Goal: Communication & Community: Answer question/provide support

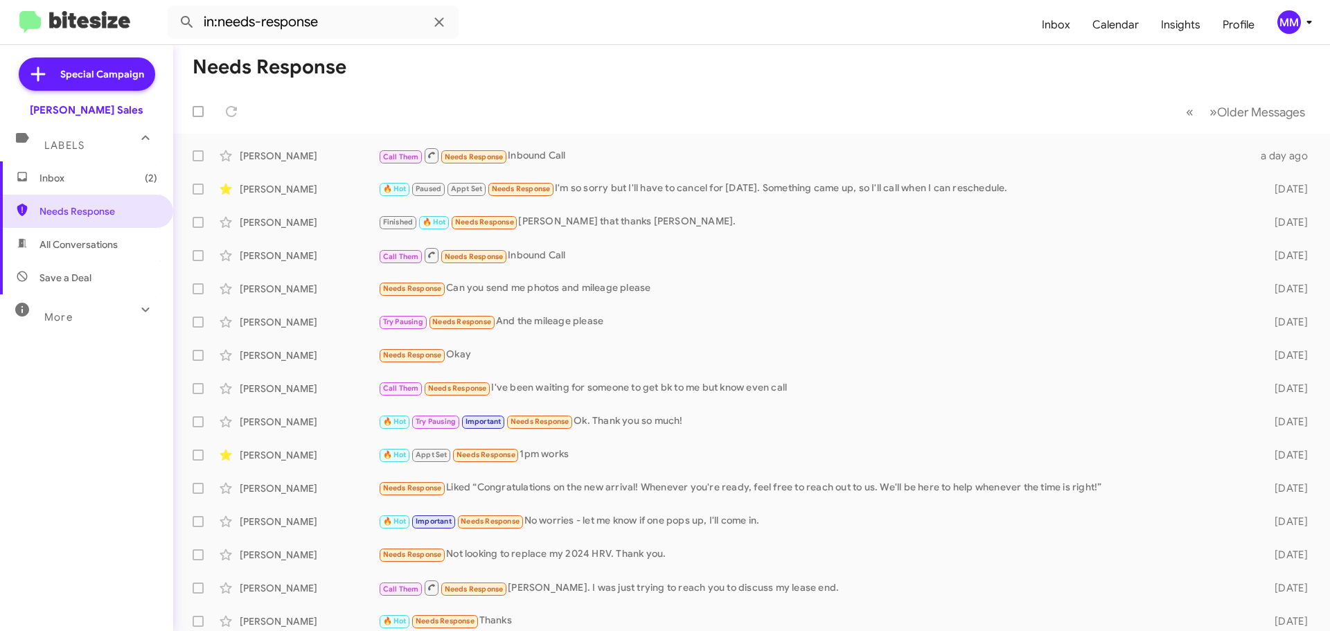
click at [69, 175] on span "Inbox (2)" at bounding box center [98, 178] width 118 height 14
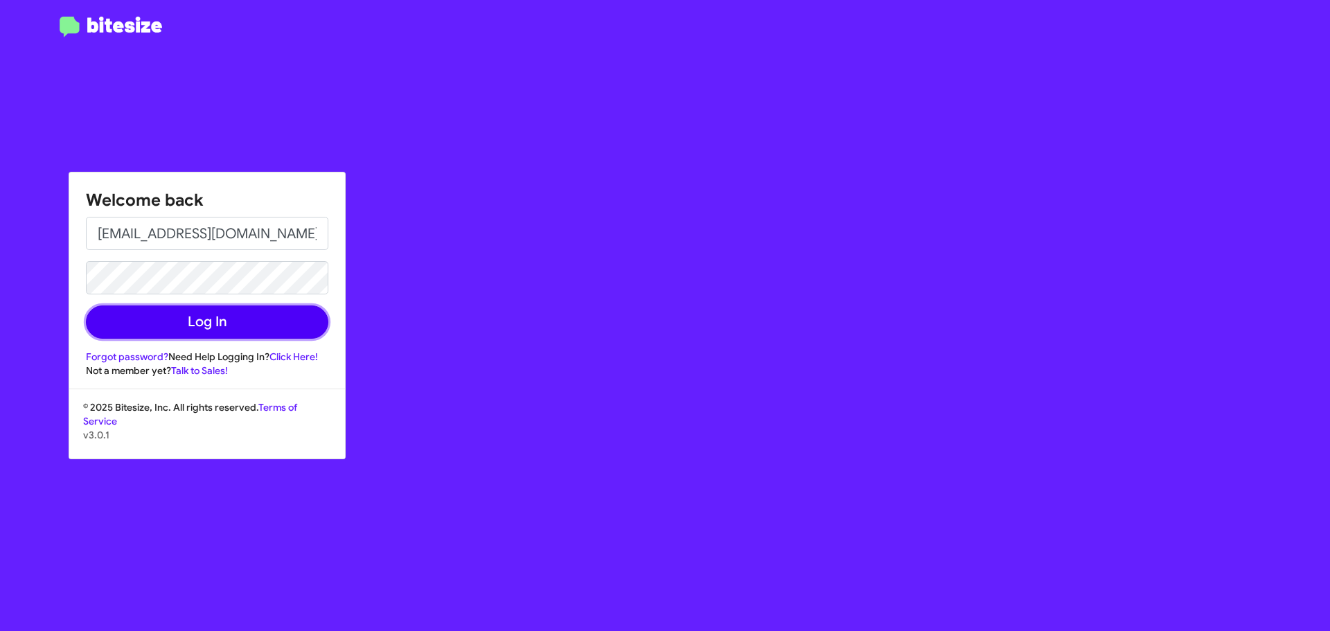
click at [195, 329] on button "Log In" at bounding box center [207, 321] width 242 height 33
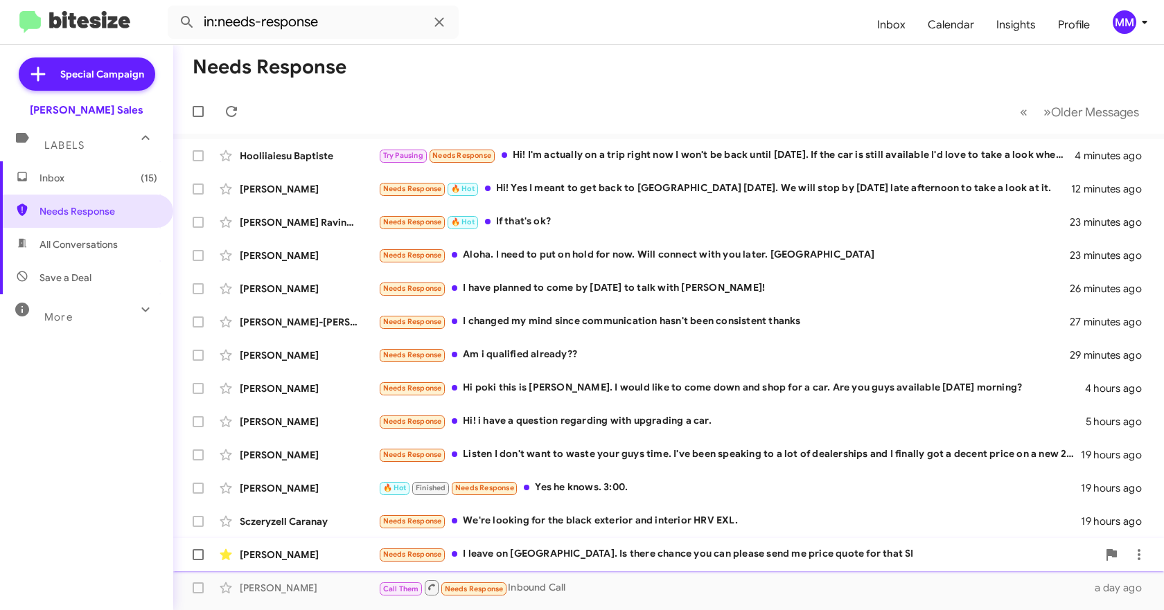
click at [544, 549] on div "Needs Response I leave on [GEOGRAPHIC_DATA]. Is there chance you can please sen…" at bounding box center [737, 555] width 719 height 16
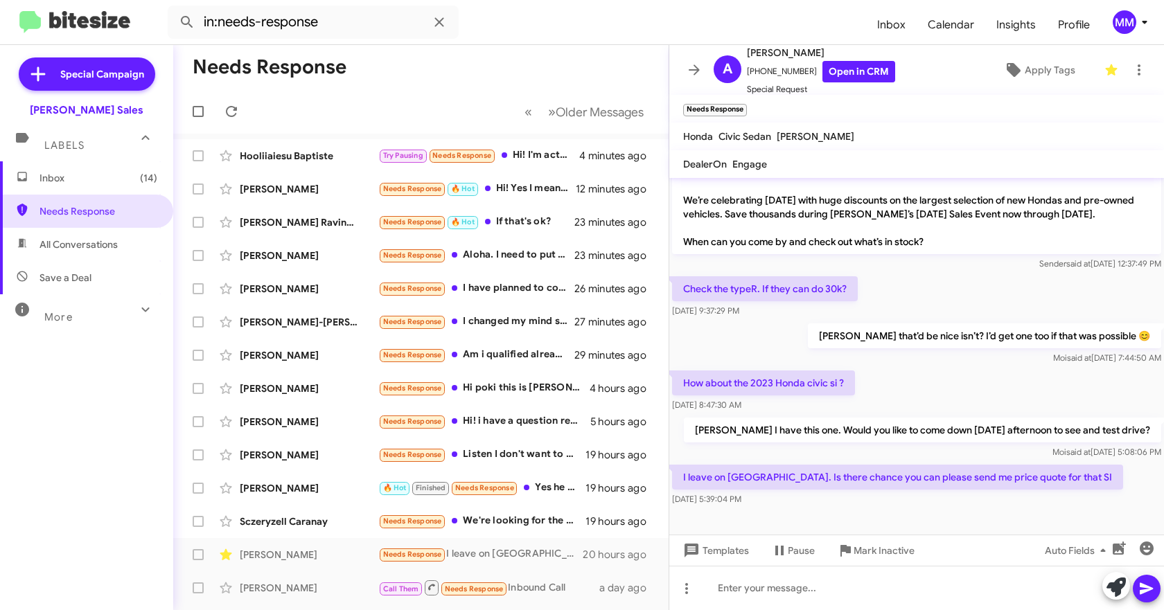
scroll to position [131, 0]
click at [841, 69] on link "Open in CRM" at bounding box center [858, 71] width 73 height 21
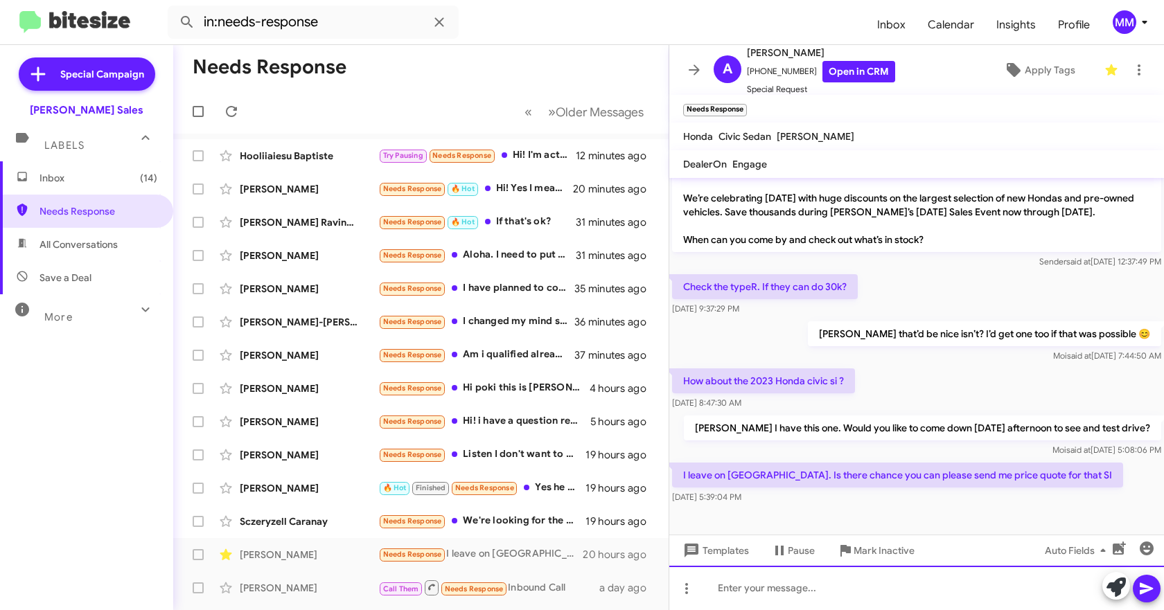
click at [761, 596] on div at bounding box center [916, 588] width 495 height 44
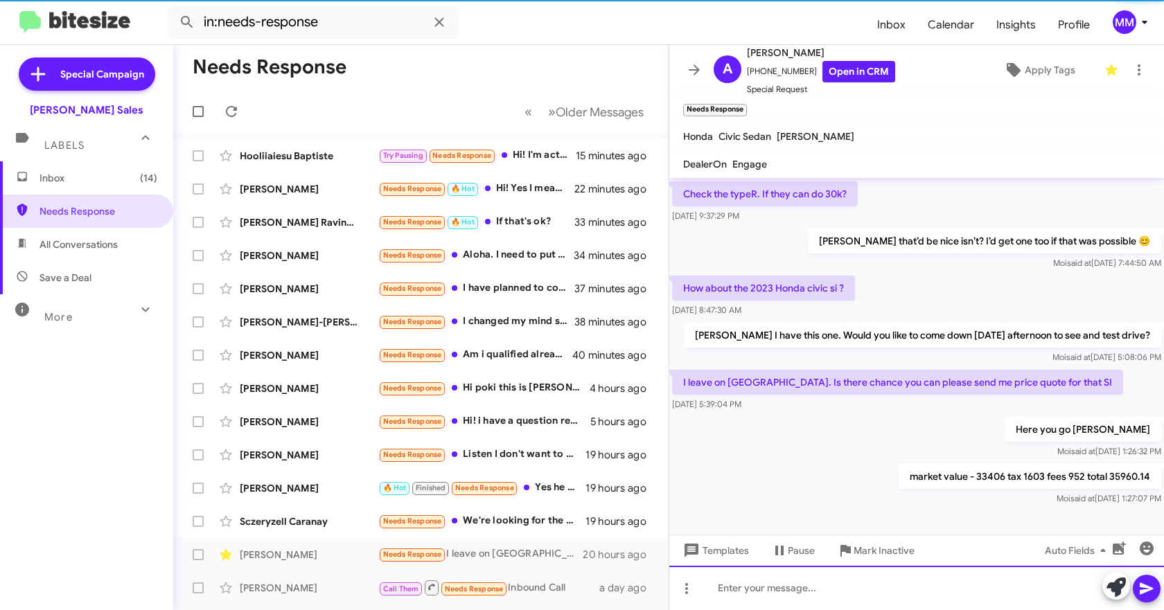
scroll to position [232, 0]
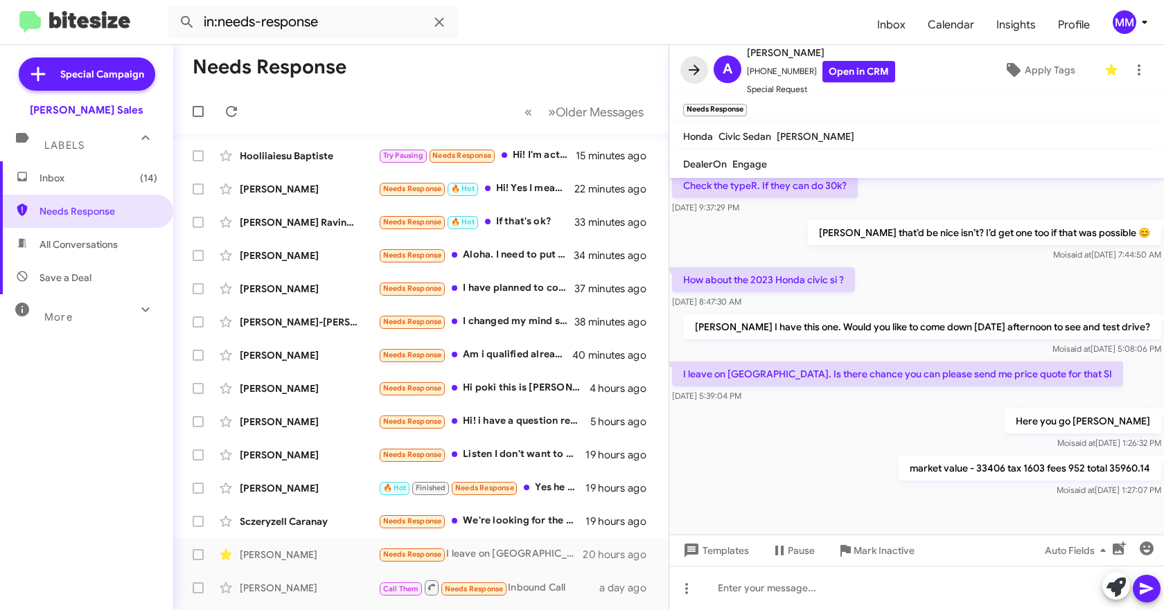
click at [697, 64] on icon at bounding box center [694, 70] width 17 height 17
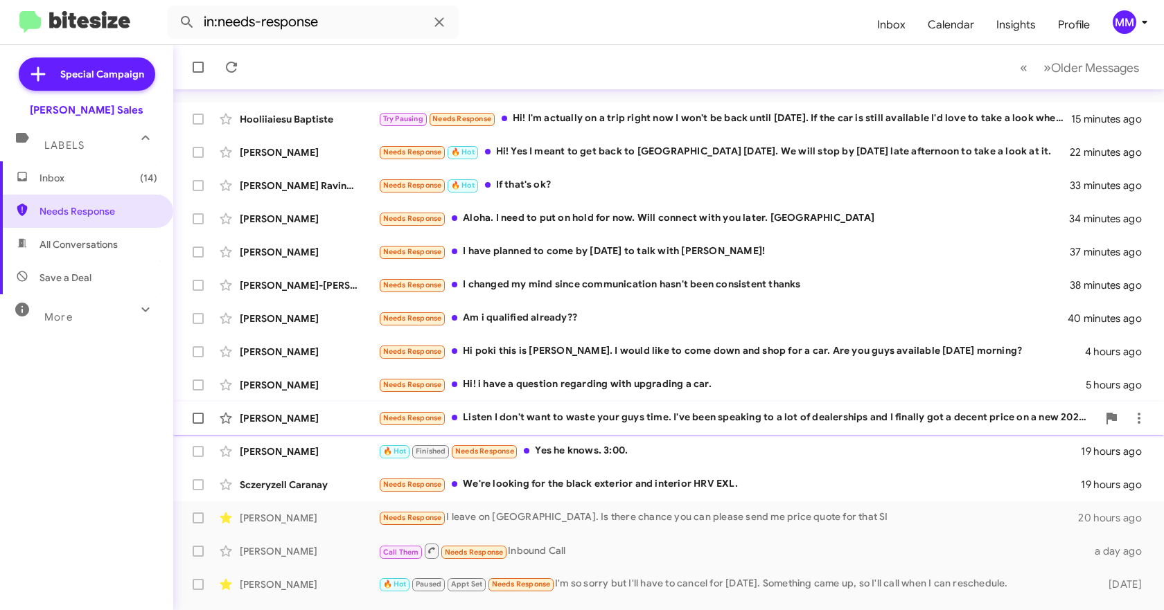
scroll to position [69, 0]
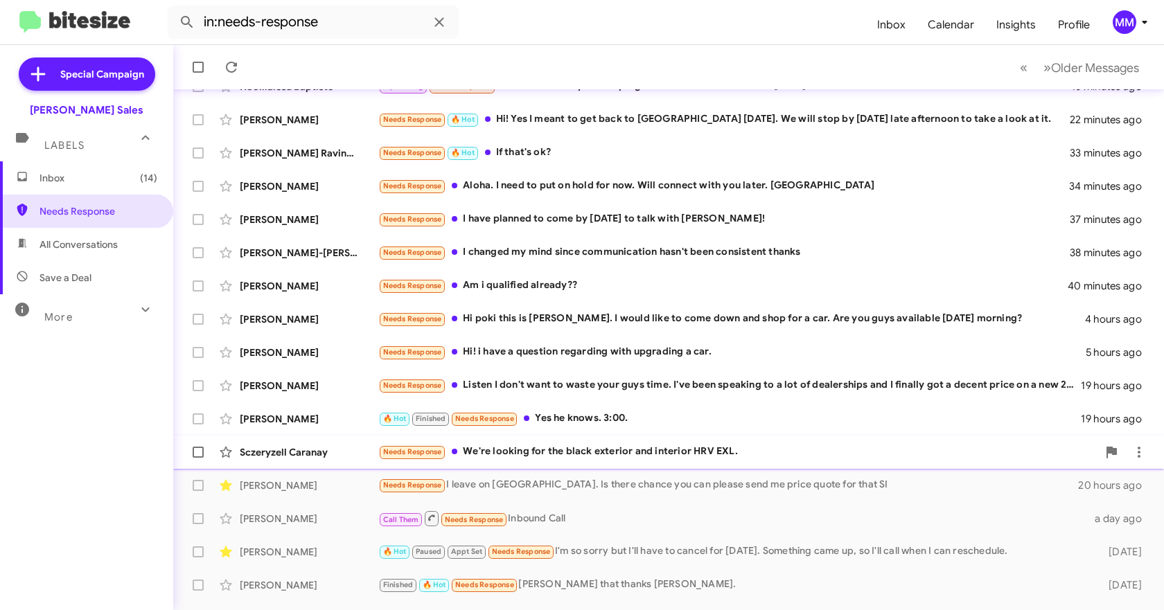
click at [636, 453] on div "Needs Response We're looking for the black exterior and interior HRV EXL." at bounding box center [737, 452] width 719 height 16
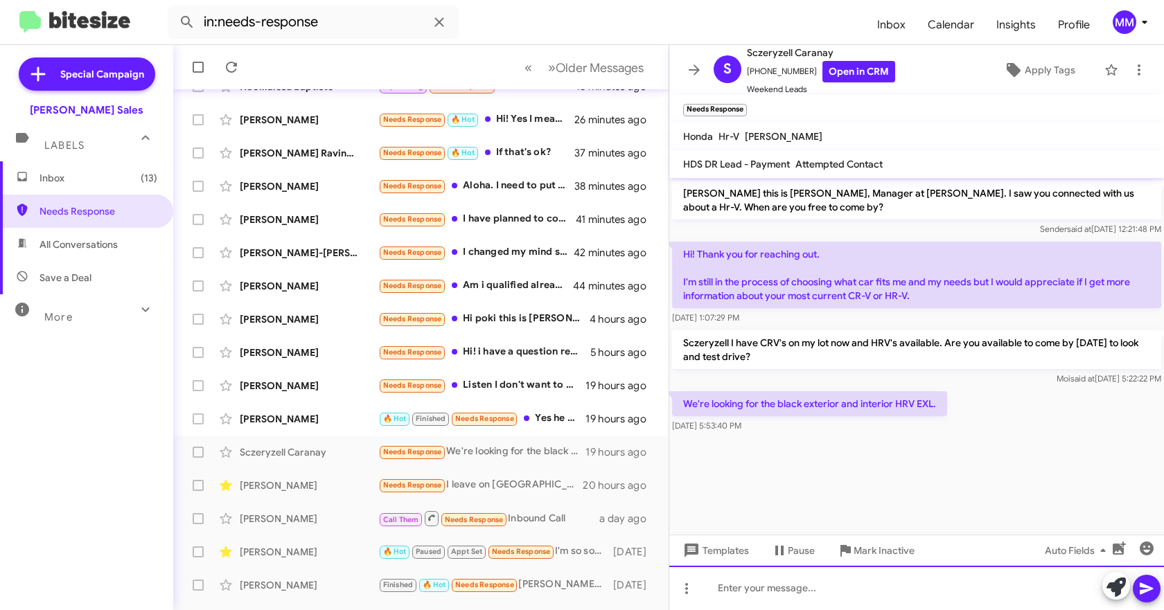
click at [746, 589] on div at bounding box center [916, 588] width 495 height 44
click at [801, 593] on div "Sczeryzell" at bounding box center [916, 588] width 495 height 44
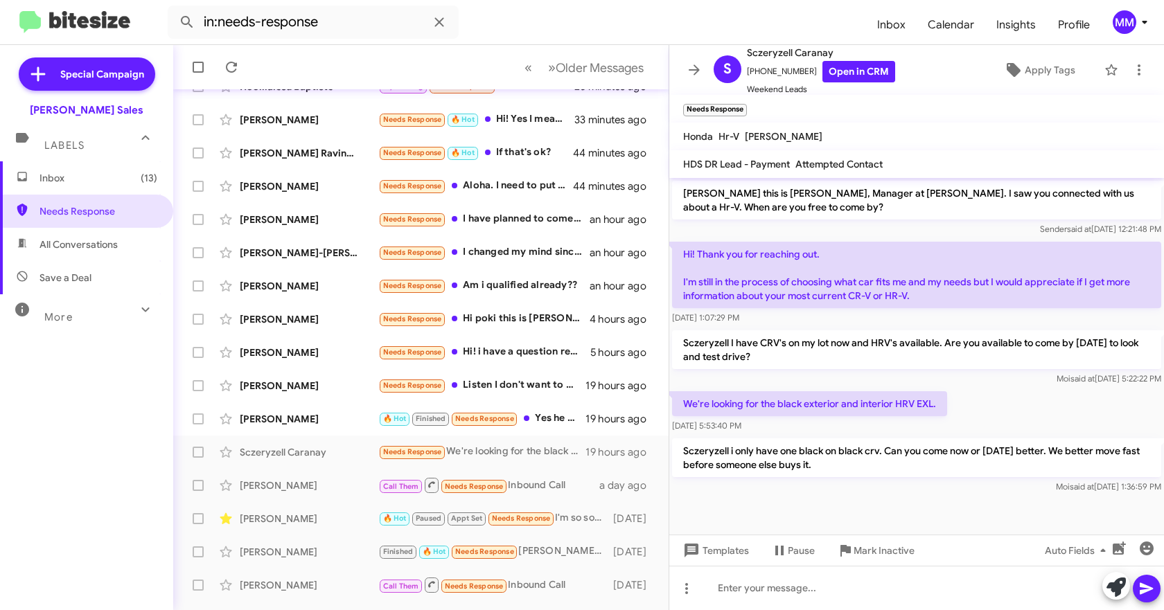
click at [695, 71] on icon at bounding box center [694, 70] width 17 height 17
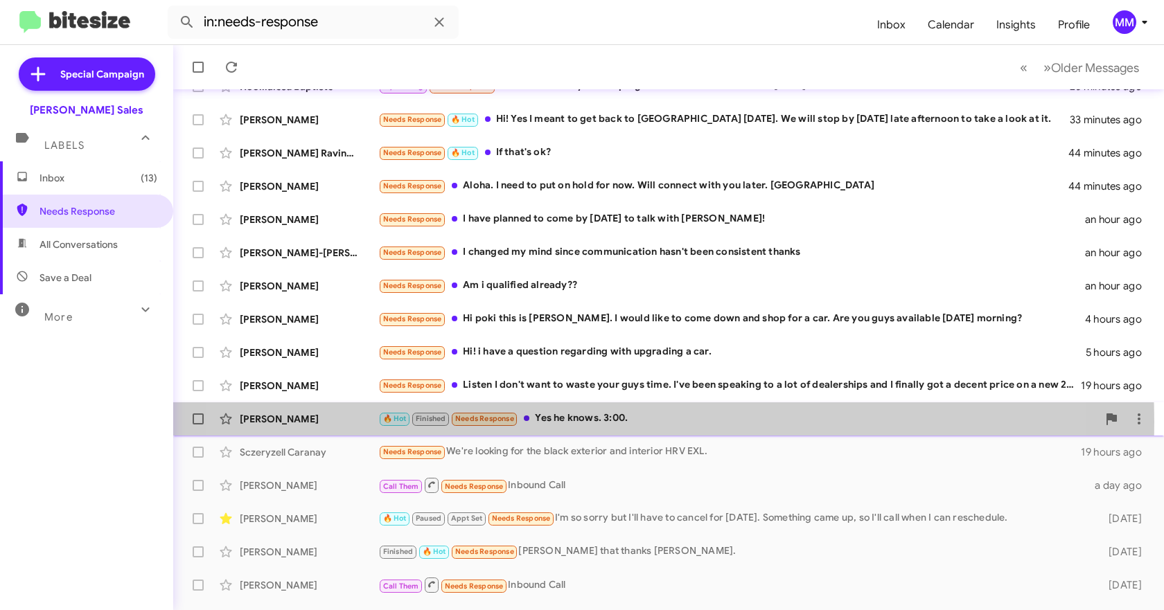
click at [592, 422] on div "🔥 Hot Finished Needs Response Yes he knows. 3:00." at bounding box center [737, 419] width 719 height 16
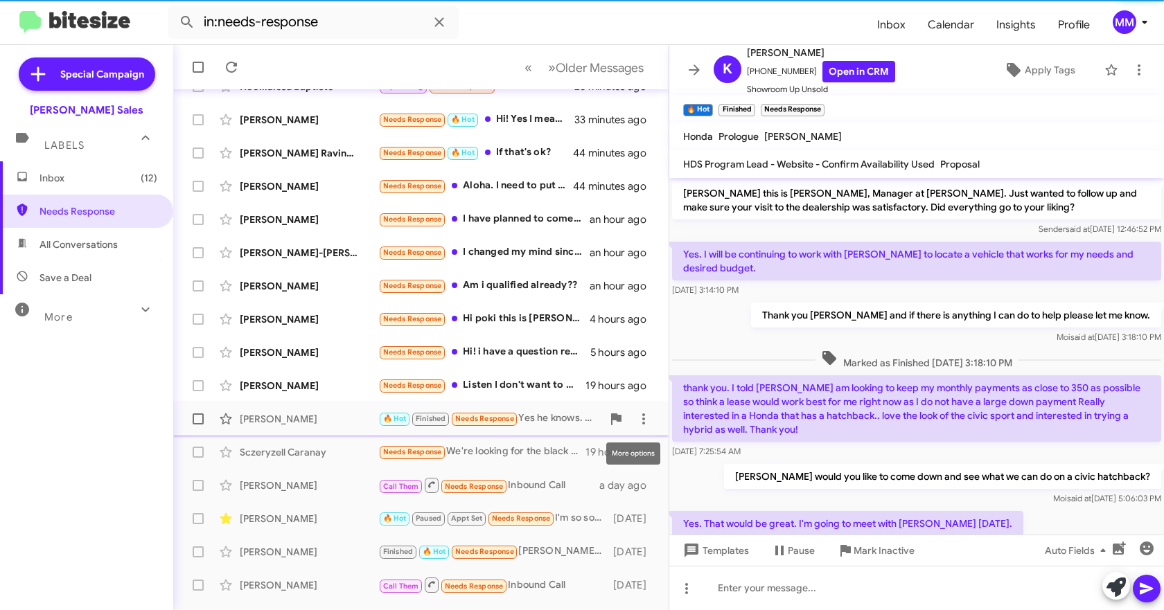
scroll to position [118, 0]
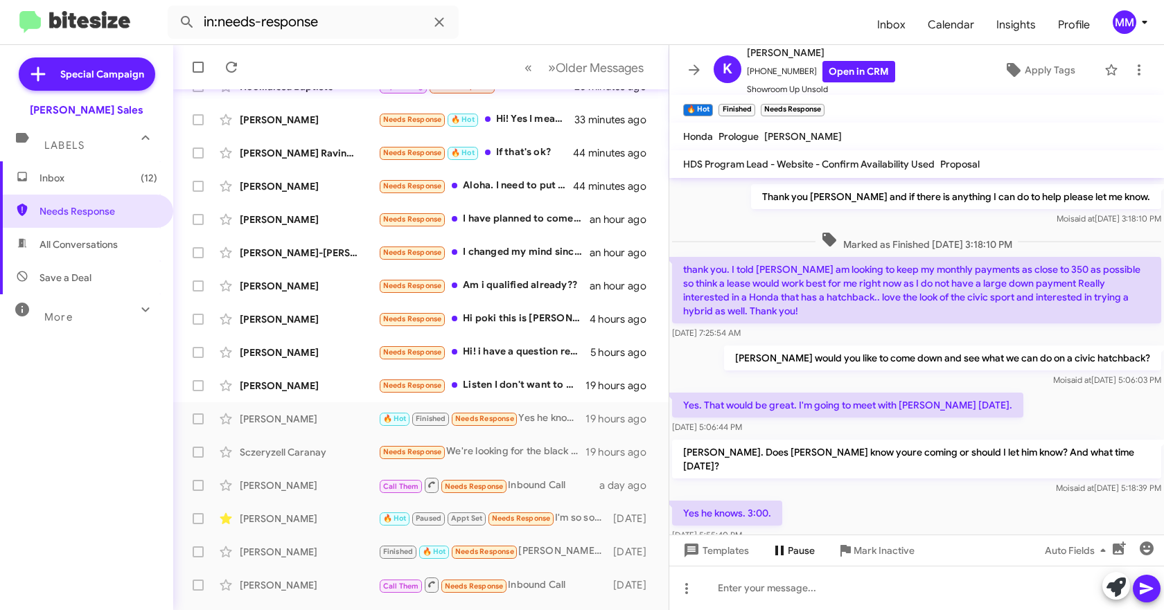
click at [782, 552] on icon at bounding box center [779, 551] width 8 height 10
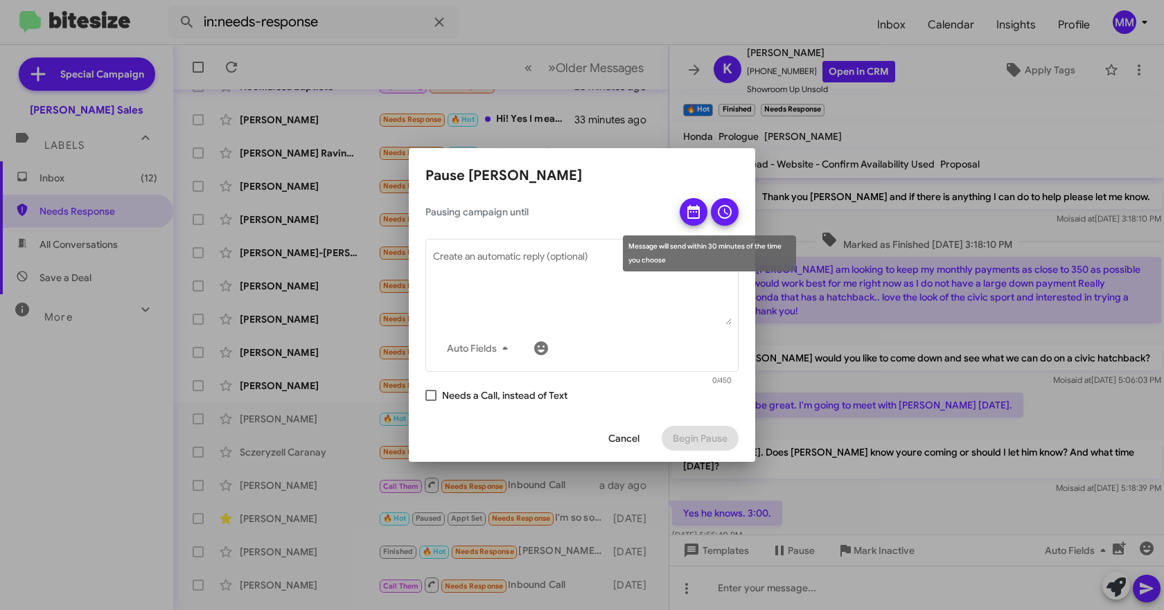
click at [689, 213] on icon at bounding box center [693, 212] width 17 height 17
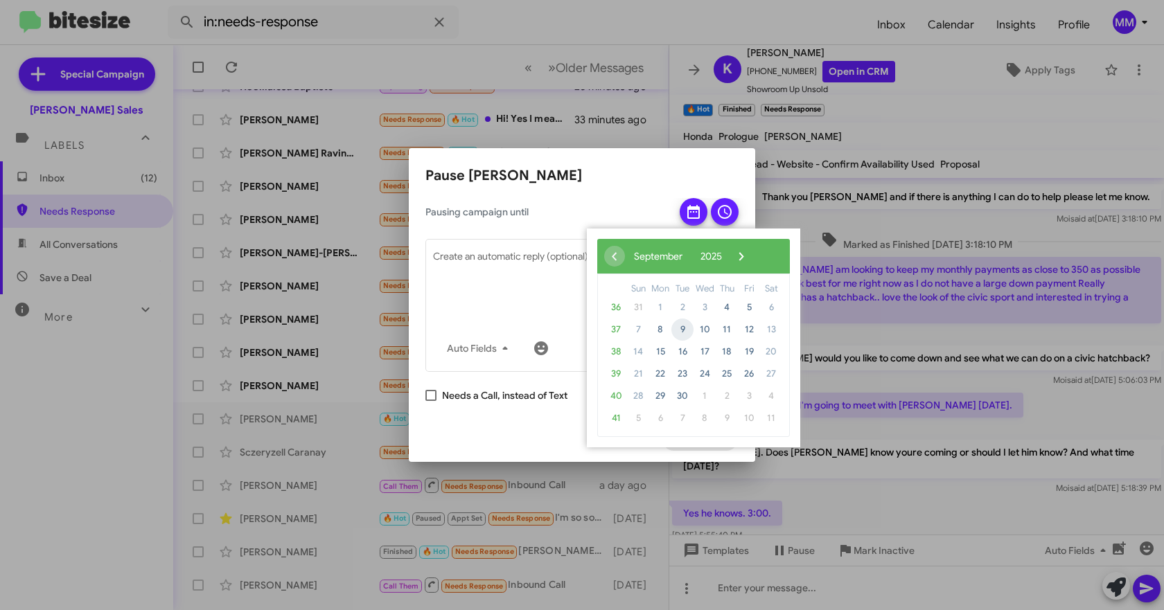
click at [683, 331] on span "9" at bounding box center [682, 330] width 22 height 22
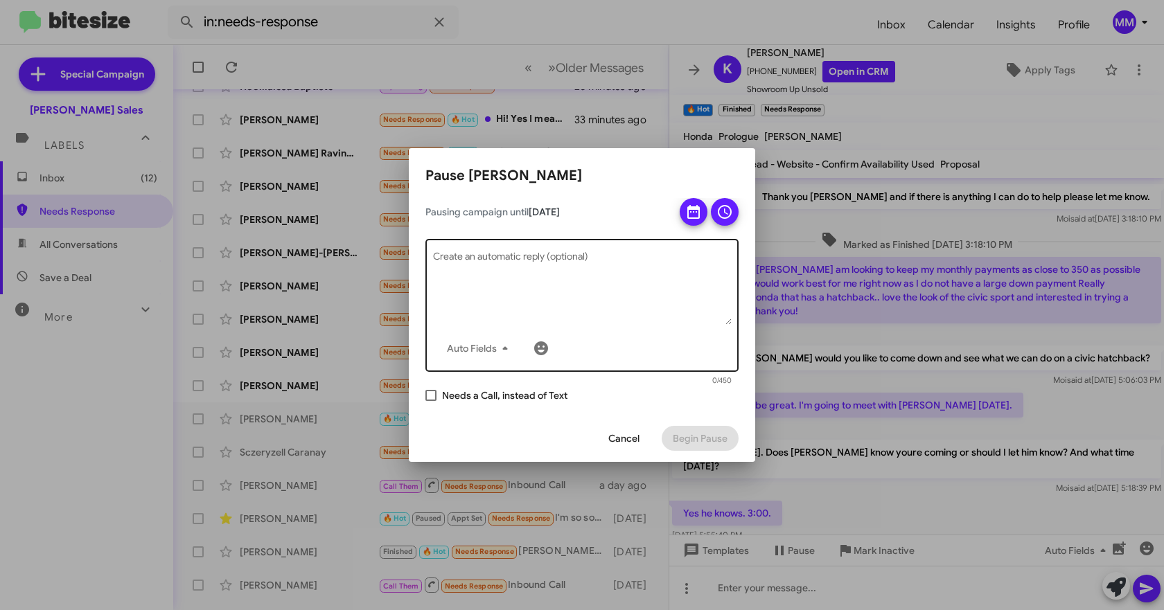
click at [517, 272] on textarea "Create an automatic reply (optional)" at bounding box center [582, 289] width 299 height 72
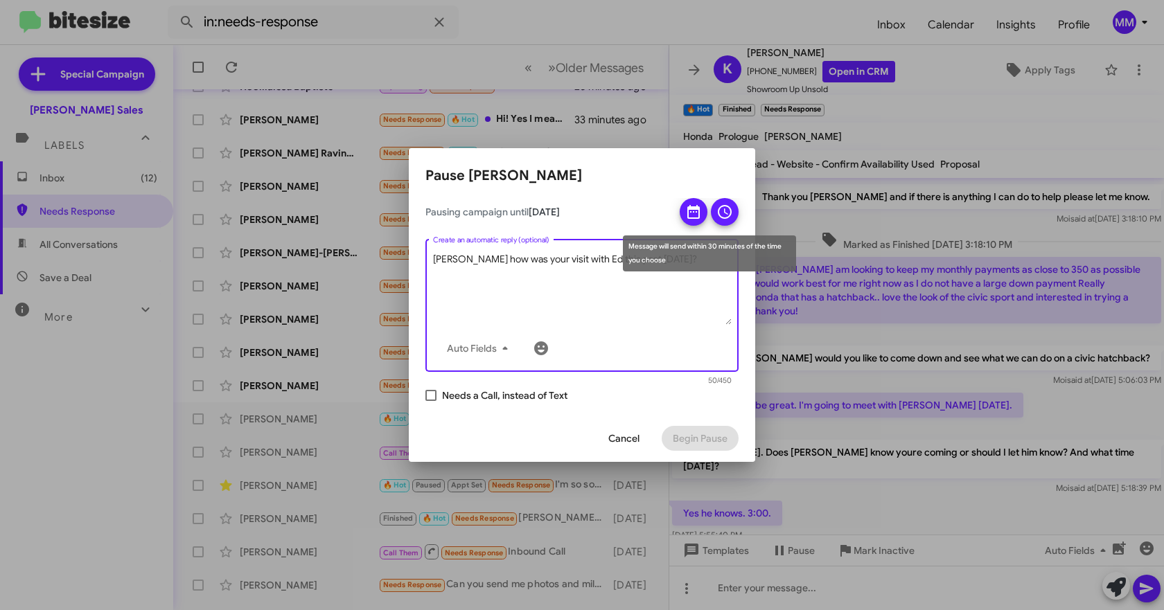
type textarea "[PERSON_NAME] how was your visit with Ed this past [DATE]?"
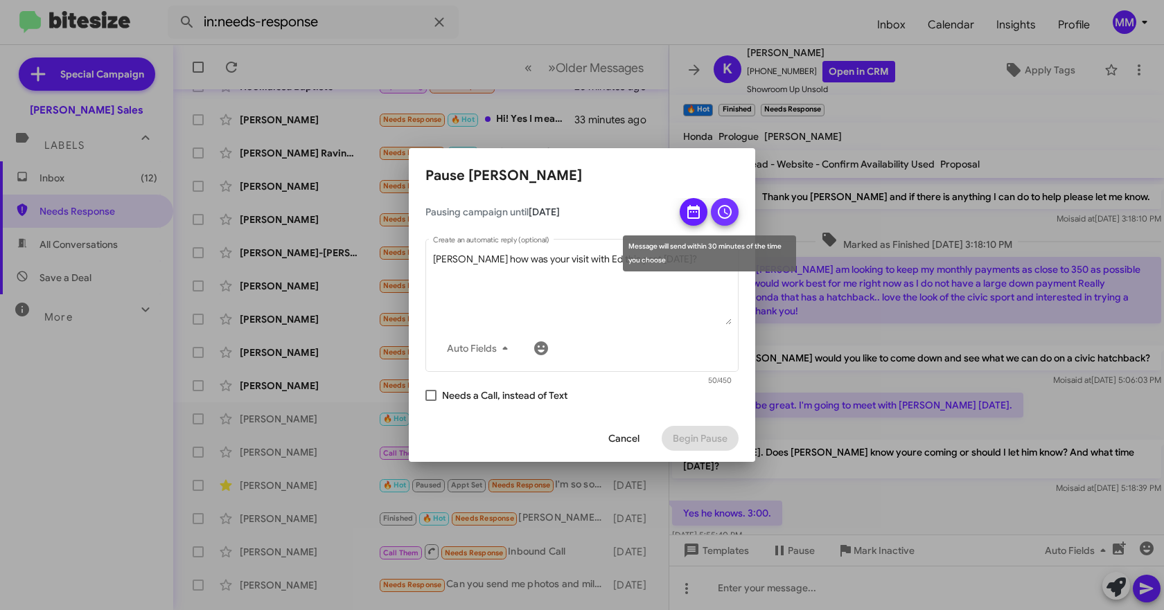
click at [722, 214] on icon at bounding box center [724, 212] width 17 height 17
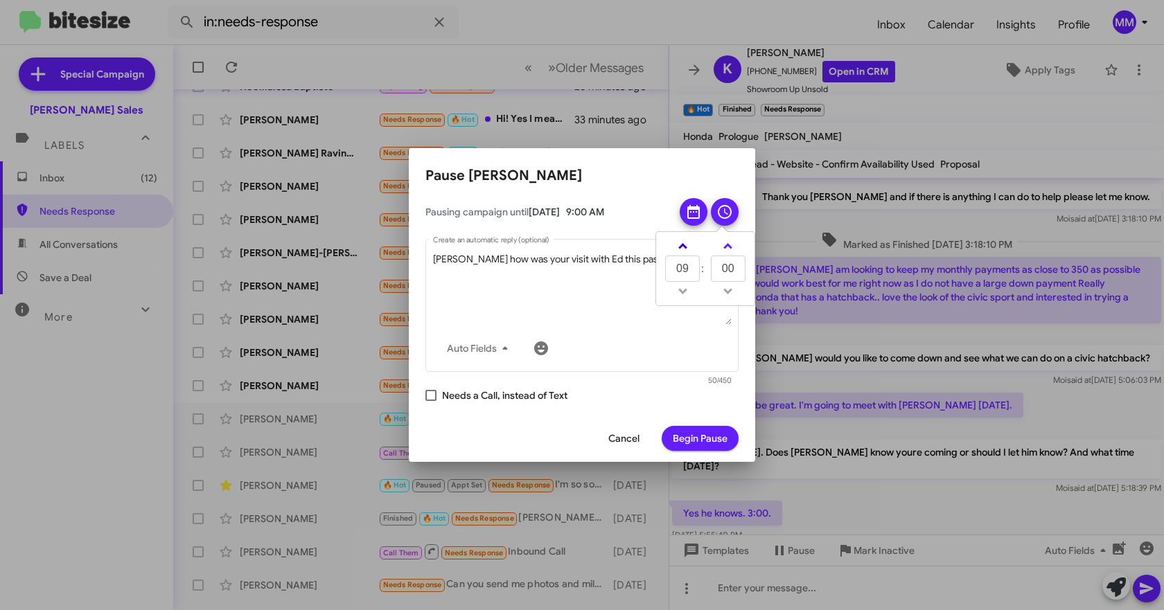
click at [685, 249] on span at bounding box center [682, 247] width 9 height 9
click at [685, 248] on span at bounding box center [682, 247] width 9 height 9
click at [686, 247] on span at bounding box center [682, 247] width 9 height 9
type input "13"
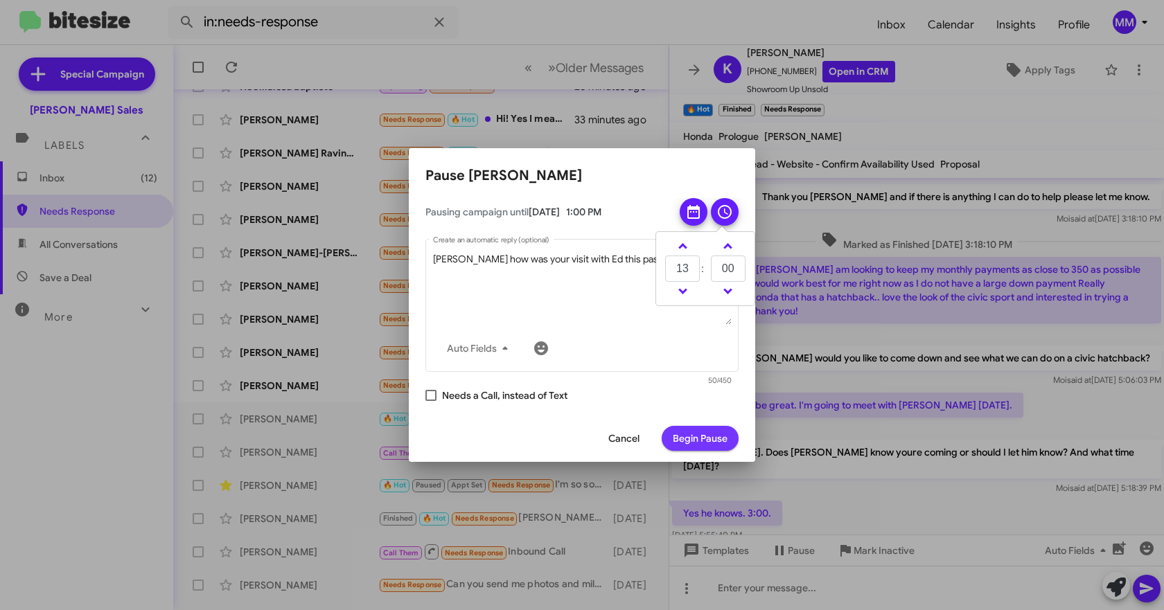
click at [705, 443] on span "Begin Pause" at bounding box center [700, 438] width 55 height 25
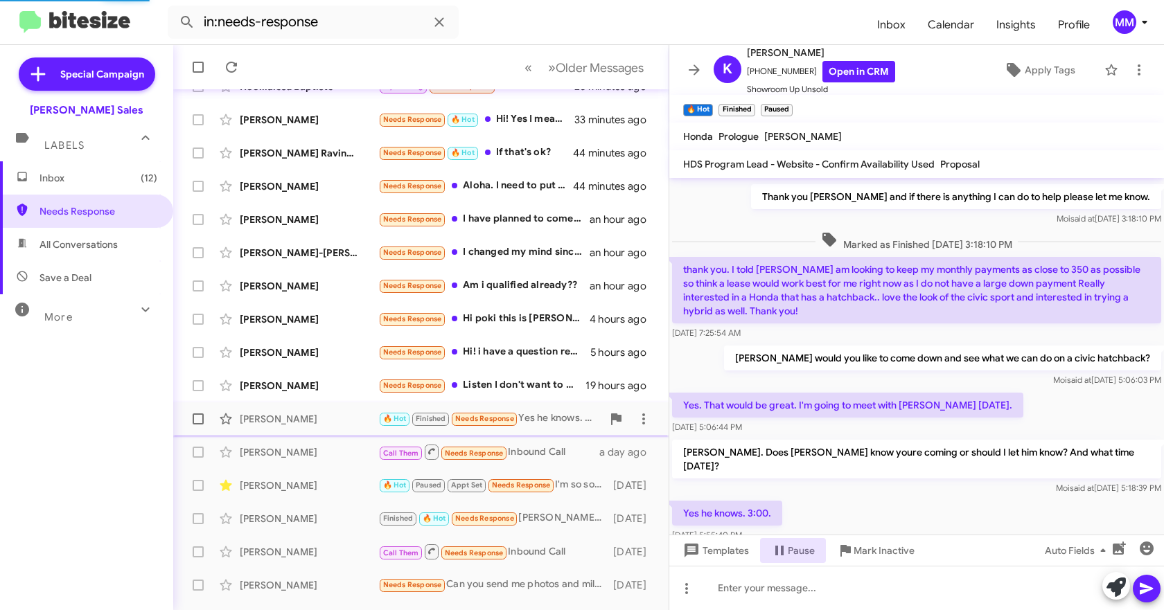
scroll to position [0, 0]
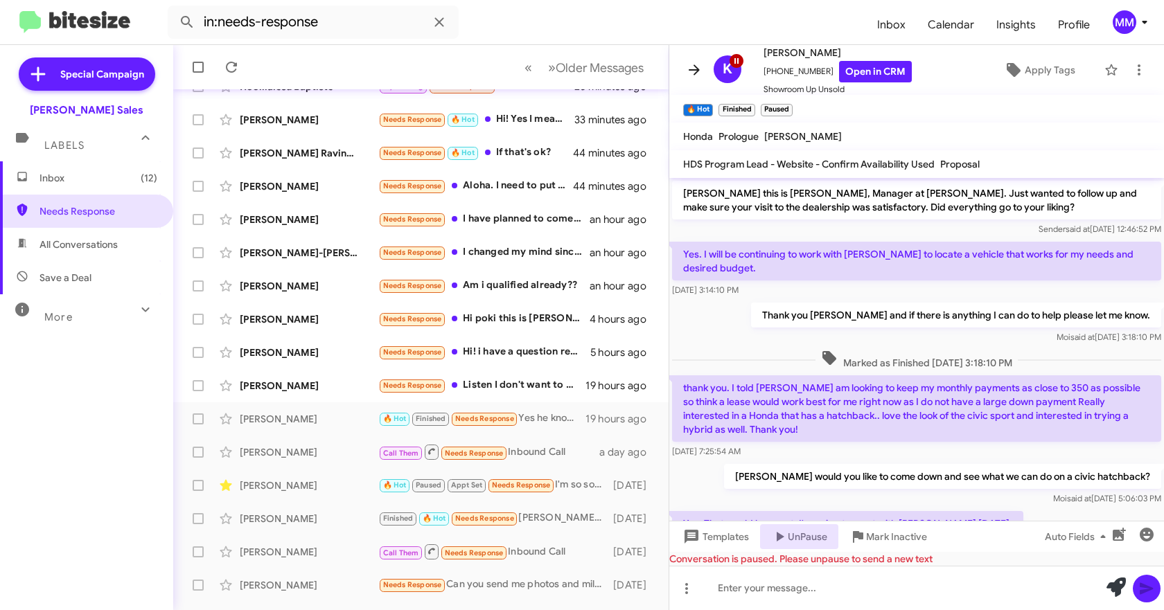
click at [693, 71] on icon at bounding box center [694, 69] width 11 height 10
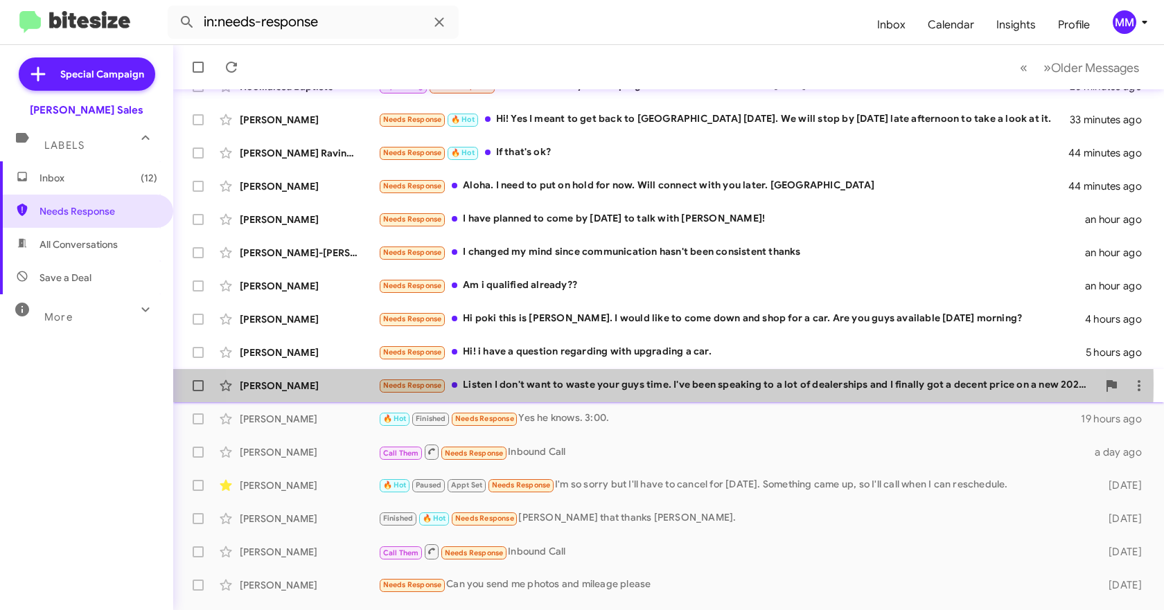
click at [601, 384] on div "Needs Response Listen I don't want to waste your guys time. I've been speaking …" at bounding box center [737, 386] width 719 height 16
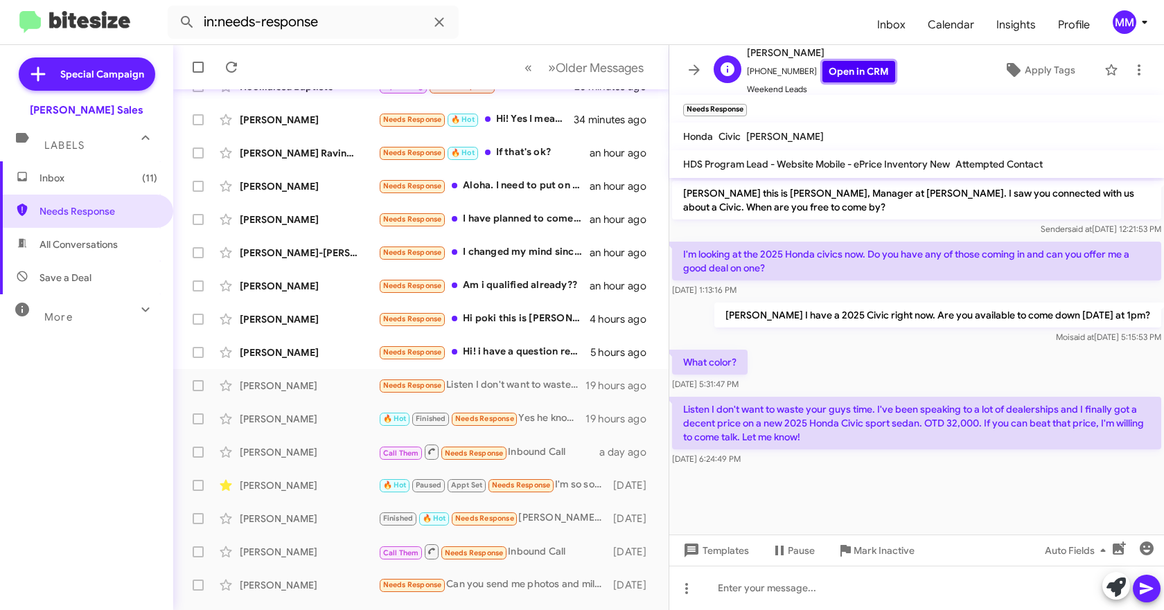
click at [833, 73] on link "Open in CRM" at bounding box center [858, 71] width 73 height 21
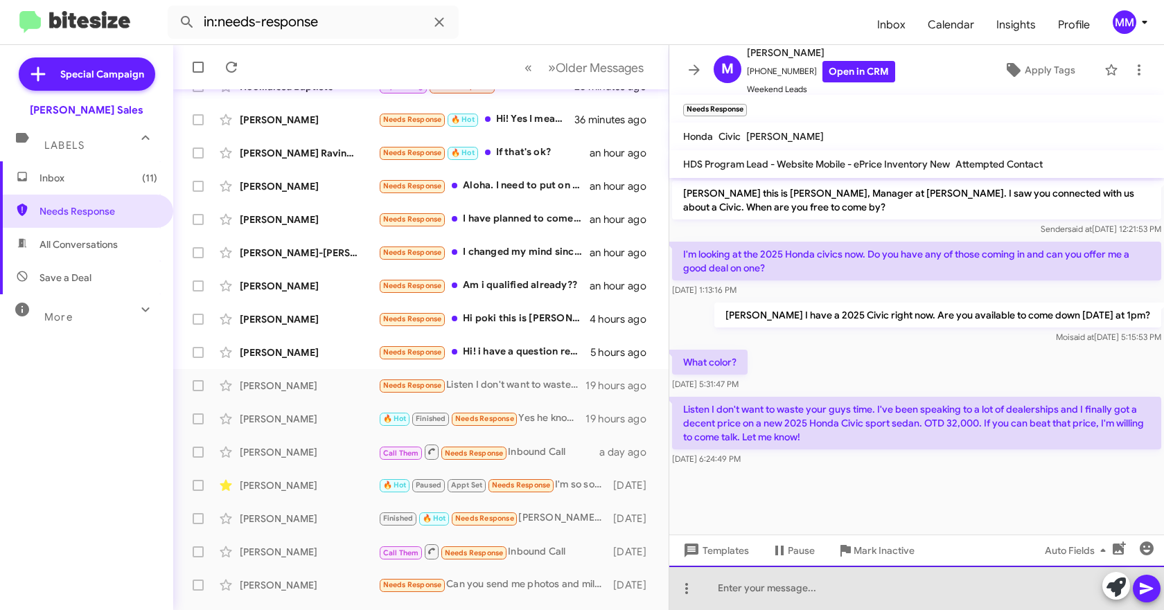
click at [889, 583] on div at bounding box center [916, 588] width 495 height 44
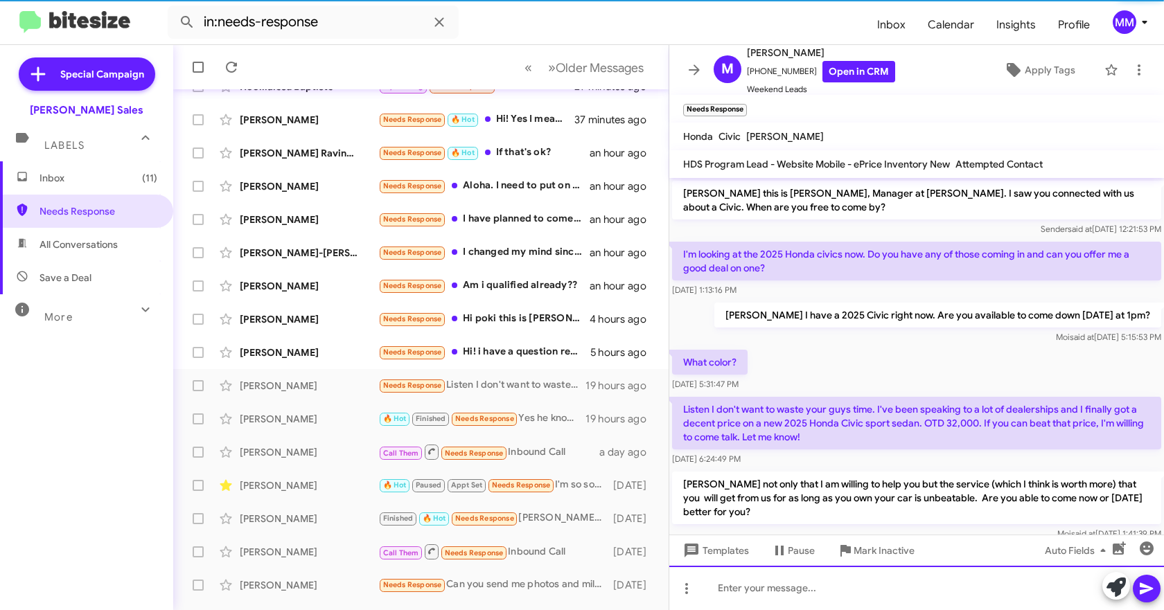
scroll to position [30, 0]
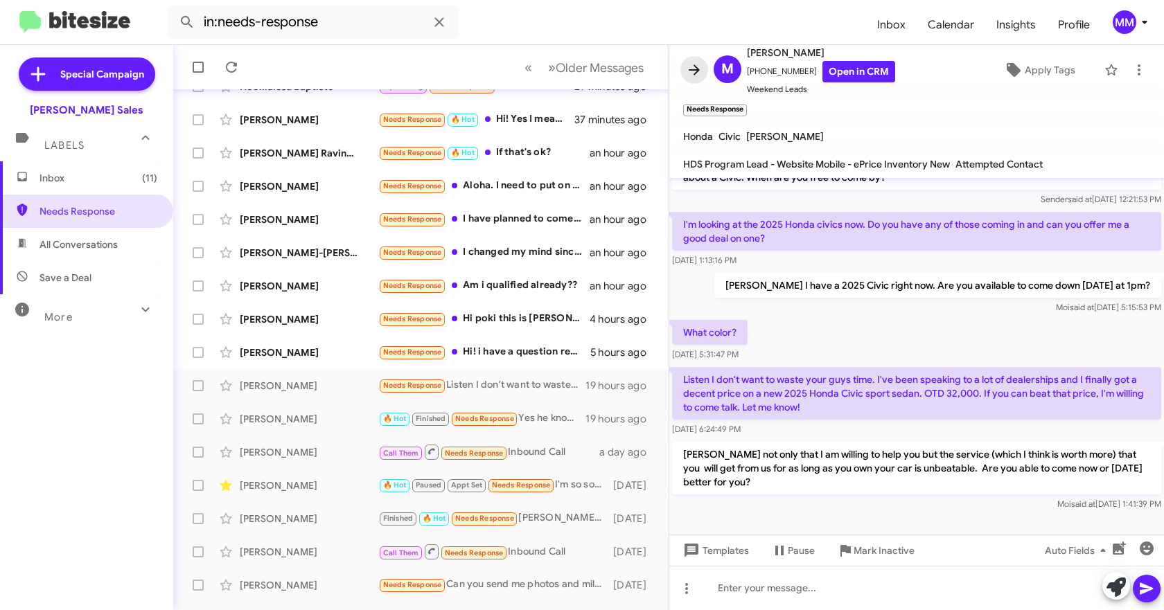
click at [690, 72] on icon at bounding box center [694, 70] width 17 height 17
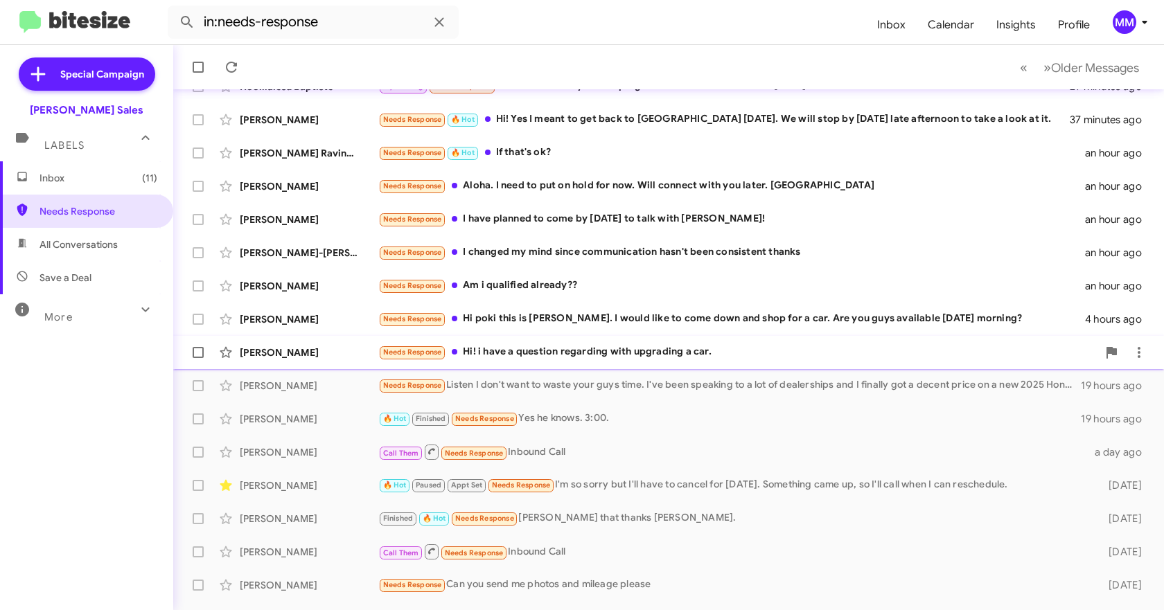
click at [579, 351] on div "Needs Response Hi! i have a question regarding with upgrading a car." at bounding box center [737, 352] width 719 height 16
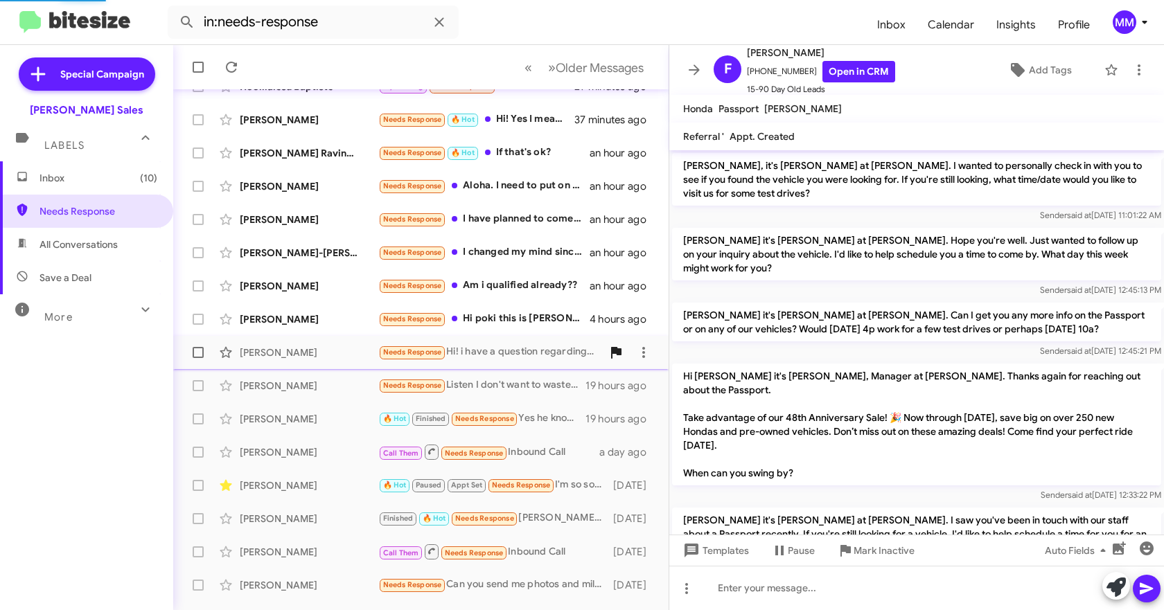
scroll to position [1167, 0]
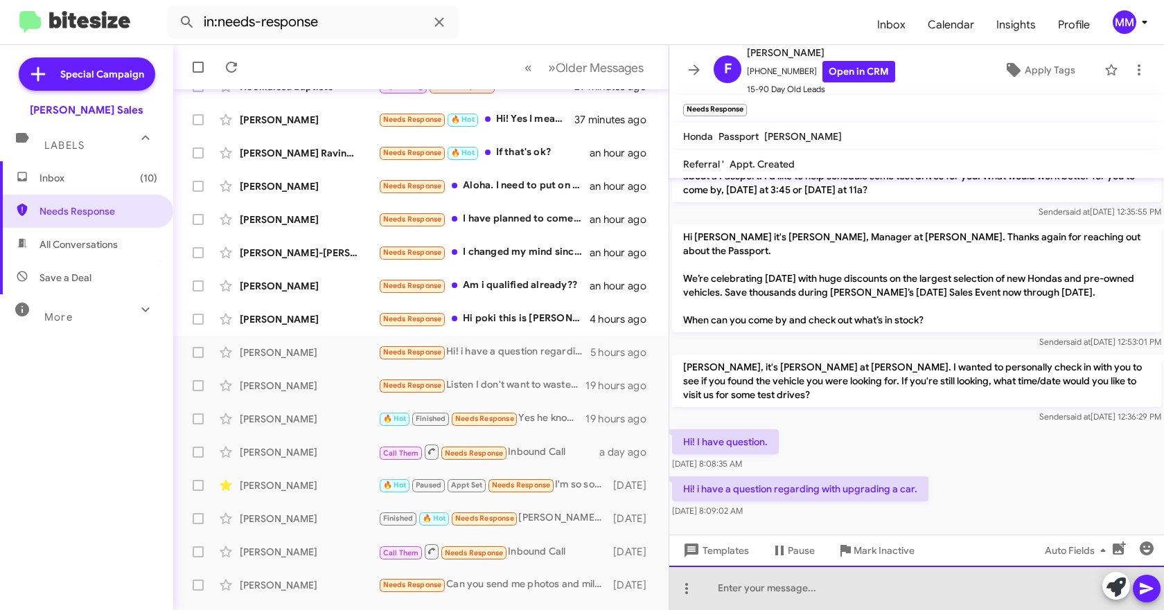
click at [776, 594] on div at bounding box center [916, 588] width 495 height 44
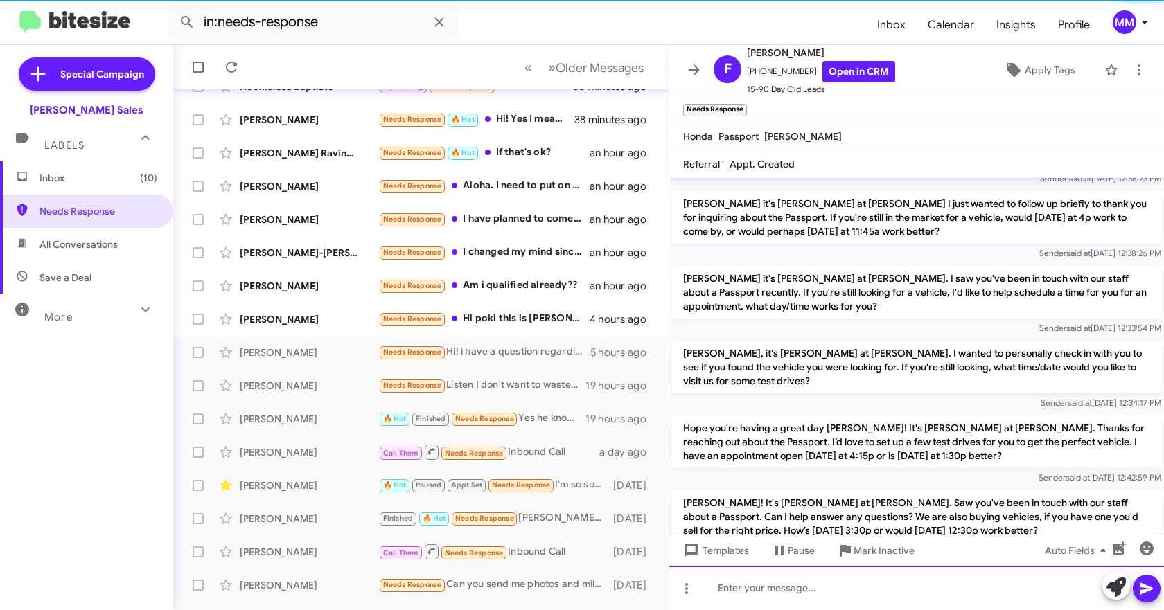
scroll to position [0, 0]
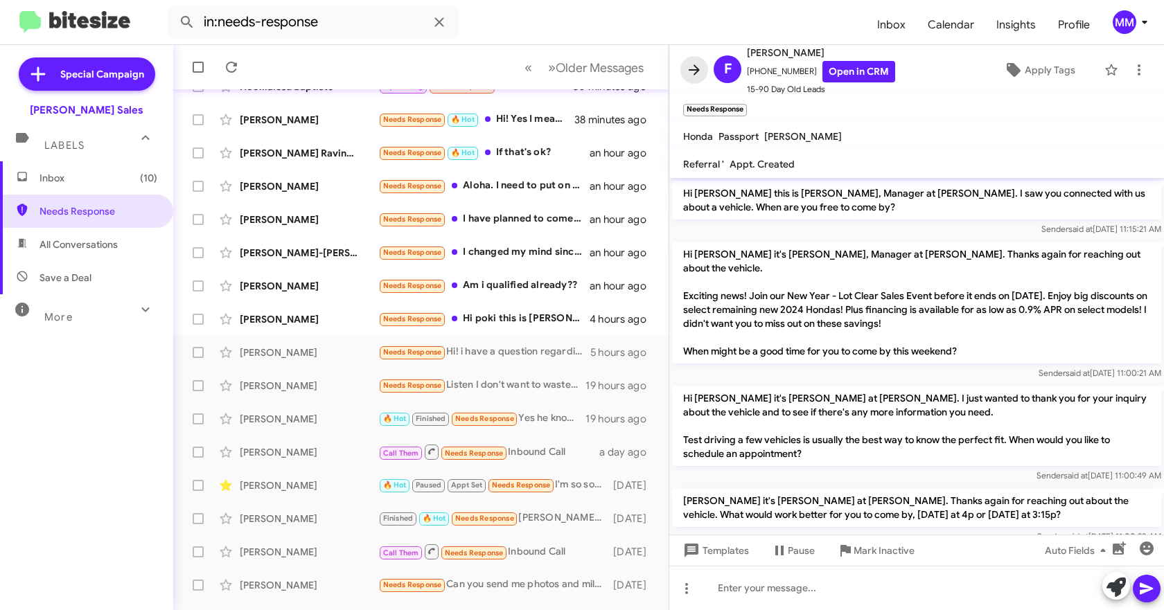
click at [695, 73] on icon at bounding box center [694, 69] width 11 height 10
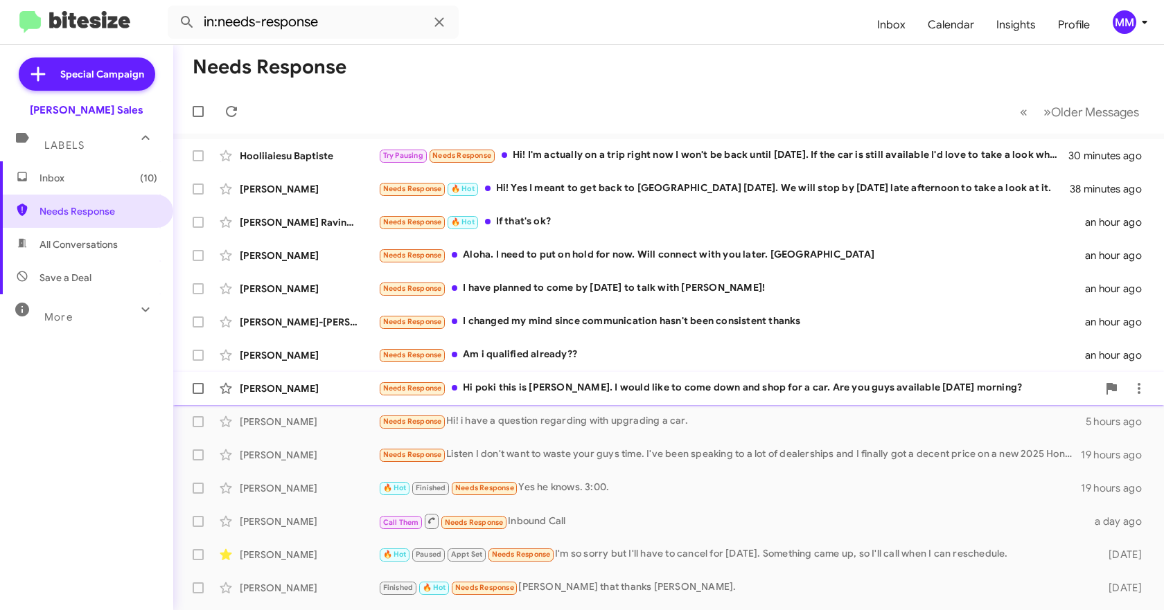
click at [606, 385] on div "Needs Response Hi poki this is [PERSON_NAME]. I would like to come down and sho…" at bounding box center [737, 388] width 719 height 16
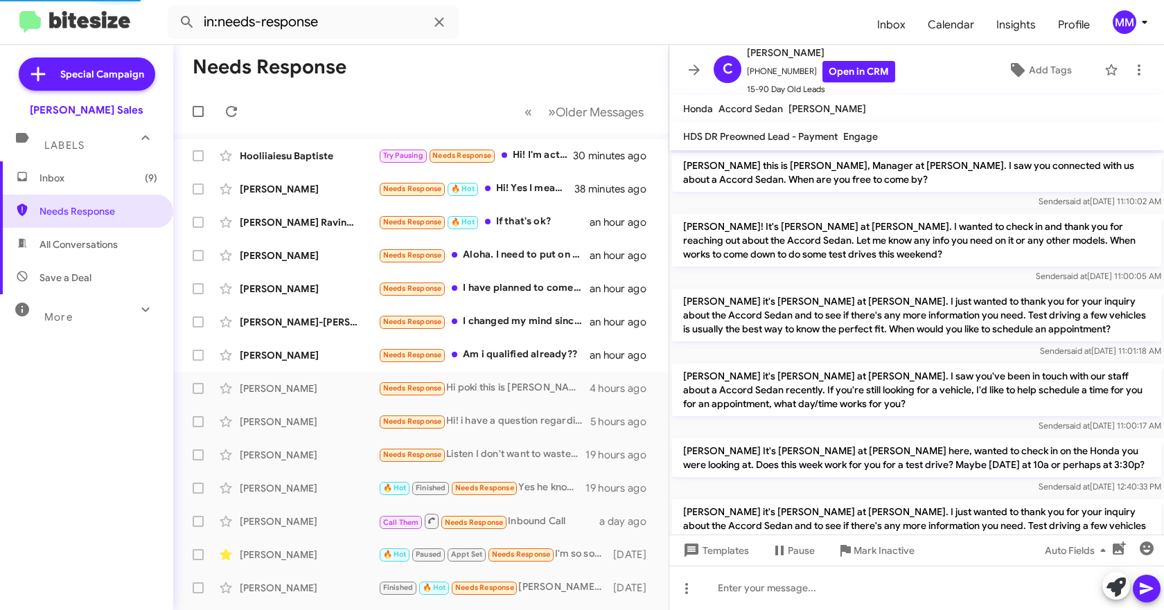
scroll to position [1108, 0]
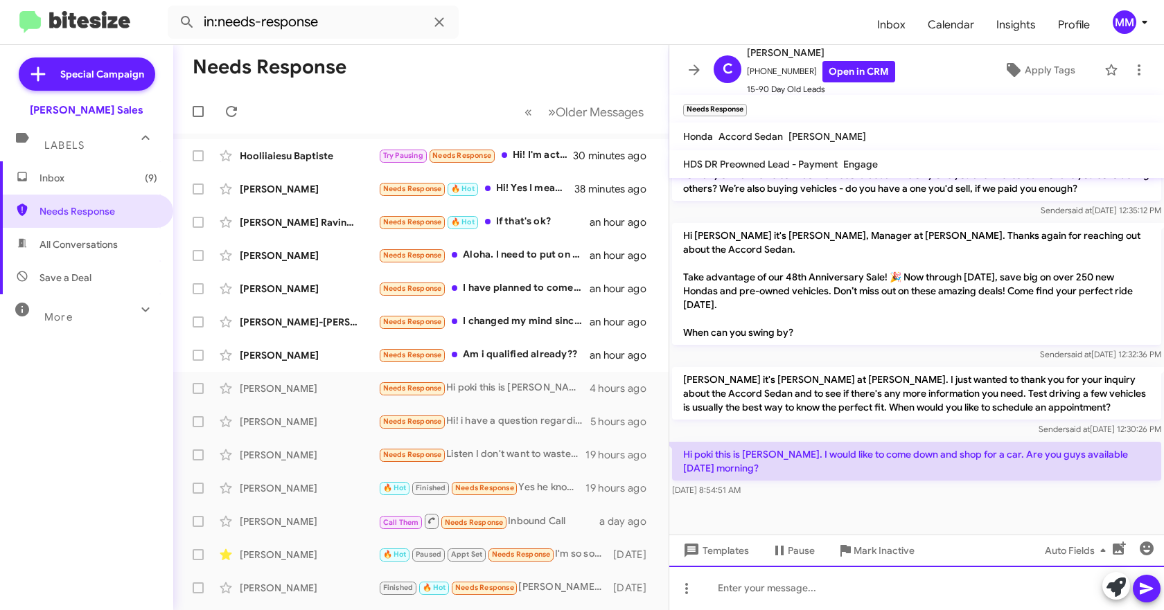
click at [742, 591] on div at bounding box center [916, 588] width 495 height 44
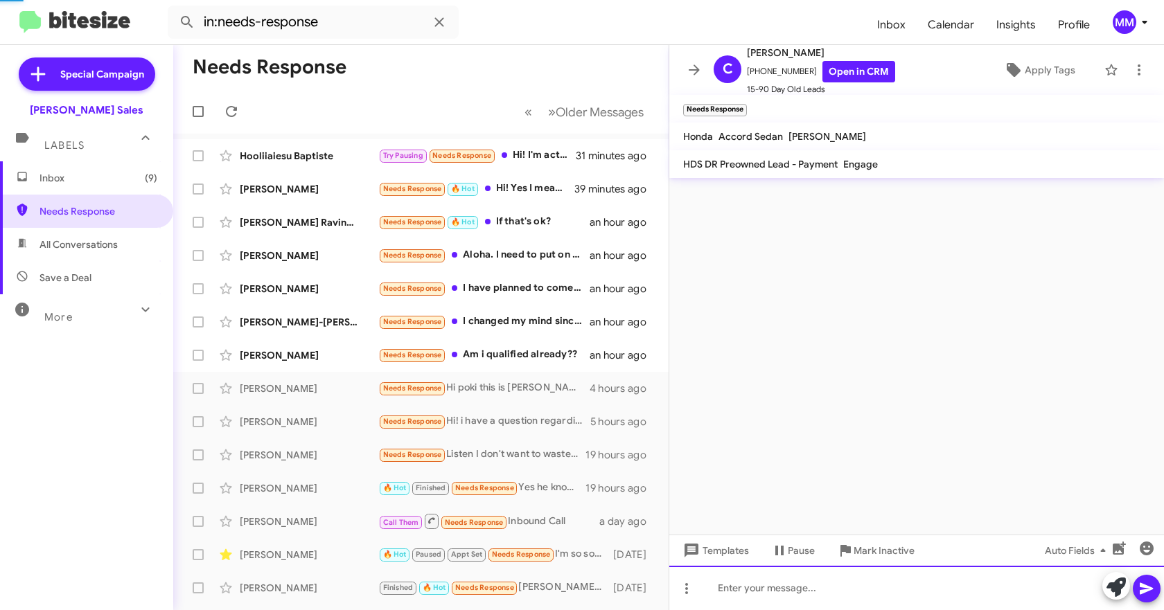
scroll to position [0, 0]
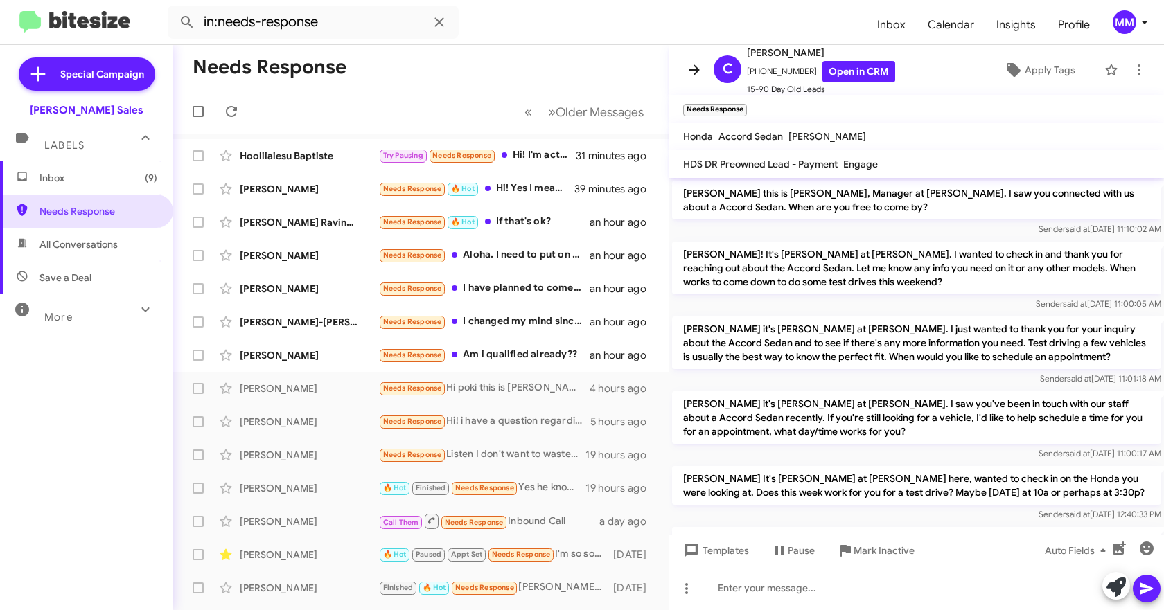
click at [695, 71] on icon at bounding box center [694, 69] width 11 height 10
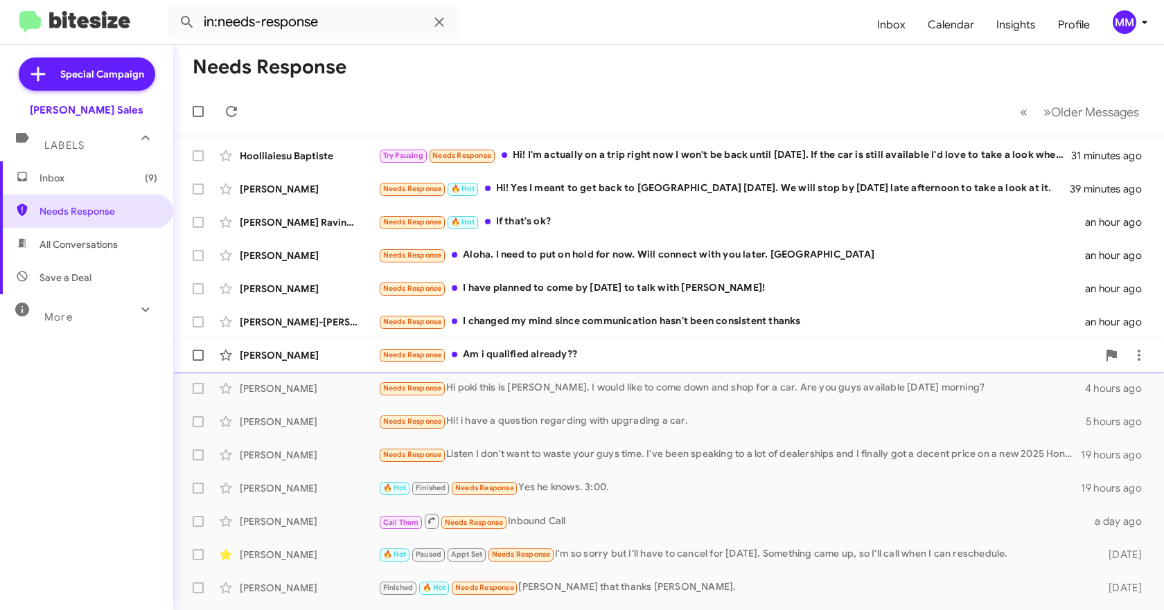
click at [545, 354] on div "Needs Response Am i qualified already??" at bounding box center [737, 355] width 719 height 16
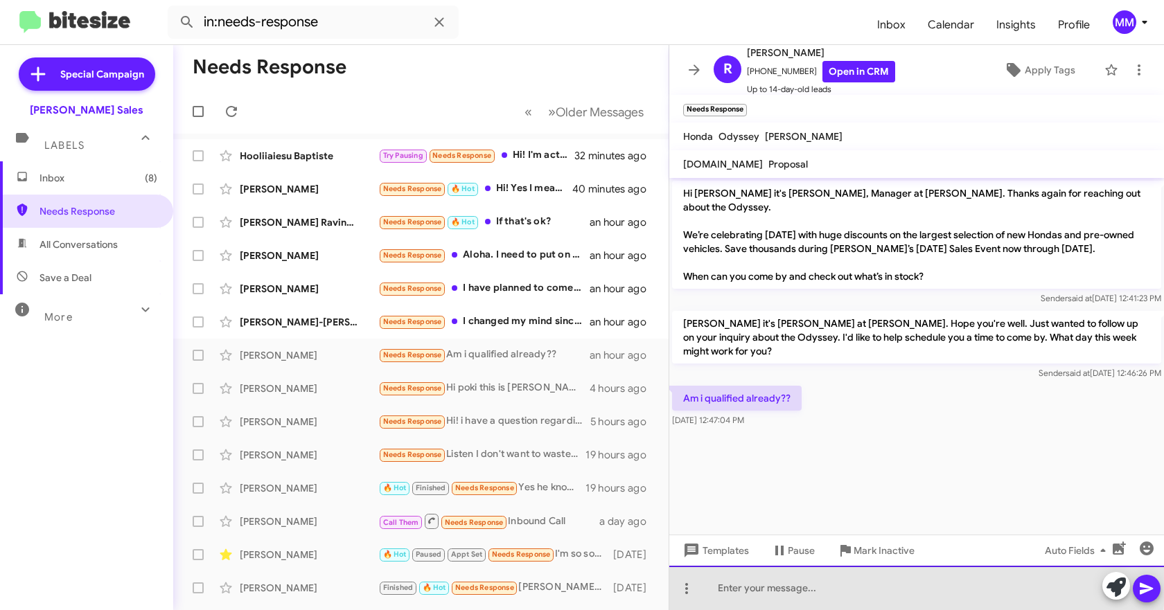
click at [735, 585] on div at bounding box center [916, 588] width 495 height 44
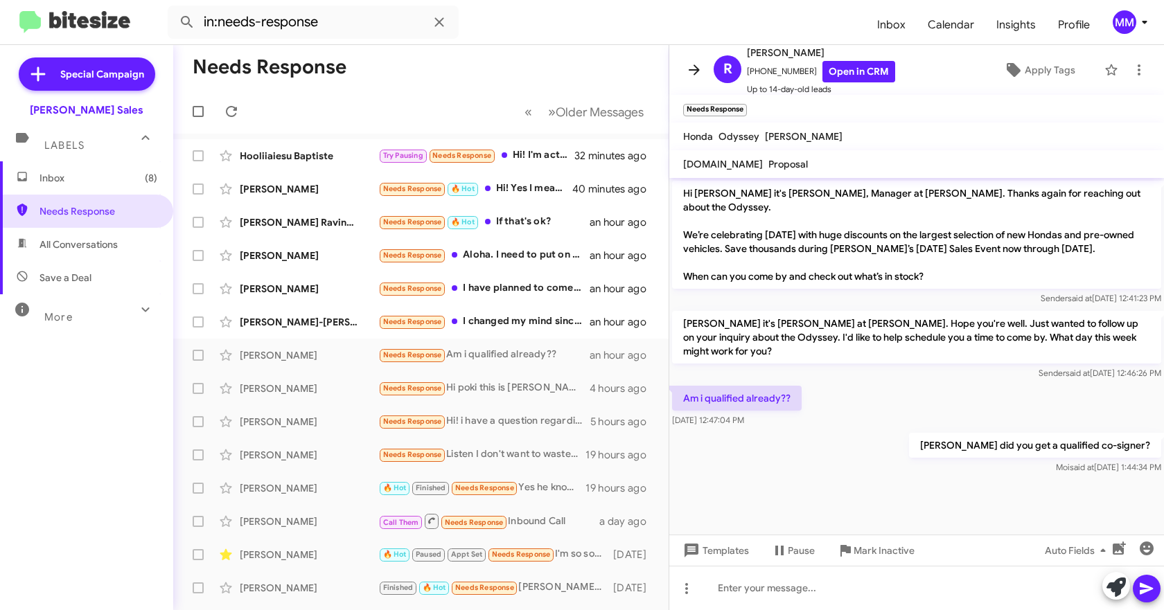
click at [695, 72] on icon at bounding box center [694, 70] width 17 height 17
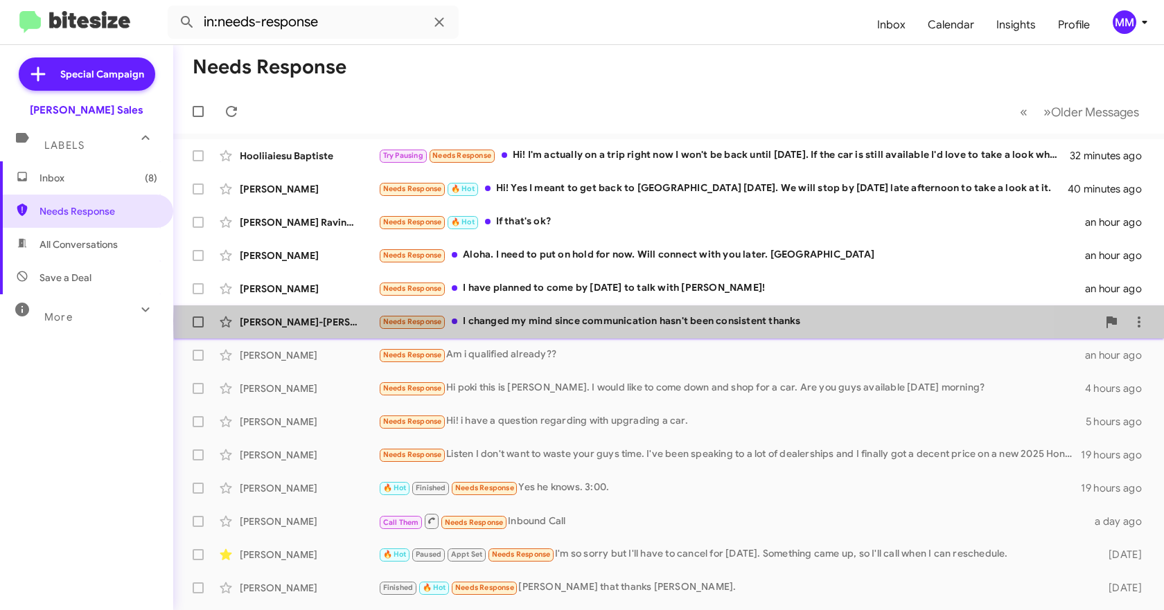
click at [673, 321] on div "Needs Response I changed my mind since communication hasn't been consistent tha…" at bounding box center [737, 322] width 719 height 16
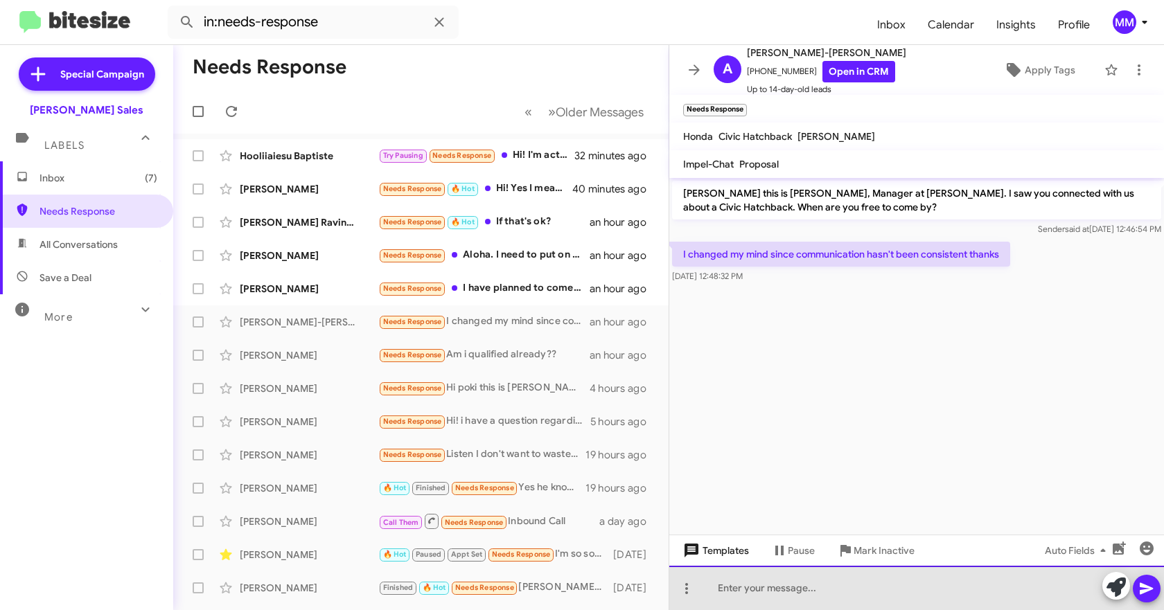
drag, startPoint x: 741, startPoint y: 597, endPoint x: 722, endPoint y: 560, distance: 41.5
click at [736, 596] on div at bounding box center [916, 588] width 495 height 44
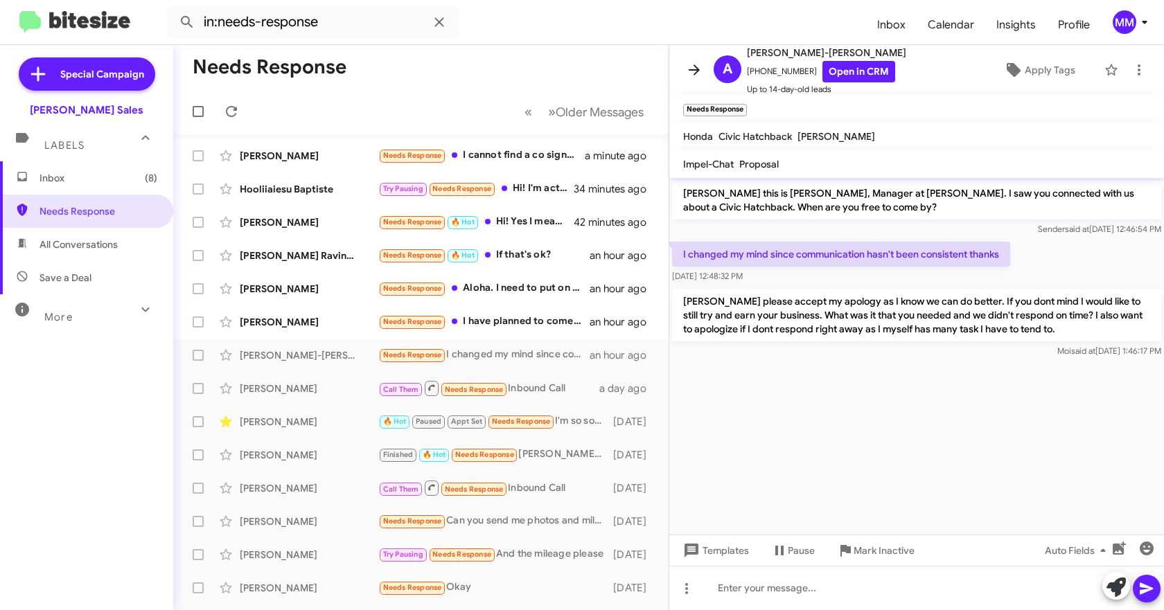
click at [698, 70] on icon at bounding box center [694, 69] width 11 height 10
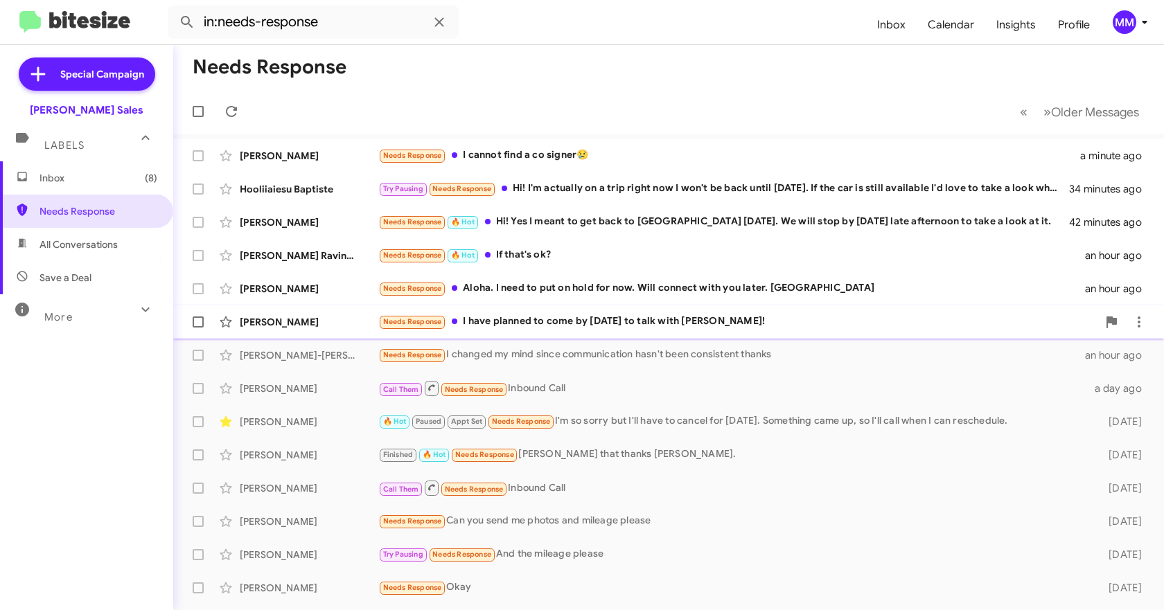
click at [580, 319] on div "Needs Response I have planned to come by [DATE] to talk with [PERSON_NAME]!" at bounding box center [737, 322] width 719 height 16
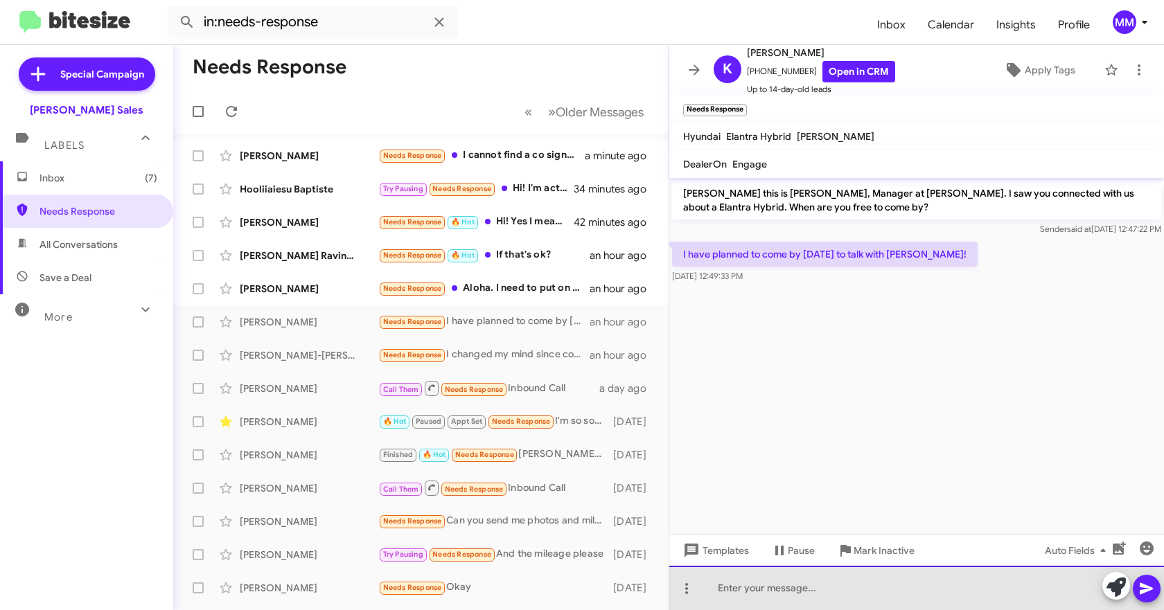
click at [750, 601] on div at bounding box center [916, 588] width 495 height 44
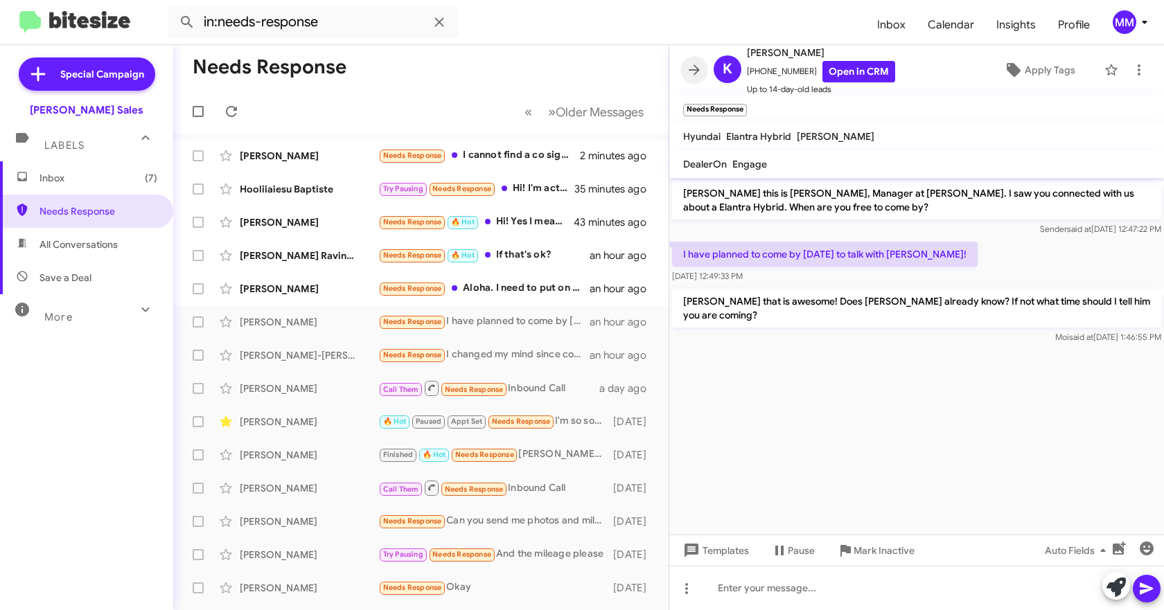
drag, startPoint x: 692, startPoint y: 72, endPoint x: 628, endPoint y: 128, distance: 84.9
click at [697, 71] on icon at bounding box center [694, 70] width 17 height 17
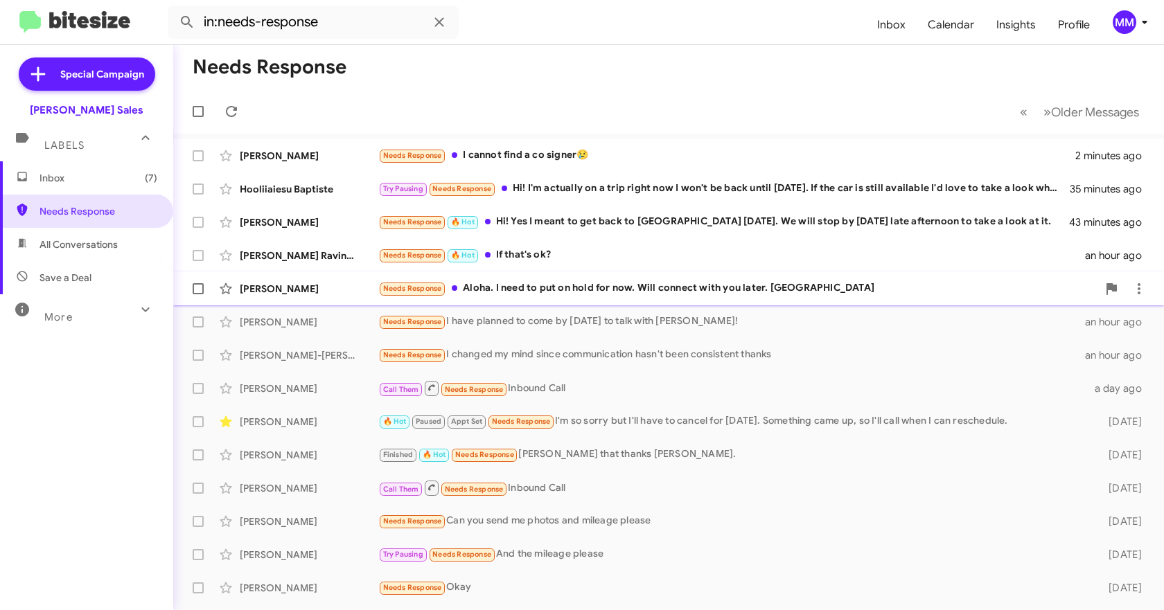
click at [637, 286] on div "Needs Response Aloha. I need to put on hold for now. Will connect with you late…" at bounding box center [737, 289] width 719 height 16
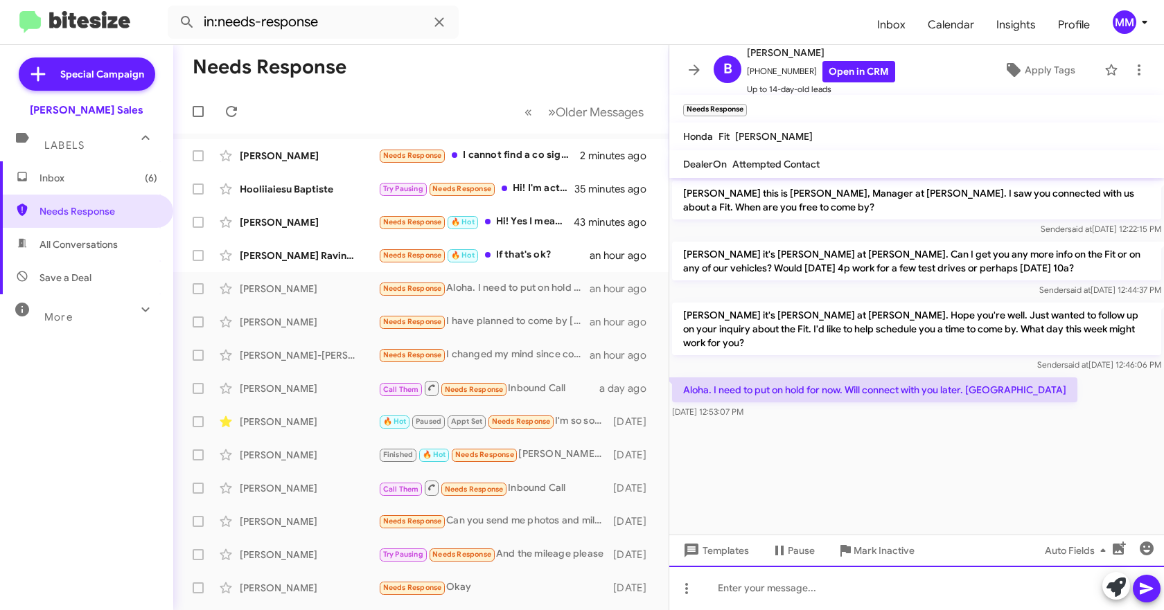
click at [746, 594] on div at bounding box center [916, 588] width 495 height 44
click at [847, 590] on div "[PERSON_NAME] and" at bounding box center [916, 588] width 495 height 44
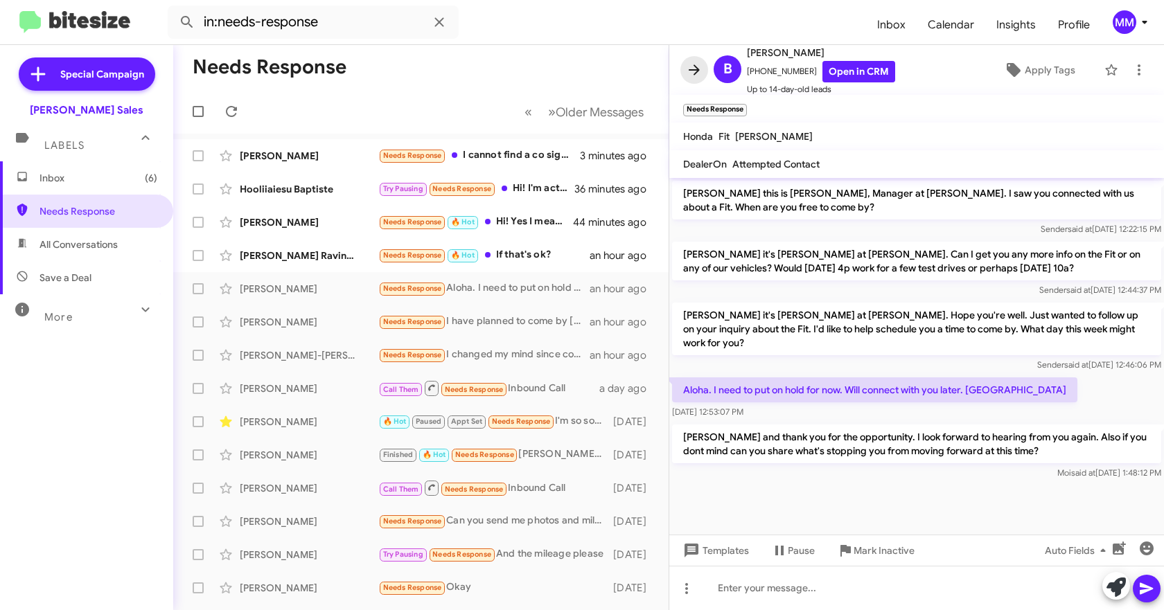
click at [694, 71] on icon at bounding box center [694, 70] width 17 height 17
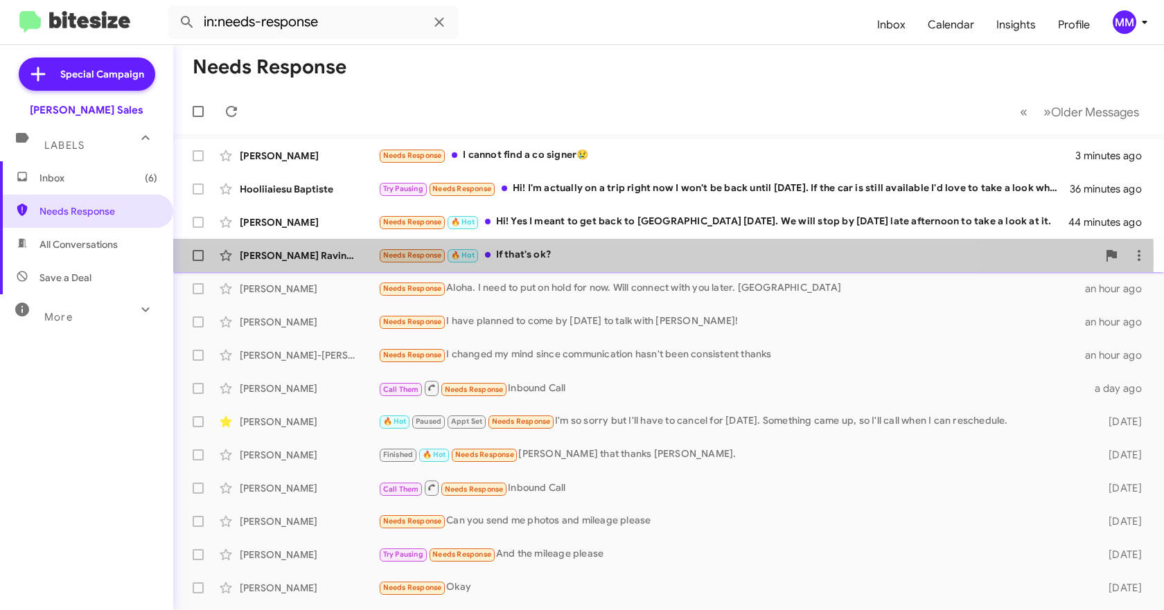
click at [538, 257] on div "Needs Response 🔥 Hot If that's ok?" at bounding box center [737, 255] width 719 height 16
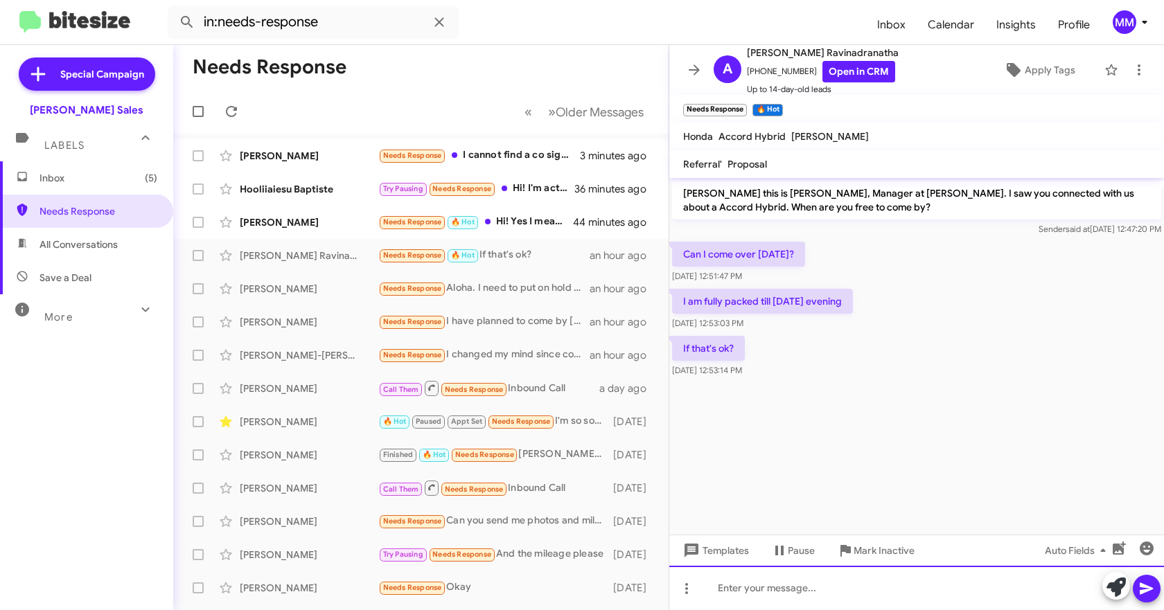
click at [736, 592] on div at bounding box center [916, 588] width 495 height 44
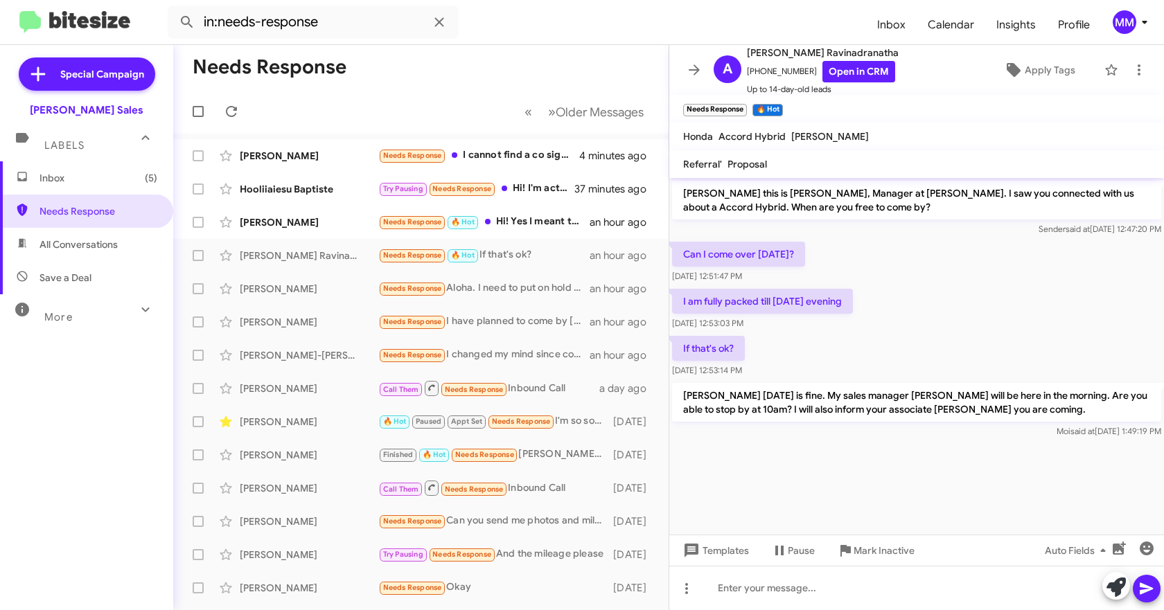
click at [699, 71] on icon at bounding box center [694, 70] width 17 height 17
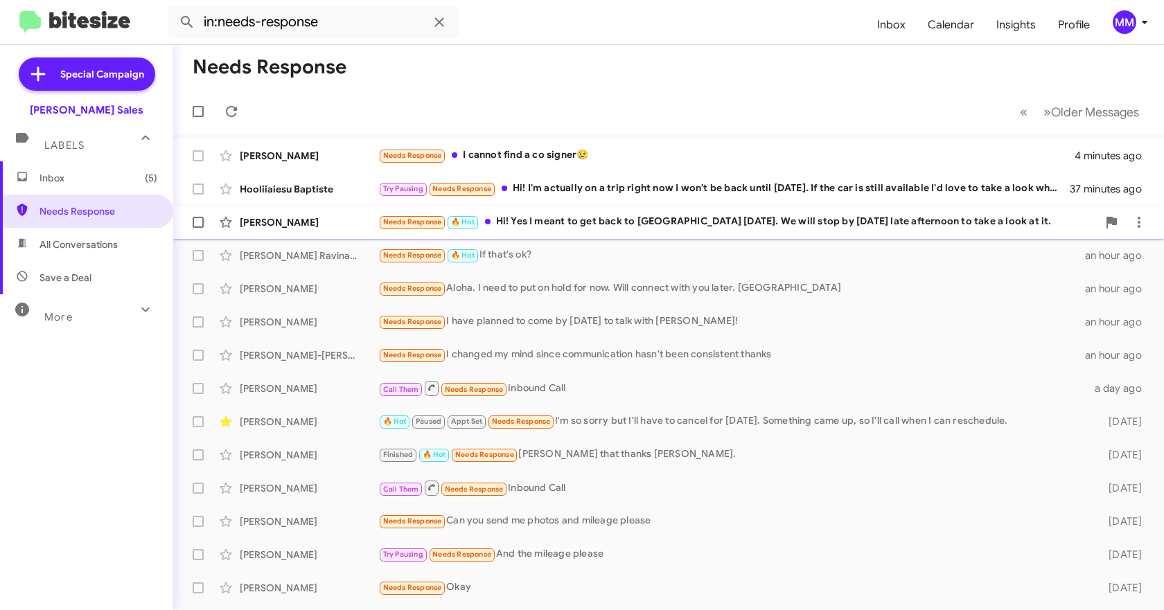
click at [608, 218] on div "Needs Response 🔥 Hot Hi! Yes I meant to get back to [GEOGRAPHIC_DATA] [DATE]. W…" at bounding box center [737, 222] width 719 height 16
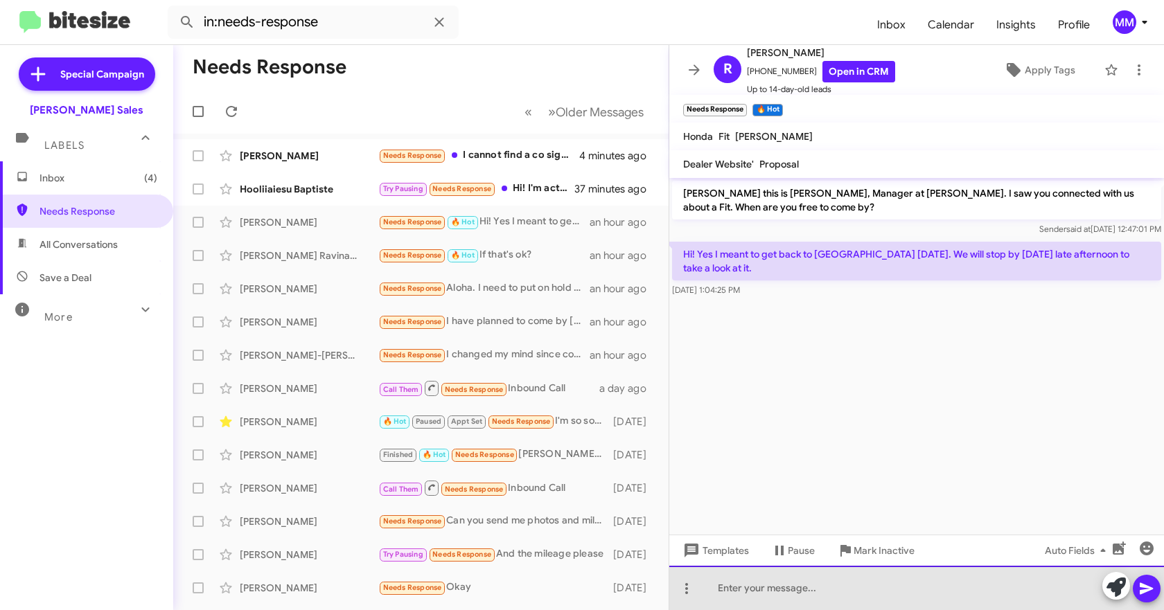
click at [779, 589] on div at bounding box center [916, 588] width 495 height 44
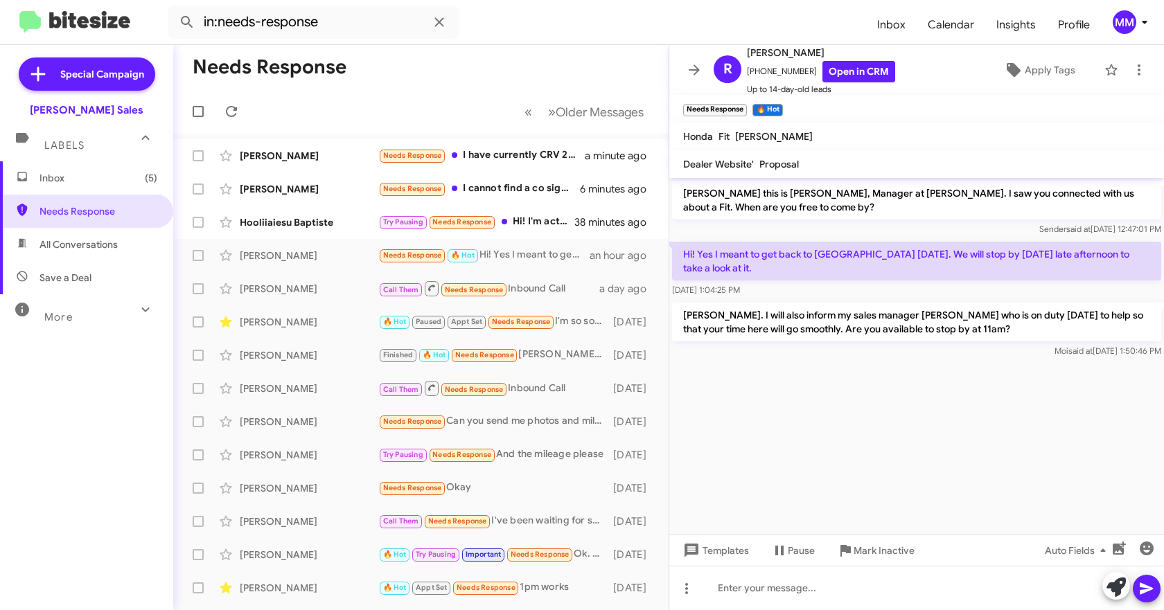
click at [694, 70] on icon at bounding box center [694, 69] width 11 height 10
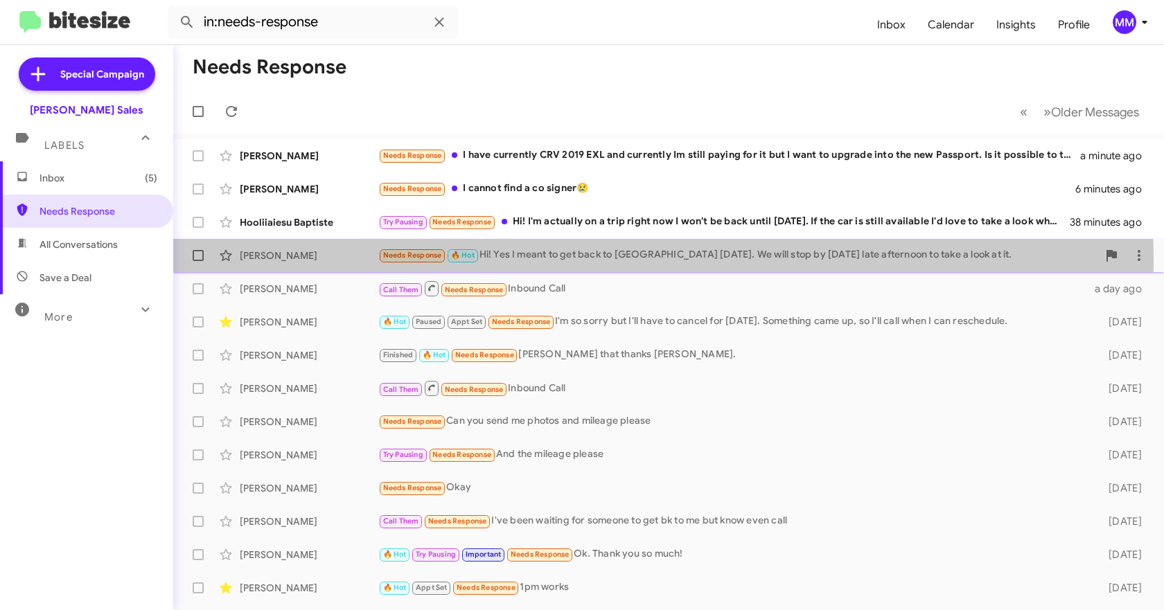
click at [355, 262] on div "[PERSON_NAME]" at bounding box center [309, 256] width 139 height 14
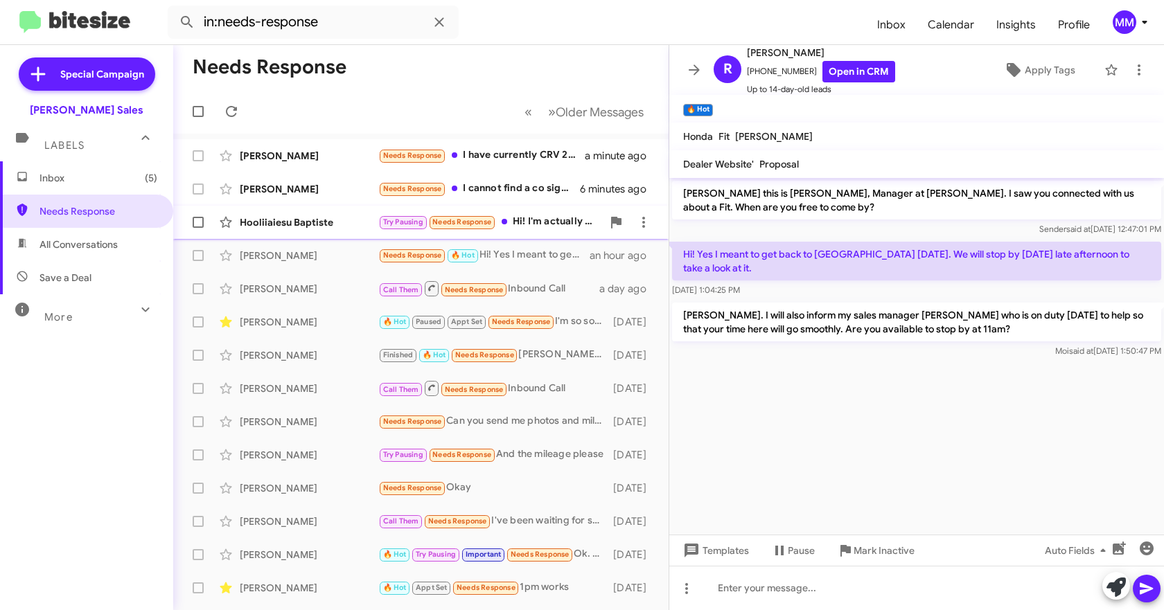
click at [314, 222] on div "Hooliiaiesu Baptiste" at bounding box center [309, 222] width 139 height 14
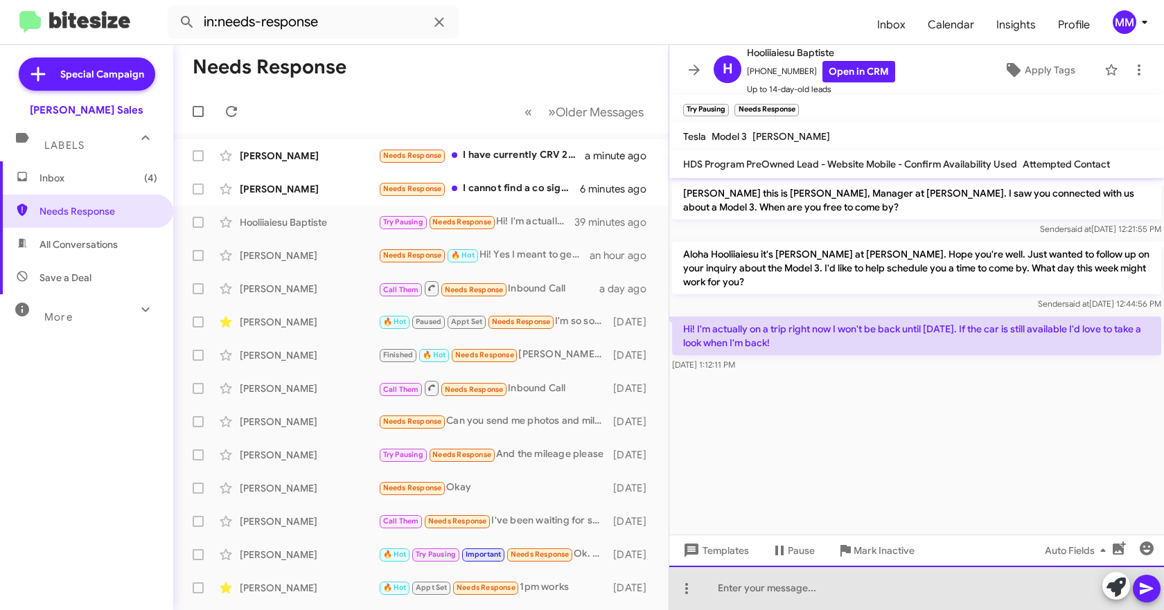
click at [758, 594] on div at bounding box center [916, 588] width 495 height 44
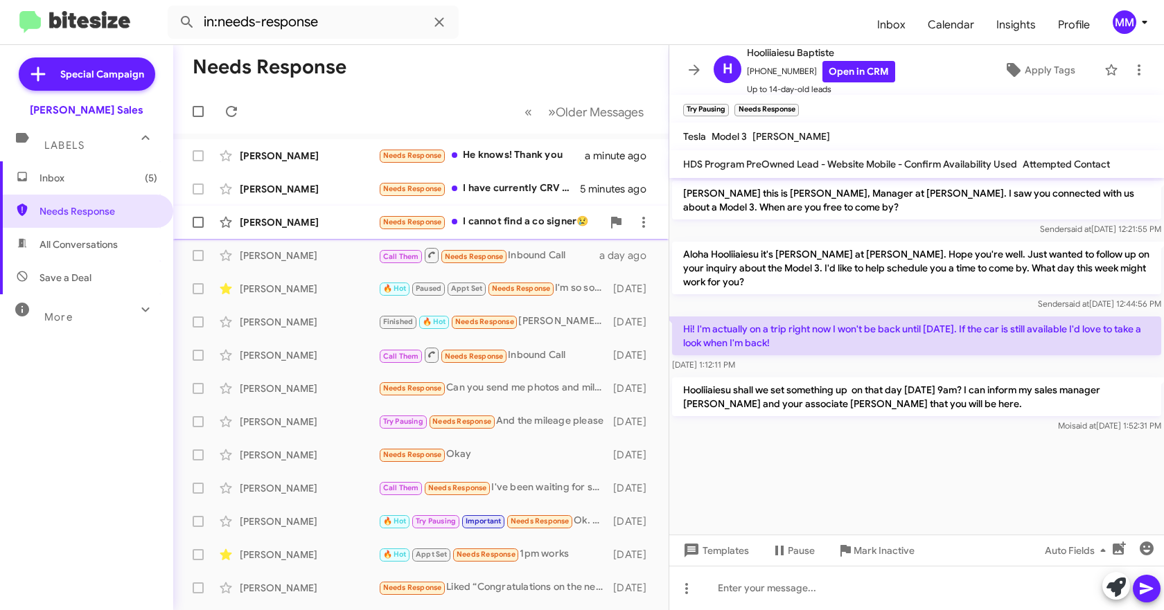
click at [353, 226] on div "[PERSON_NAME]" at bounding box center [309, 222] width 139 height 14
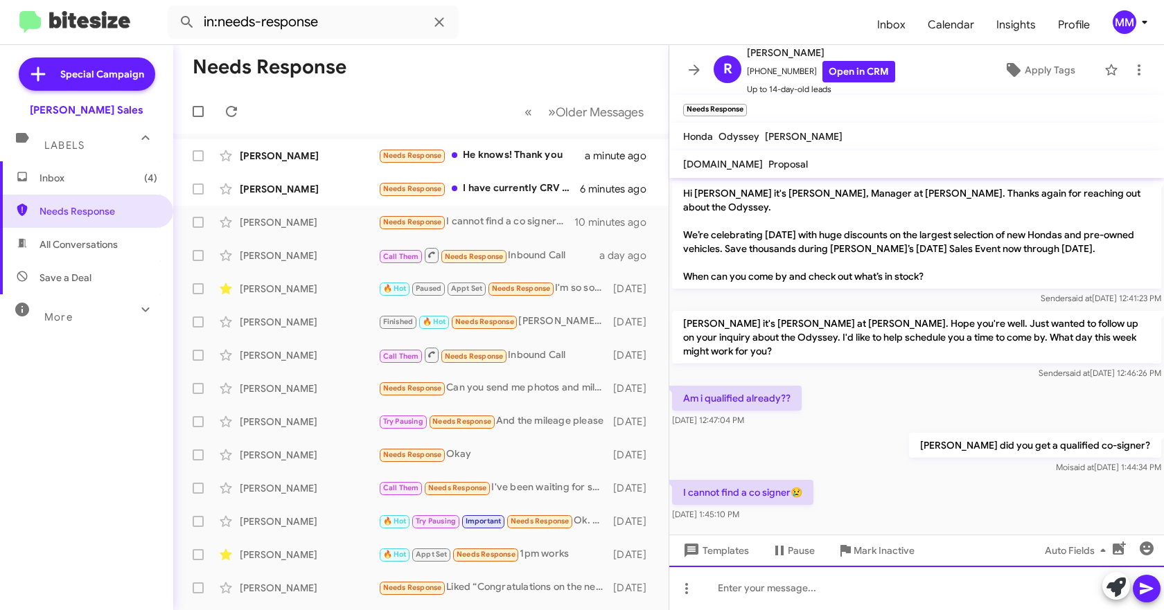
drag, startPoint x: 740, startPoint y: 590, endPoint x: 723, endPoint y: 580, distance: 20.2
click at [738, 590] on div at bounding box center [916, 588] width 495 height 44
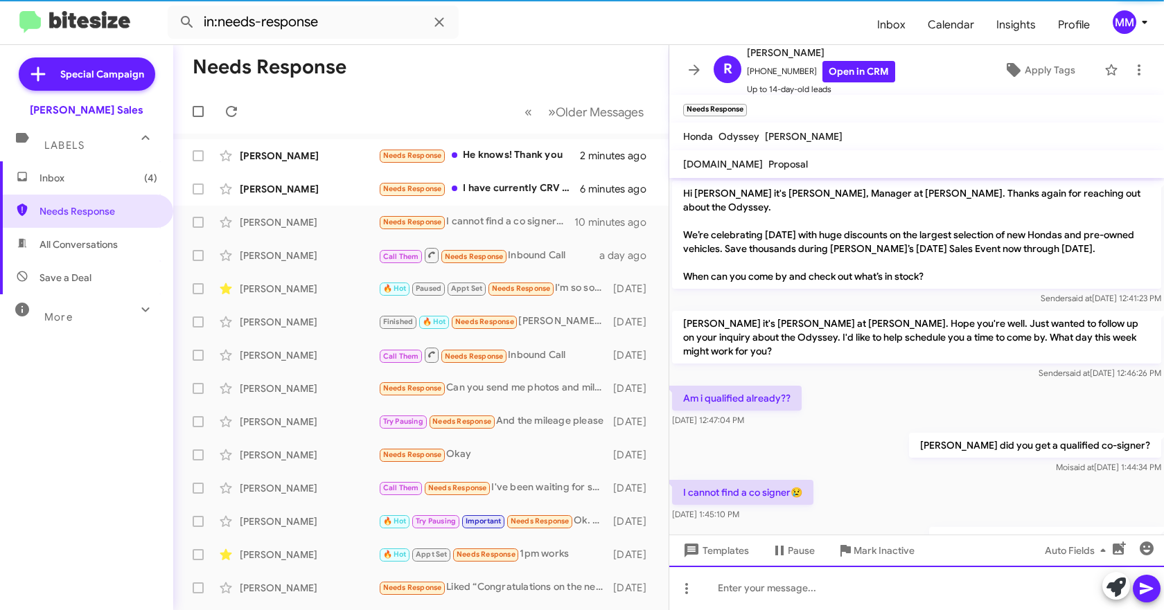
scroll to position [44, 0]
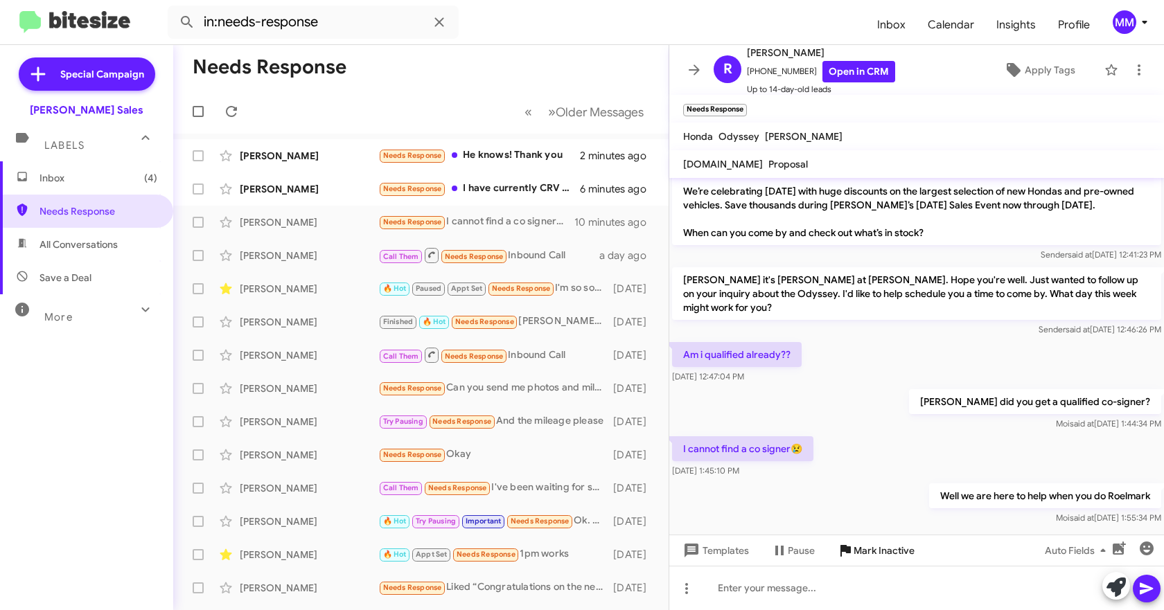
click at [874, 556] on span "Mark Inactive" at bounding box center [883, 550] width 61 height 25
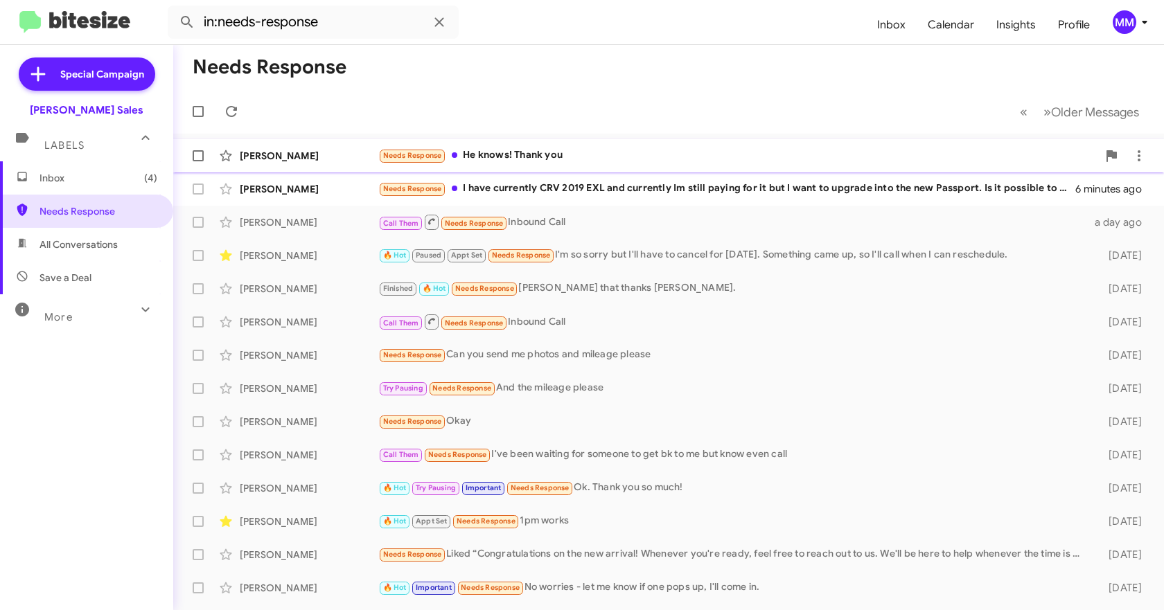
click at [520, 154] on div "Needs Response He knows! Thank you" at bounding box center [737, 156] width 719 height 16
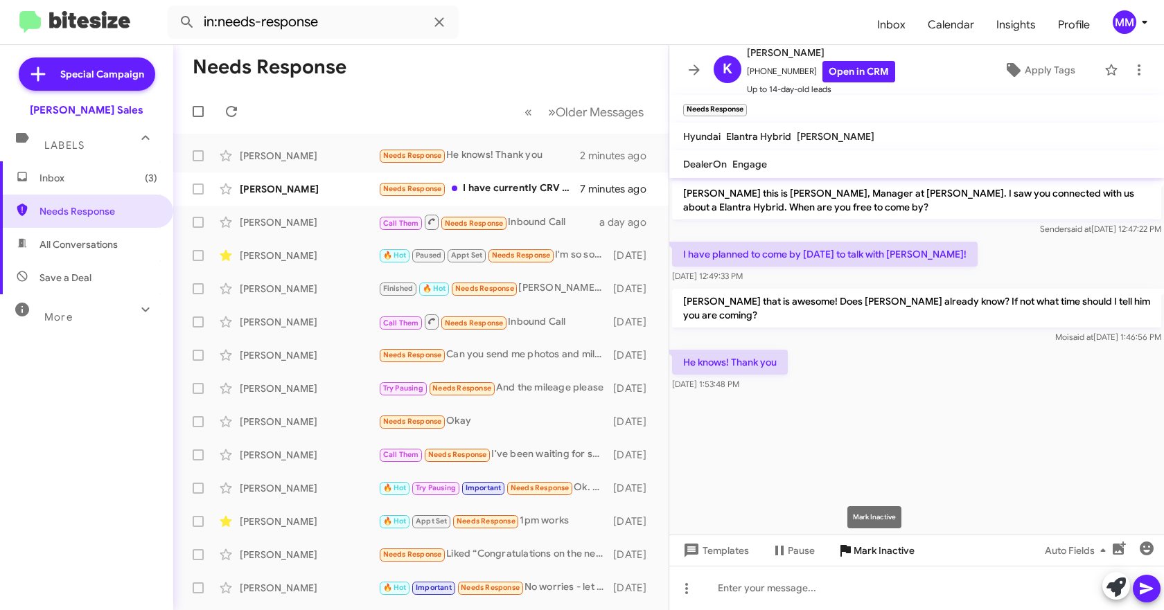
click at [870, 552] on span "Mark Inactive" at bounding box center [883, 550] width 61 height 25
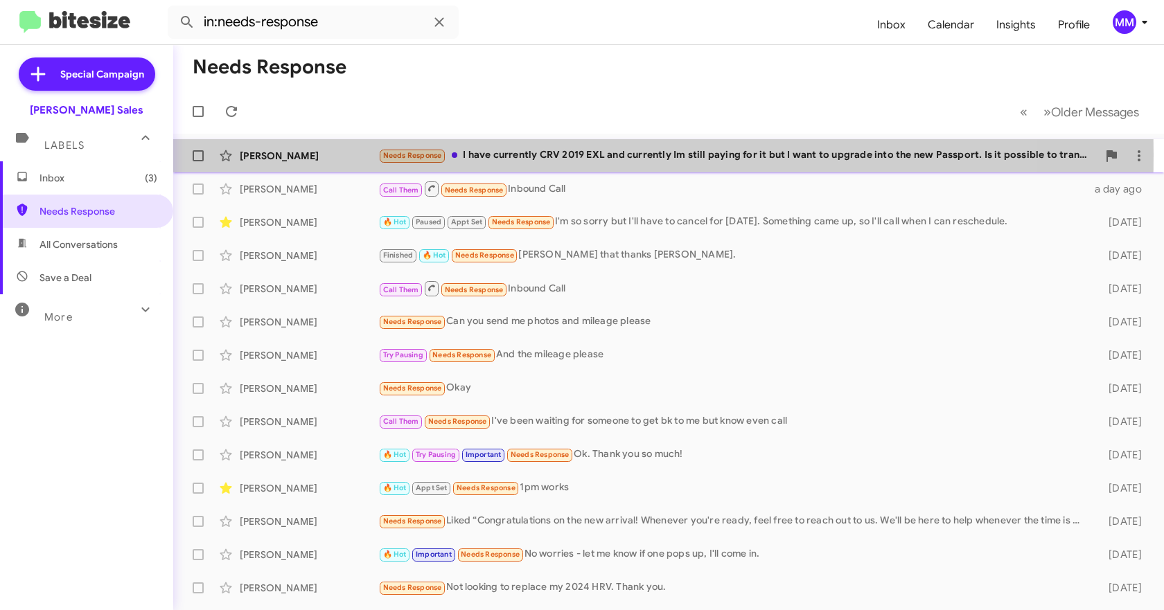
click at [303, 154] on div "[PERSON_NAME]" at bounding box center [309, 156] width 139 height 14
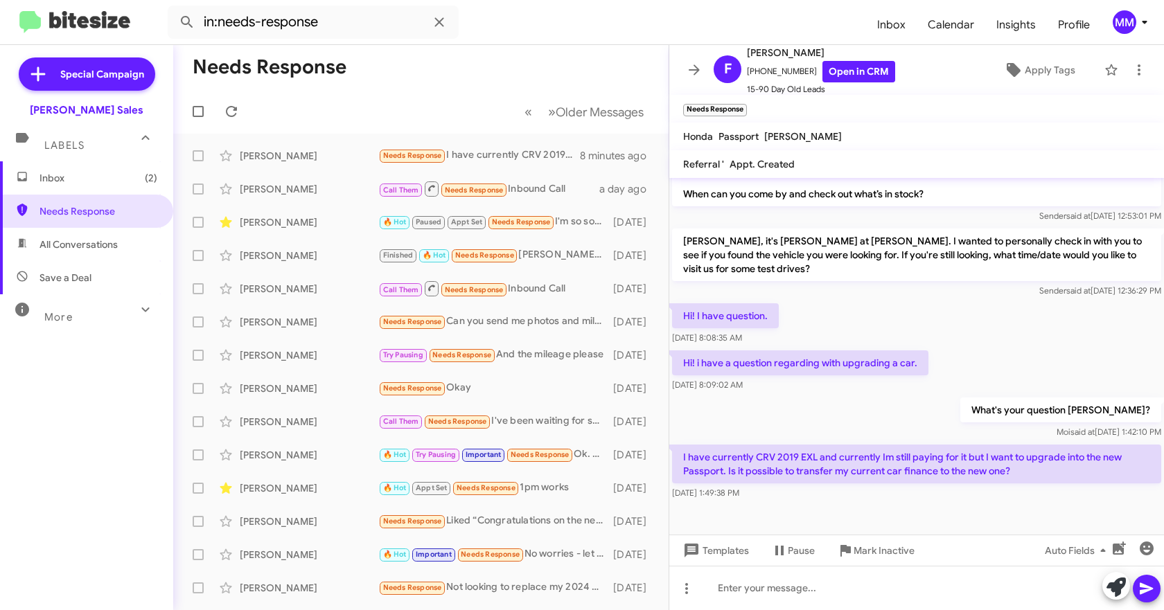
scroll to position [1153, 0]
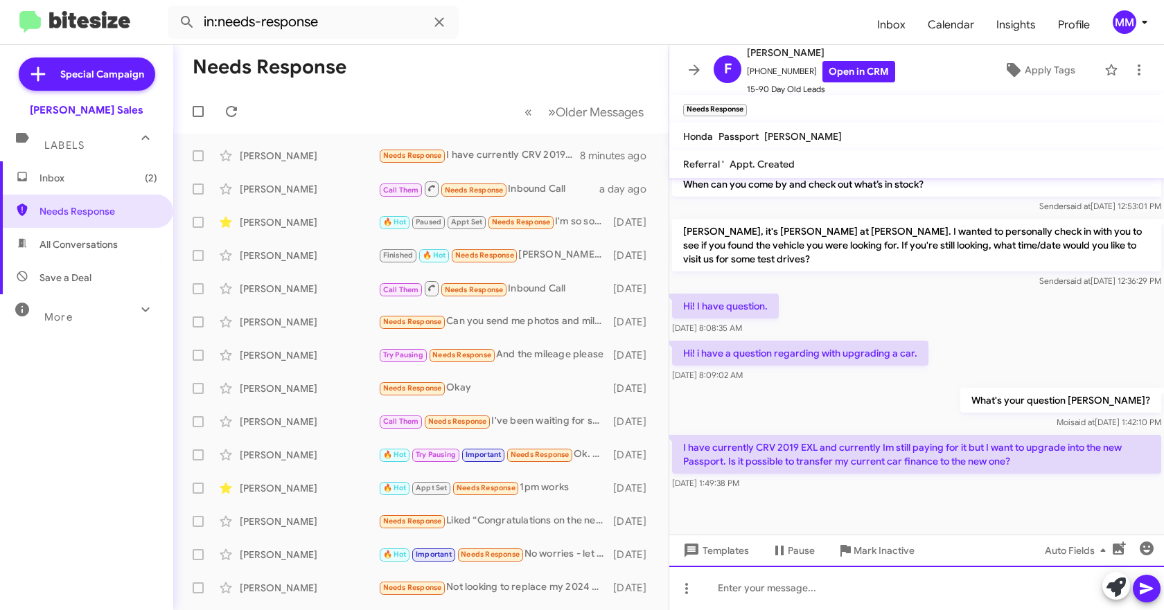
click at [754, 591] on div at bounding box center [916, 588] width 495 height 44
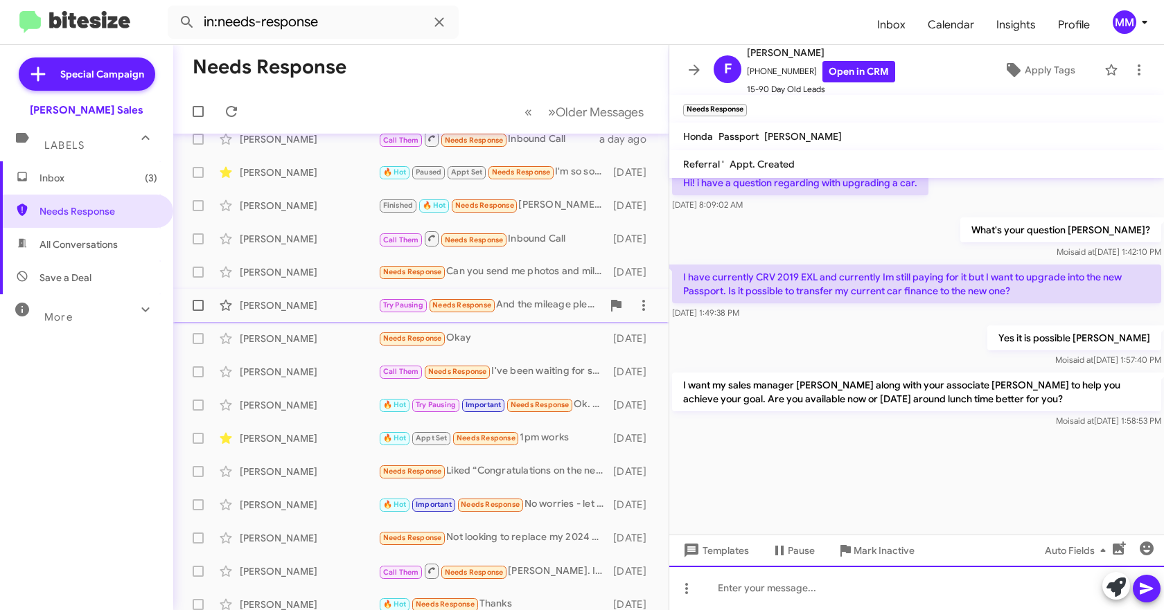
scroll to position [0, 0]
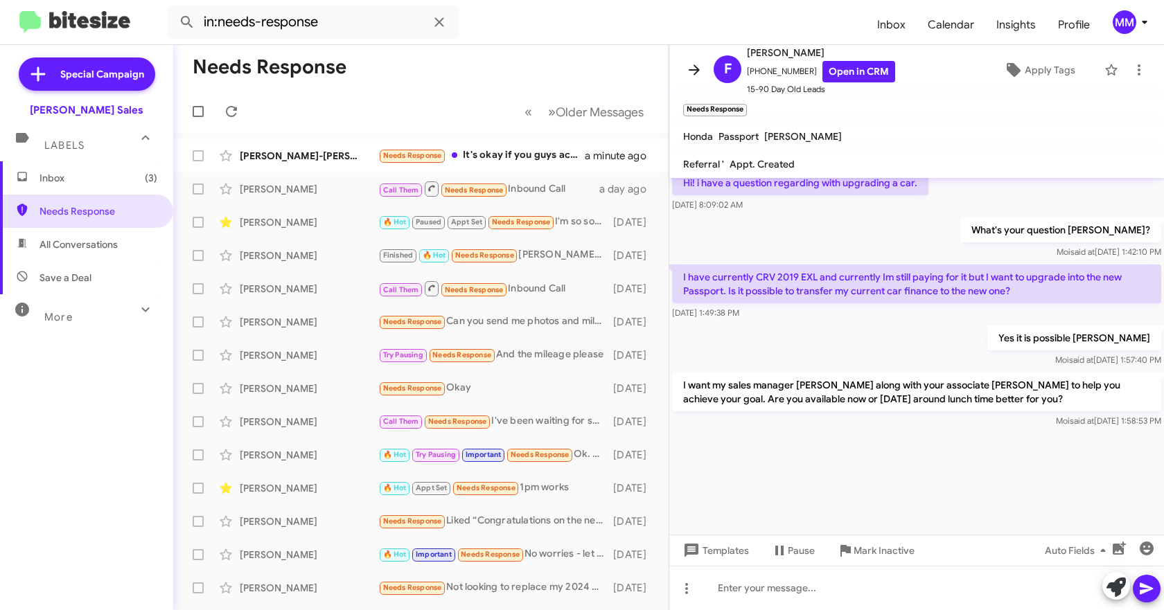
click at [699, 66] on icon at bounding box center [694, 70] width 17 height 17
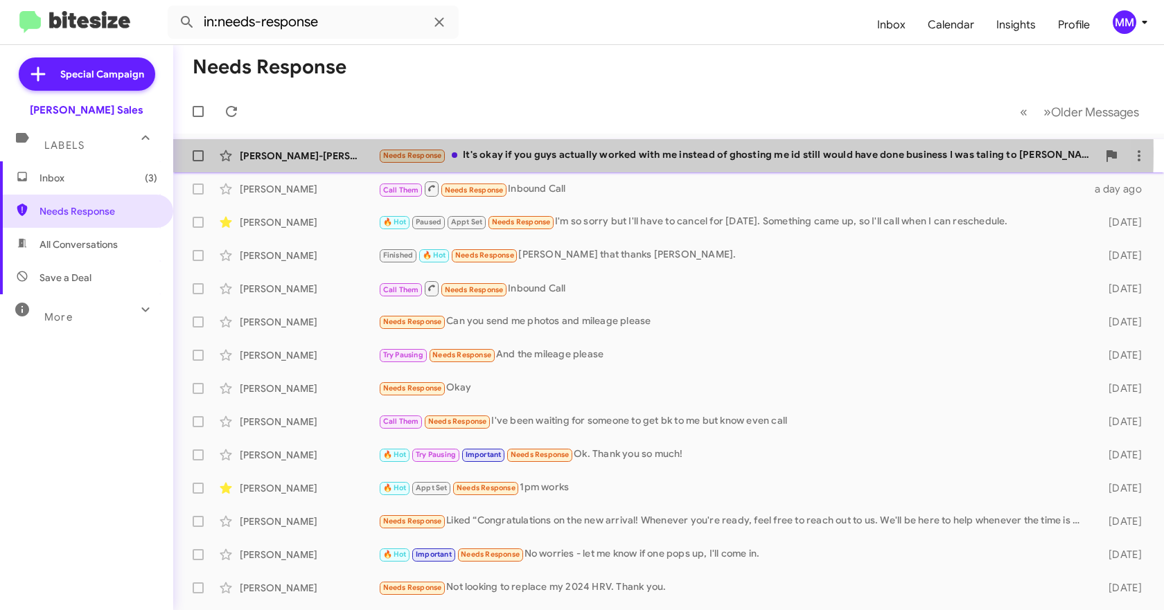
click at [526, 152] on div "Needs Response It's okay if you guys actually worked with me instead of ghostin…" at bounding box center [737, 156] width 719 height 16
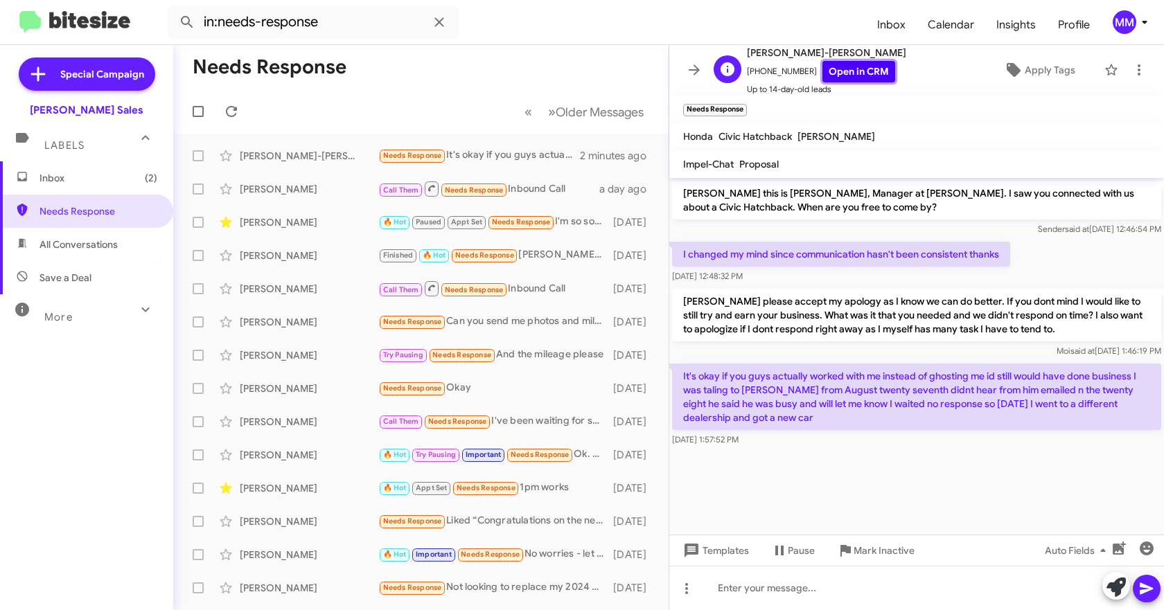
click at [846, 74] on link "Open in CRM" at bounding box center [858, 71] width 73 height 21
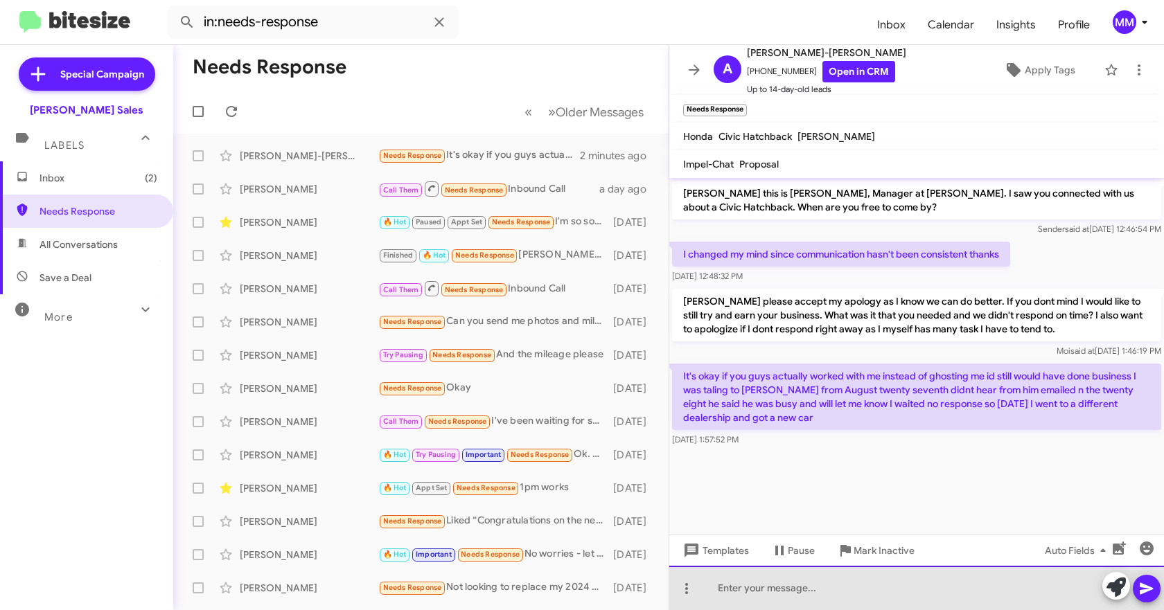
click at [755, 586] on div at bounding box center [916, 588] width 495 height 44
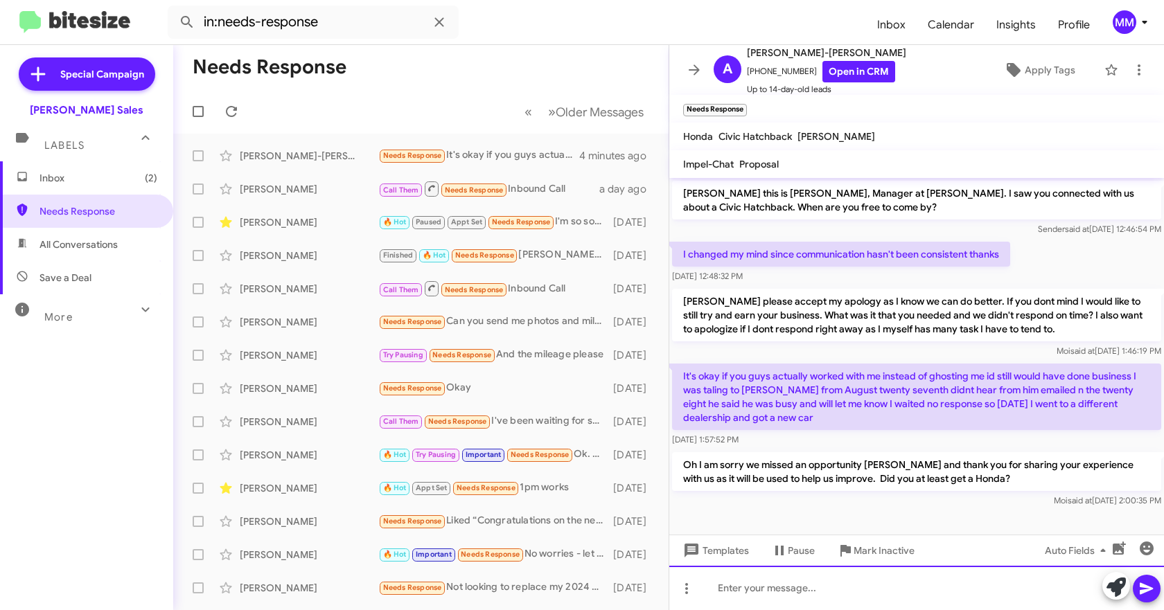
drag, startPoint x: 751, startPoint y: 589, endPoint x: 790, endPoint y: 564, distance: 46.5
click at [752, 589] on div at bounding box center [916, 588] width 495 height 44
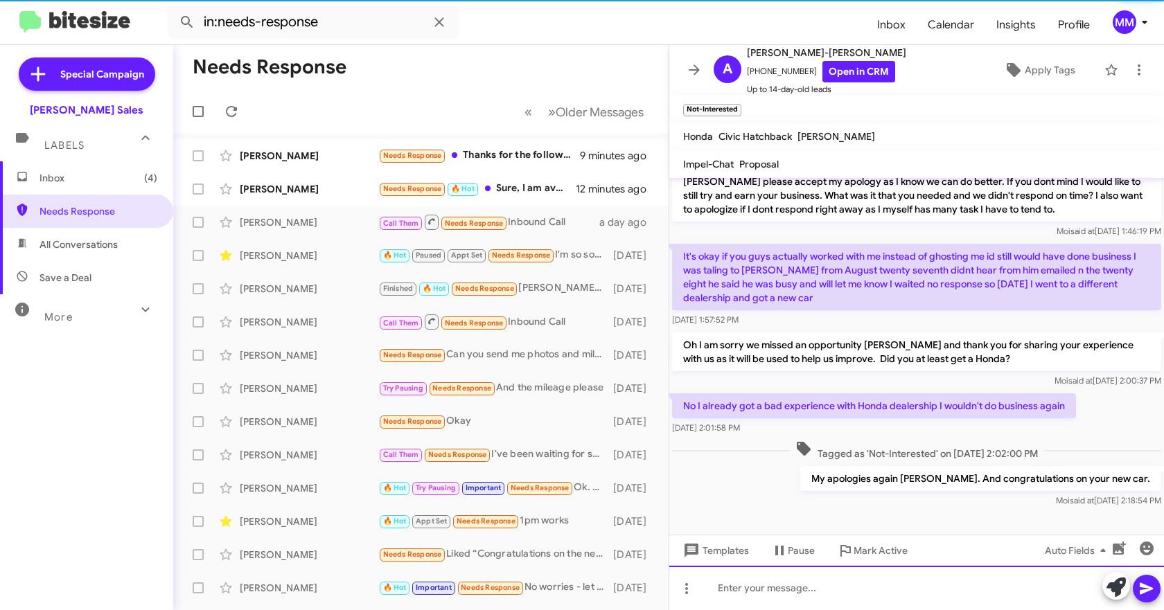
scroll to position [62, 0]
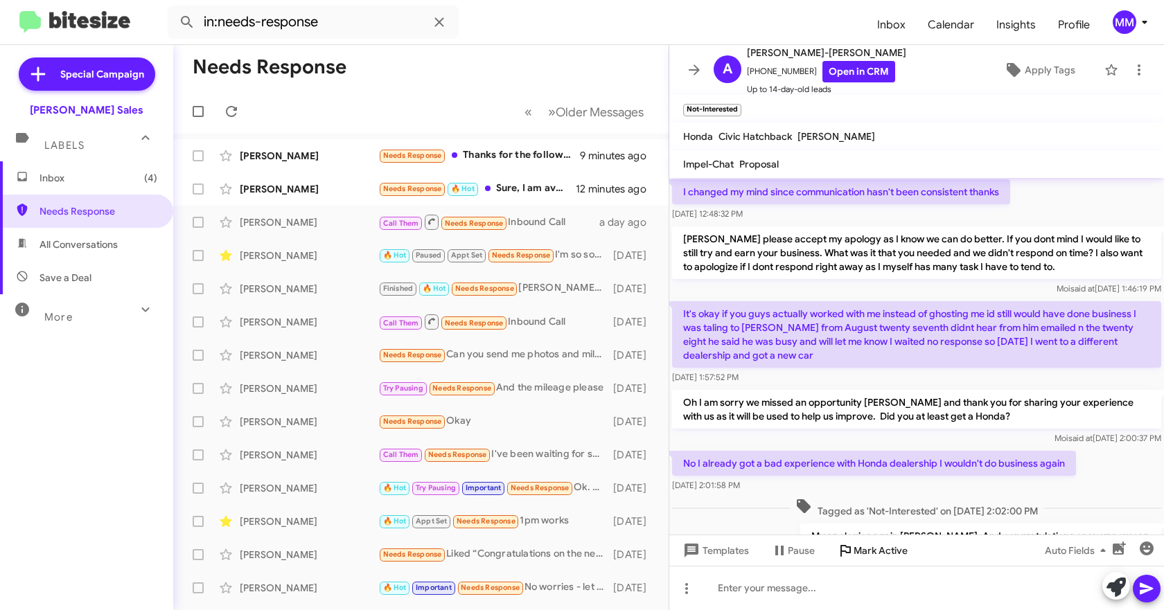
click at [866, 549] on span "Mark Active" at bounding box center [880, 550] width 54 height 25
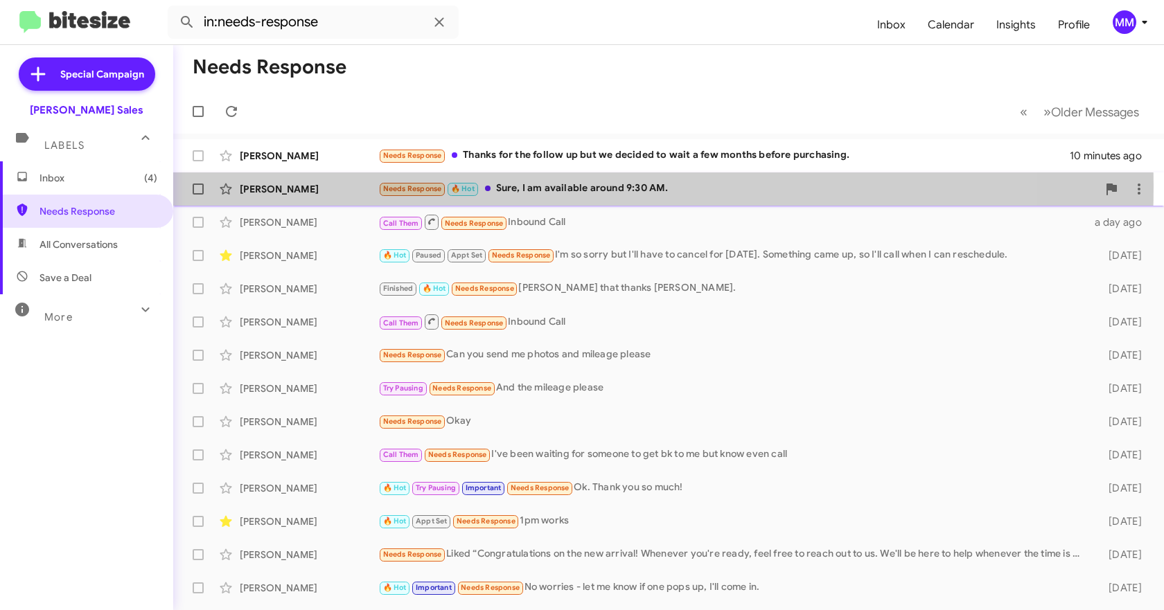
click at [303, 186] on div "[PERSON_NAME]" at bounding box center [309, 189] width 139 height 14
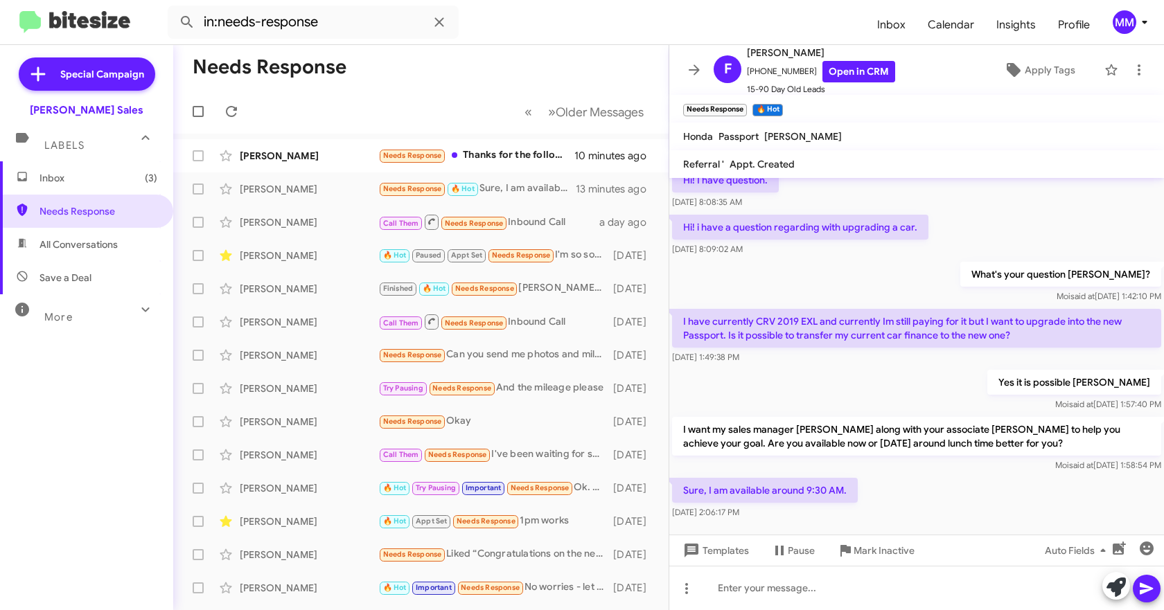
scroll to position [1043, 0]
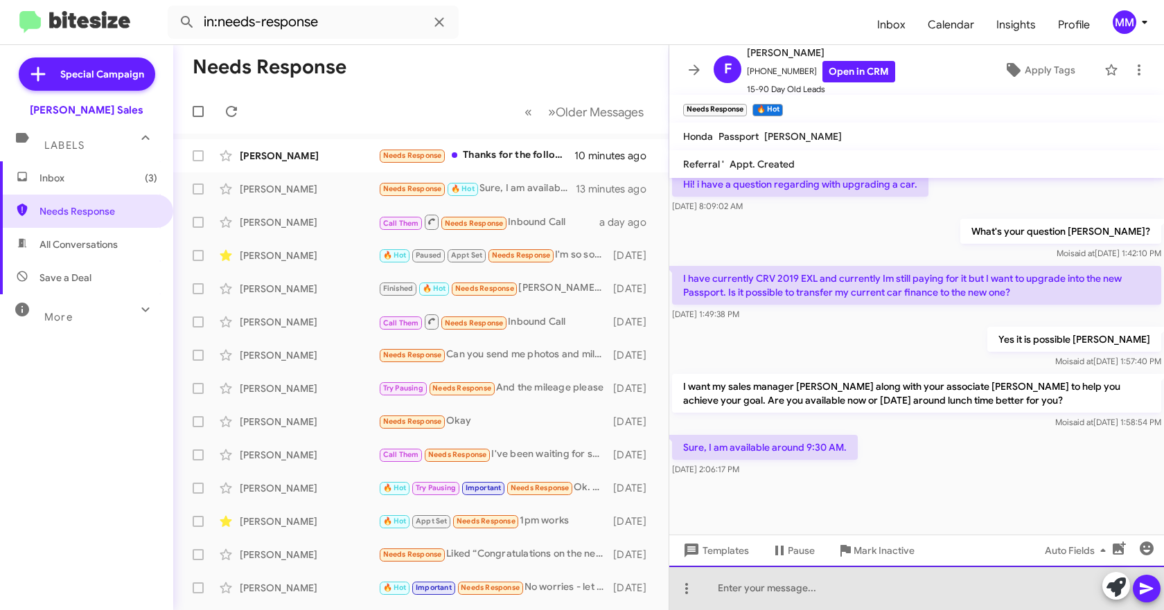
click at [733, 591] on div at bounding box center [916, 588] width 495 height 44
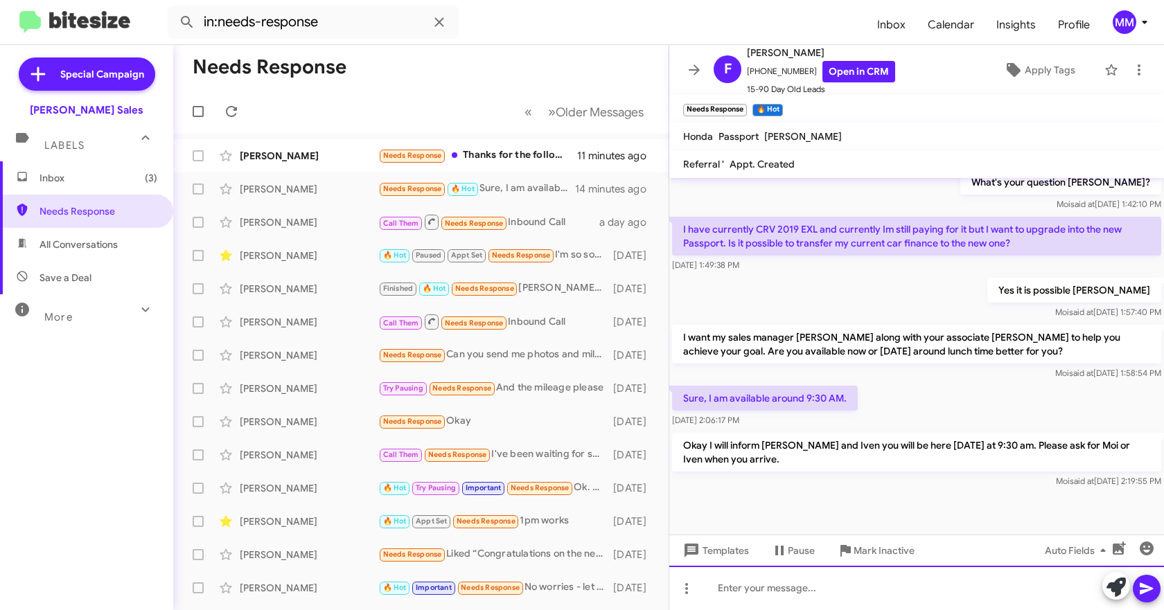
scroll to position [2659, 0]
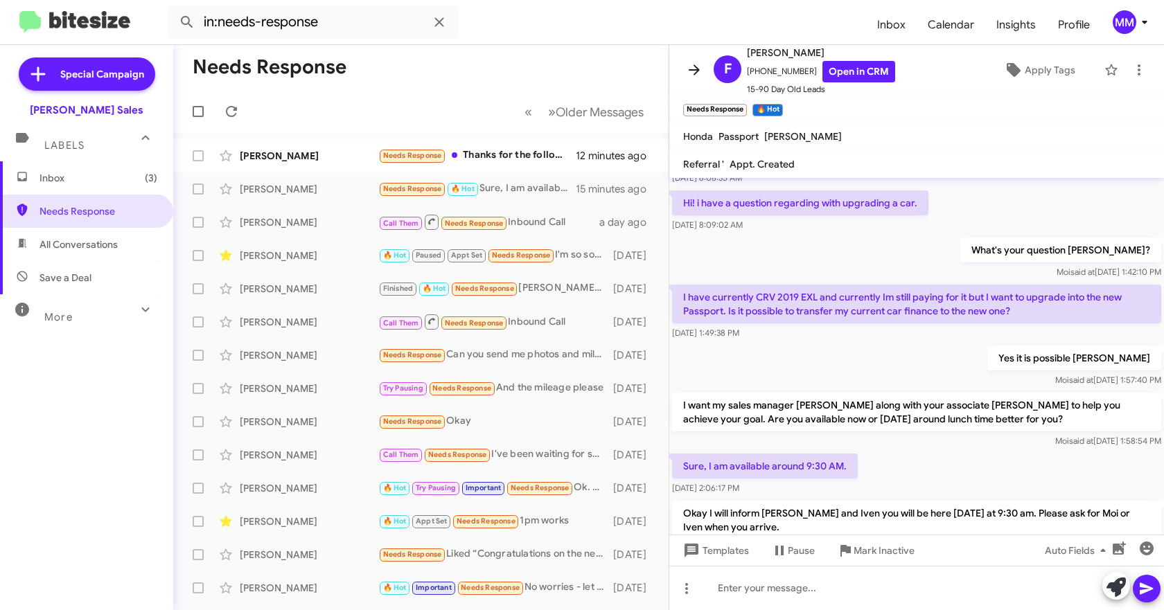
click at [697, 71] on icon at bounding box center [694, 69] width 11 height 10
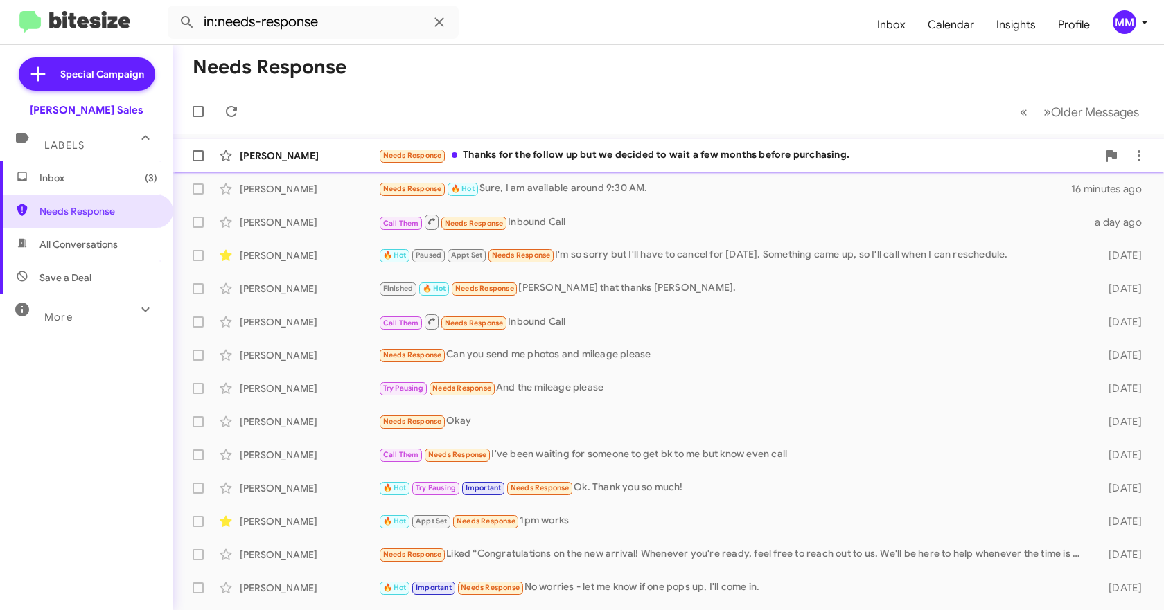
click at [312, 157] on div "[PERSON_NAME]" at bounding box center [309, 156] width 139 height 14
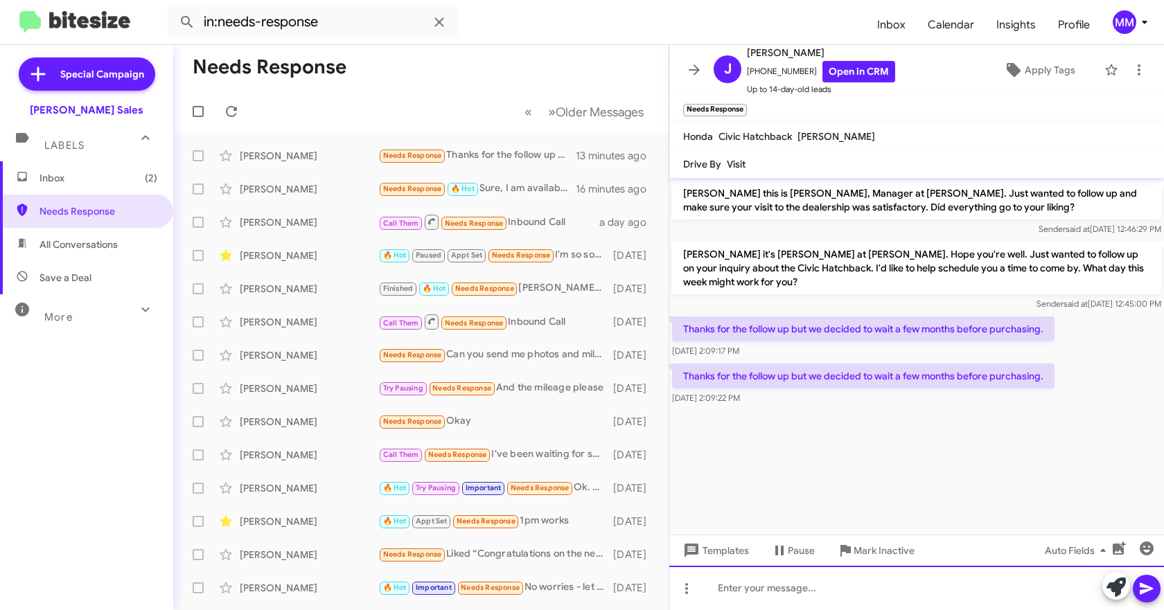
click at [761, 599] on div at bounding box center [916, 588] width 495 height 44
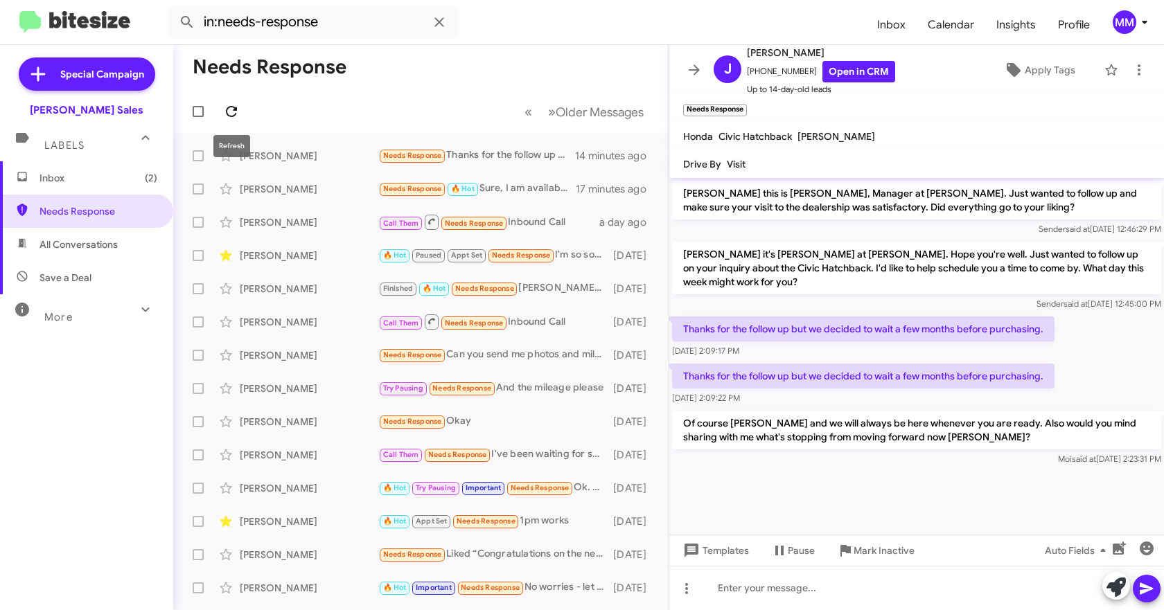
click at [233, 109] on icon at bounding box center [231, 111] width 17 height 17
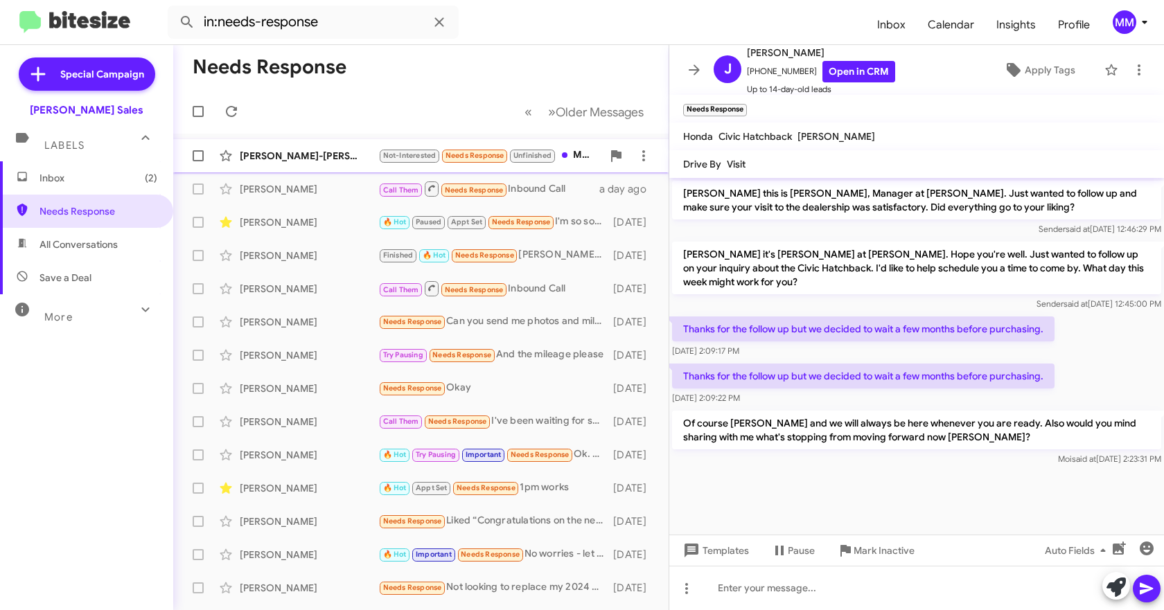
click at [298, 159] on div "[PERSON_NAME]-[PERSON_NAME]" at bounding box center [309, 156] width 139 height 14
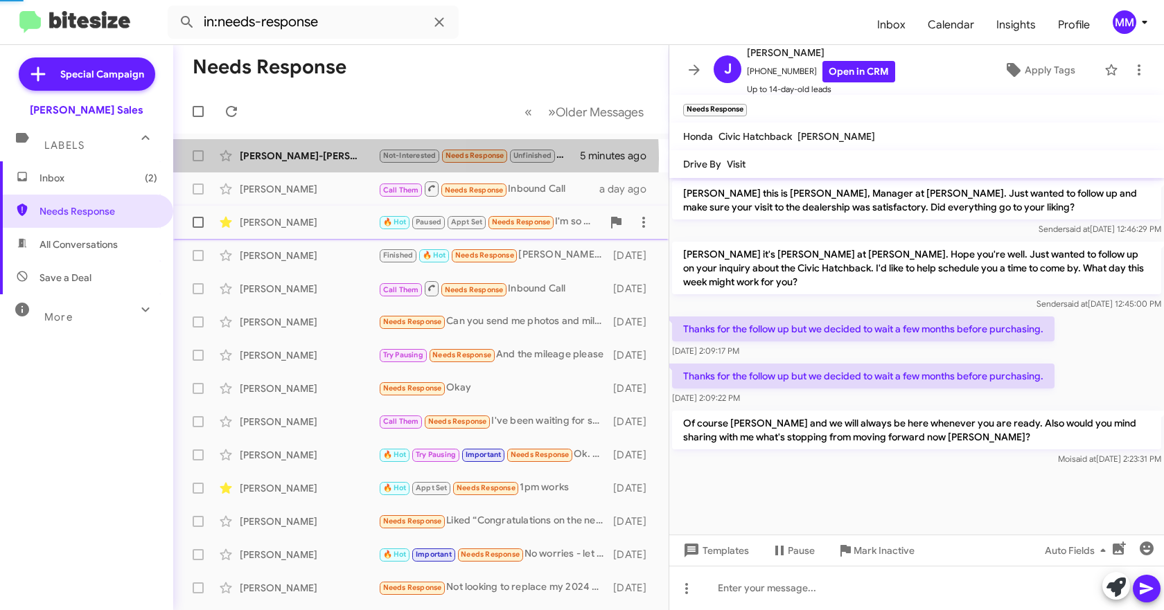
scroll to position [152, 0]
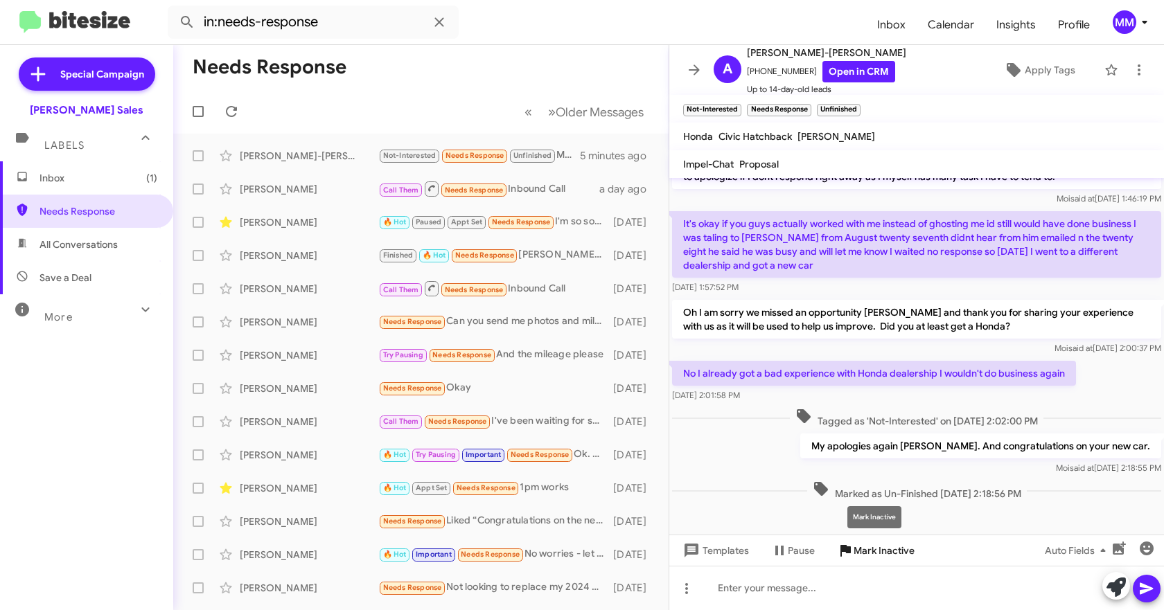
click at [869, 553] on span "Mark Inactive" at bounding box center [883, 550] width 61 height 25
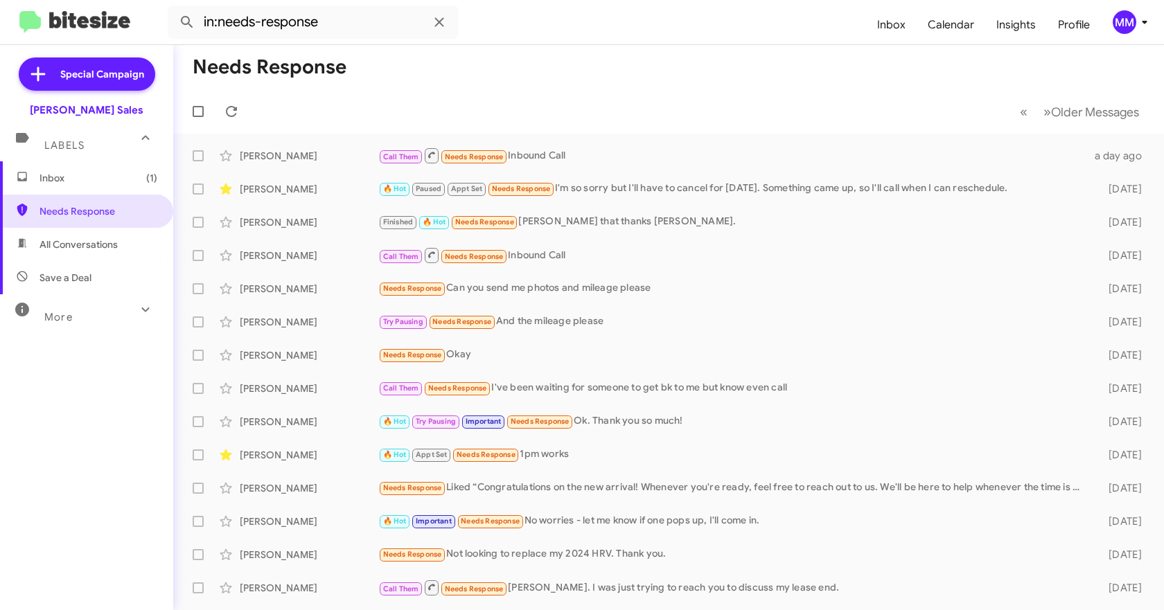
click at [94, 244] on span "All Conversations" at bounding box center [78, 245] width 78 height 14
type input "in:all-conversations"
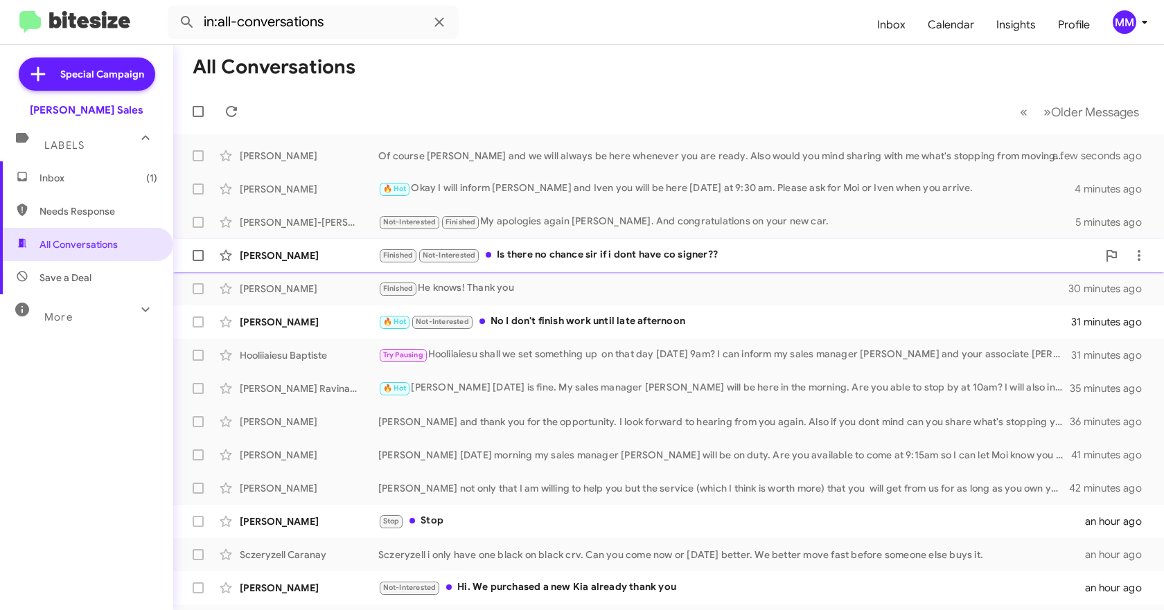
click at [326, 260] on div "[PERSON_NAME]" at bounding box center [309, 256] width 139 height 14
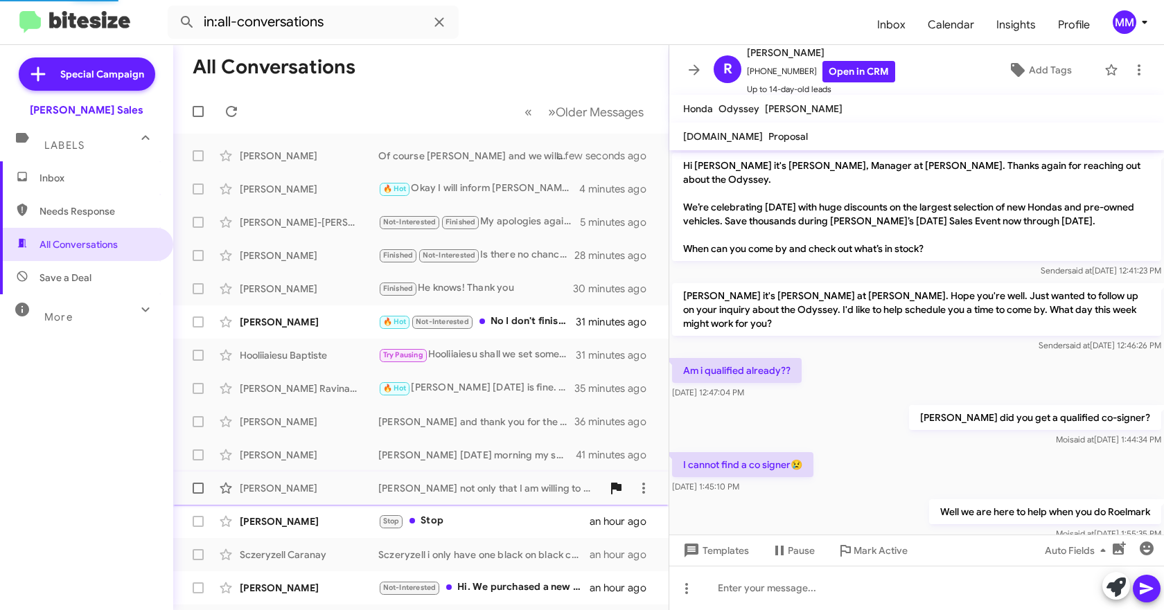
scroll to position [125, 0]
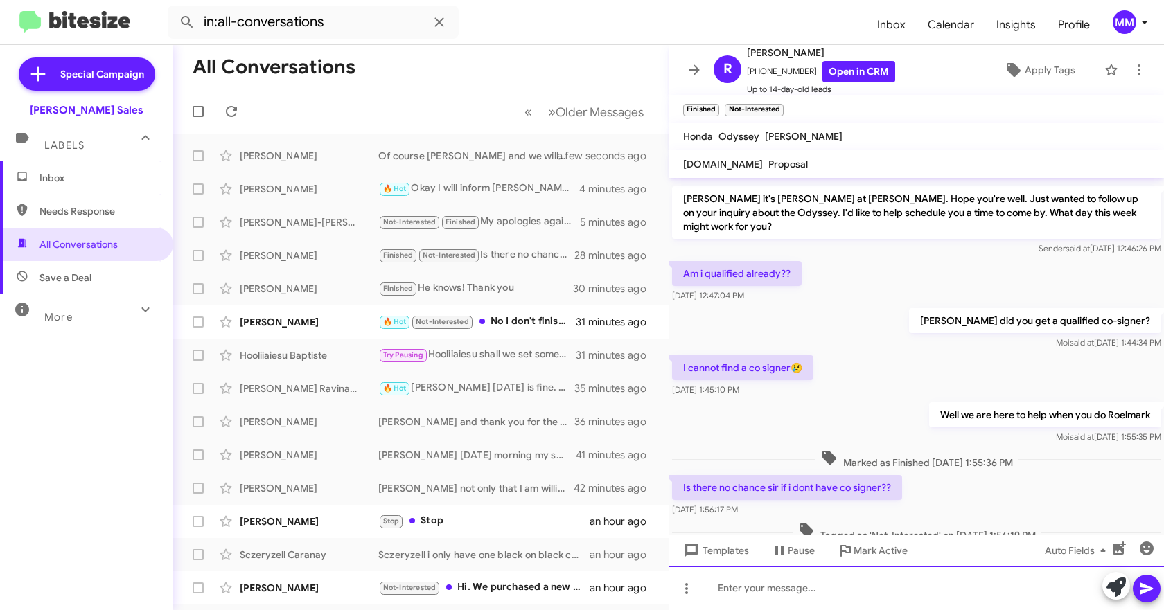
click at [797, 604] on div at bounding box center [916, 588] width 495 height 44
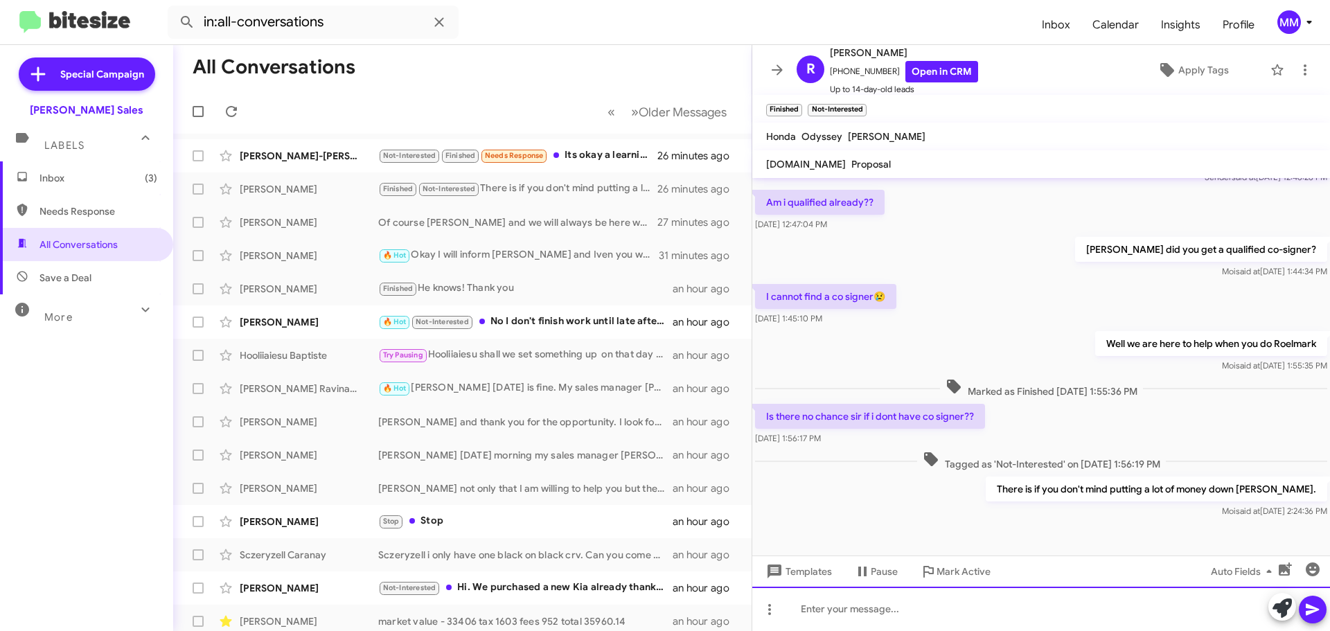
scroll to position [168, 0]
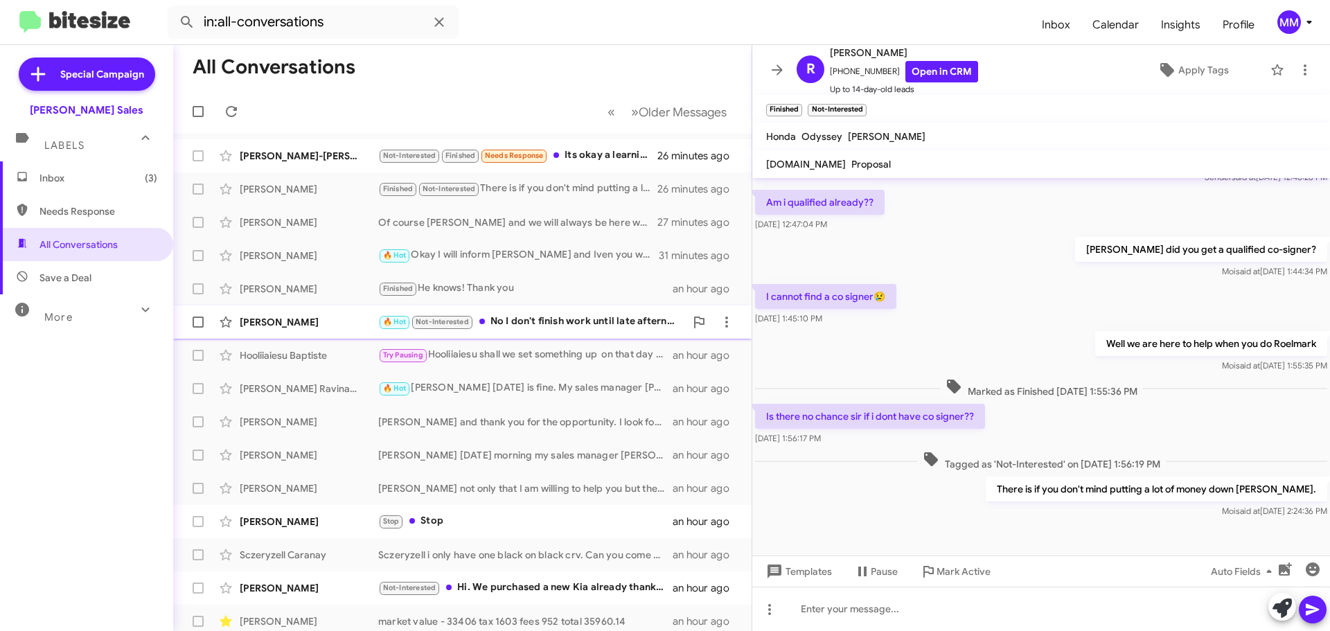
click at [301, 322] on div "[PERSON_NAME]" at bounding box center [309, 322] width 139 height 14
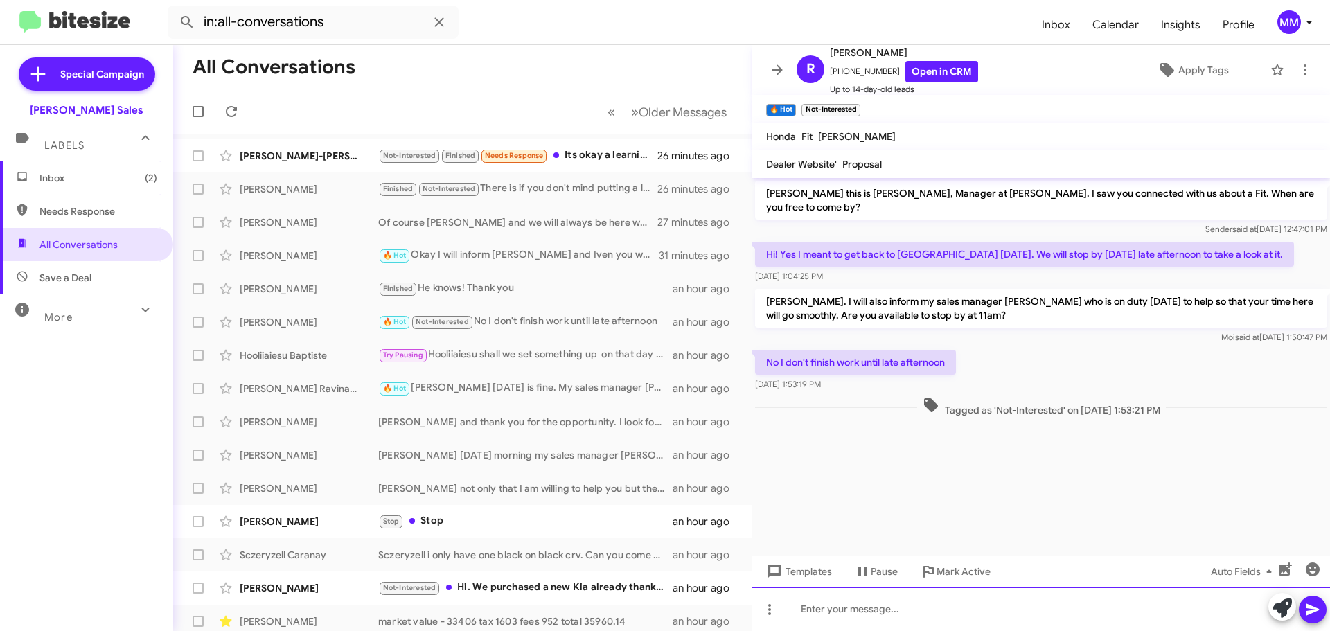
click at [858, 613] on div at bounding box center [1041, 609] width 578 height 44
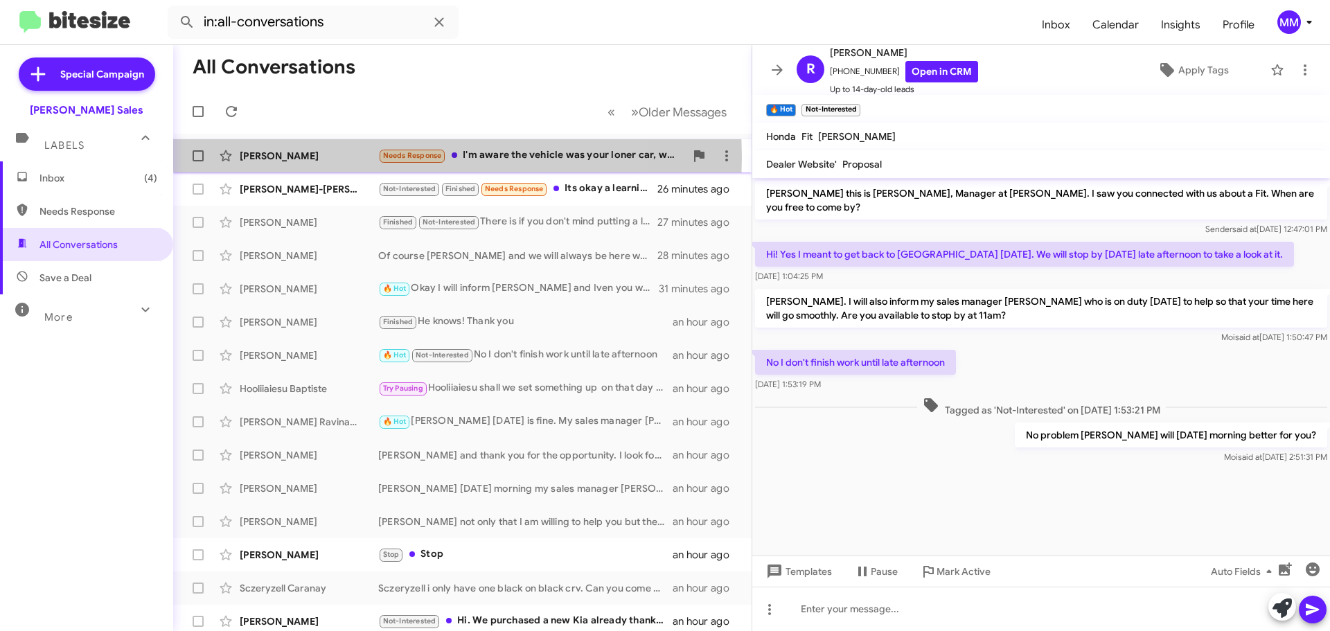
click at [343, 157] on div "[PERSON_NAME]" at bounding box center [309, 156] width 139 height 14
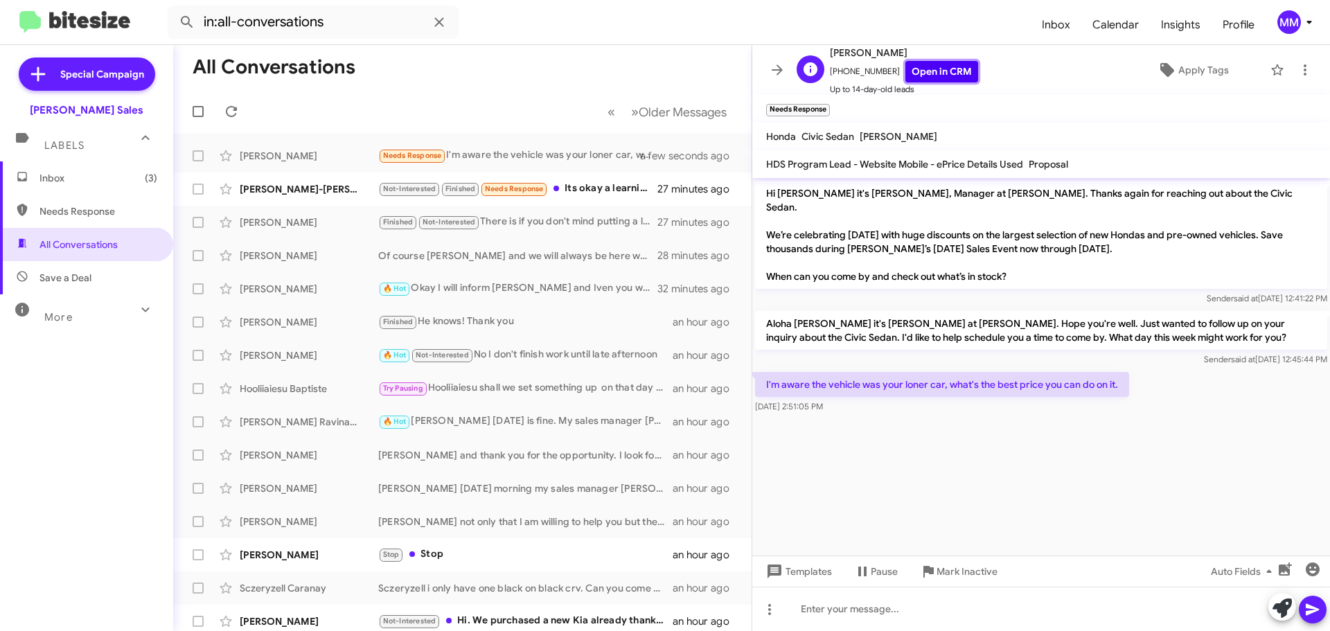
click at [924, 76] on link "Open in CRM" at bounding box center [941, 71] width 73 height 21
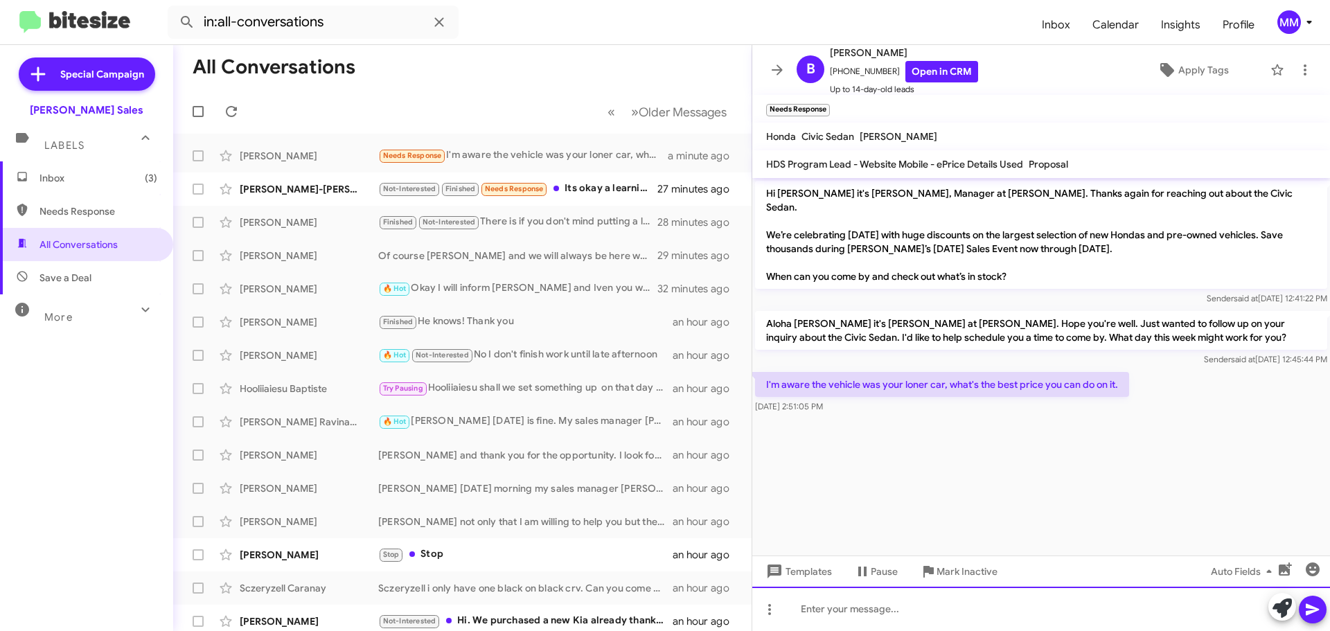
drag, startPoint x: 843, startPoint y: 621, endPoint x: 850, endPoint y: 625, distance: 7.7
click at [846, 625] on div at bounding box center [1041, 609] width 578 height 44
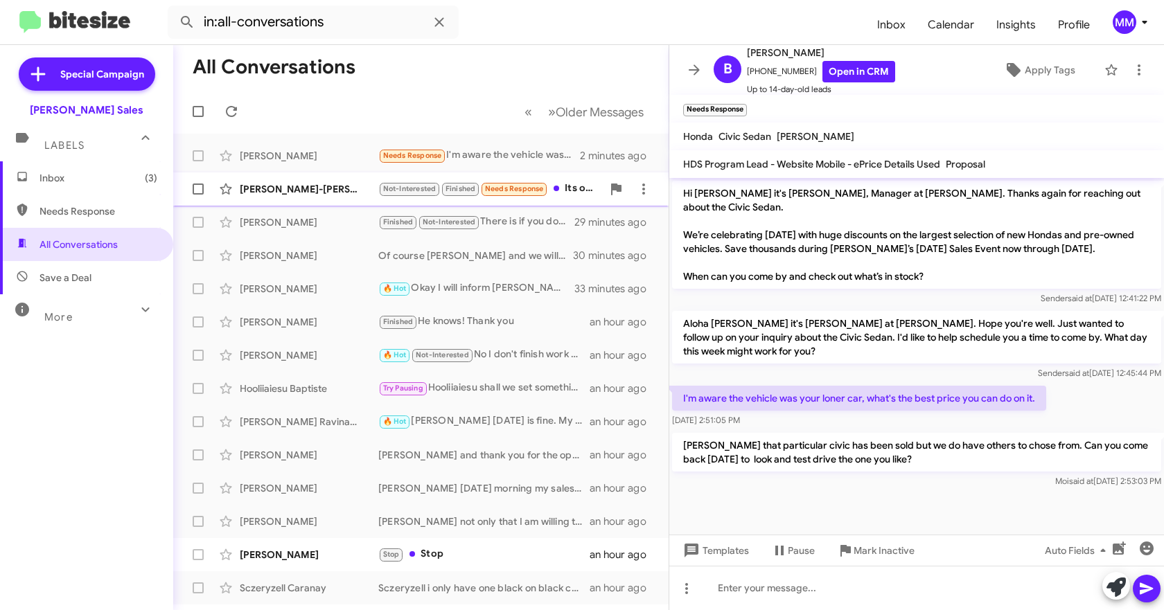
click at [300, 188] on div "[PERSON_NAME]-[PERSON_NAME]" at bounding box center [309, 189] width 139 height 14
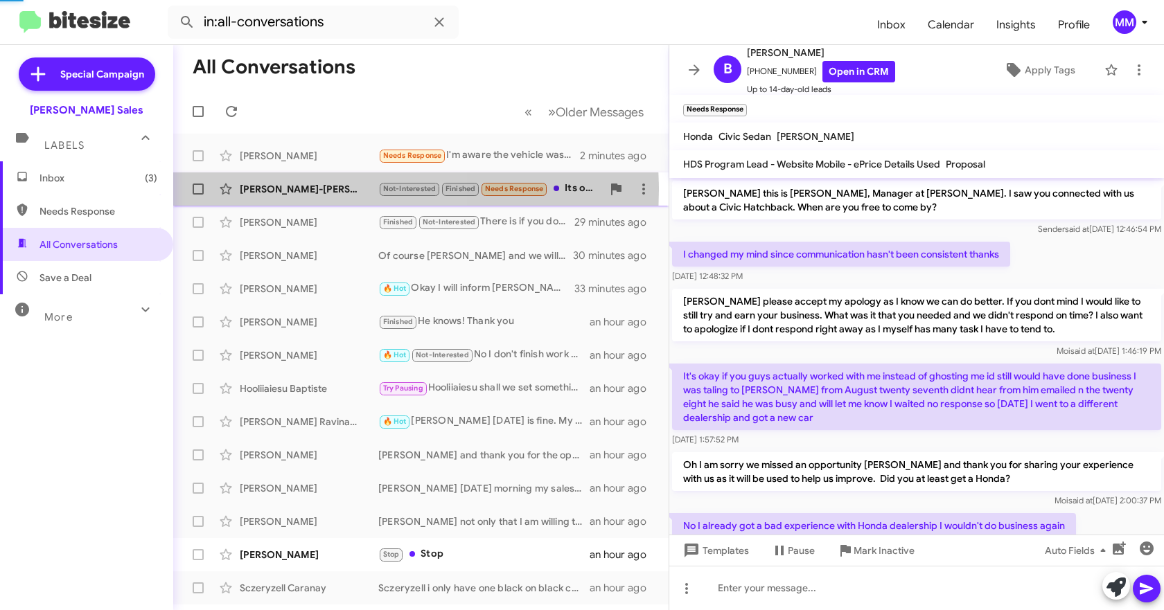
scroll to position [301, 0]
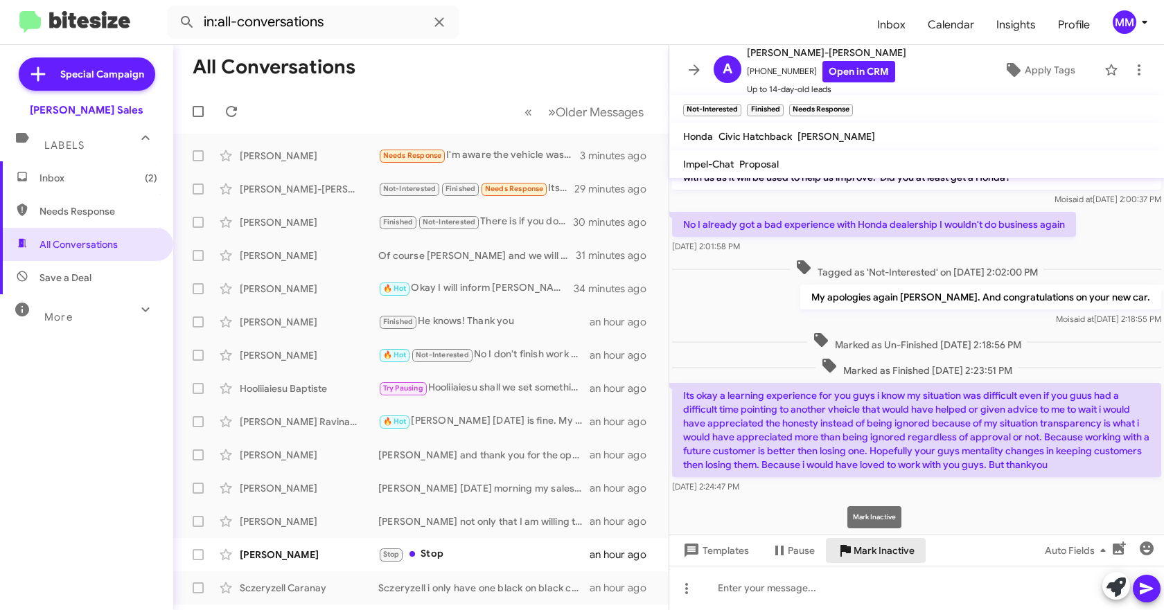
click at [860, 557] on span "Mark Inactive" at bounding box center [883, 550] width 61 height 25
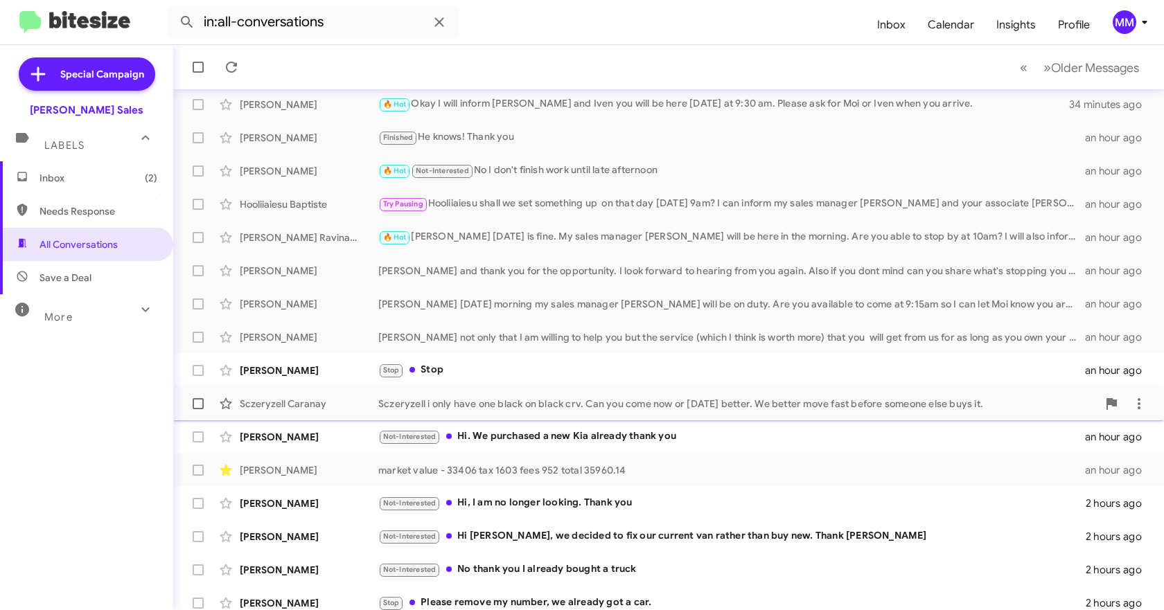
scroll to position [161, 0]
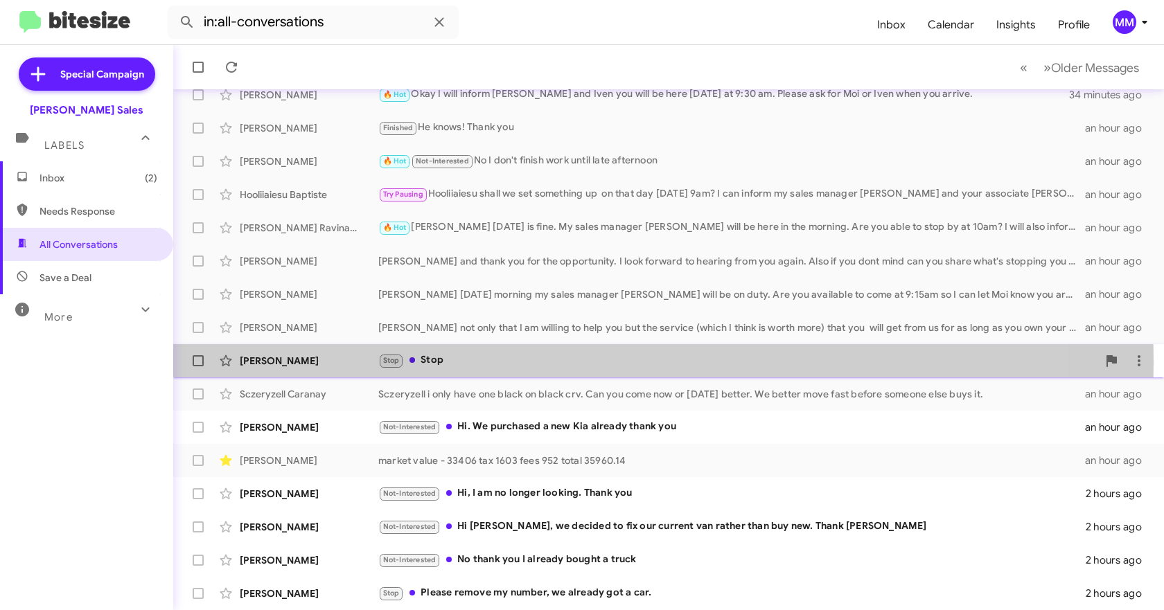
click at [318, 362] on div "[PERSON_NAME]" at bounding box center [309, 361] width 139 height 14
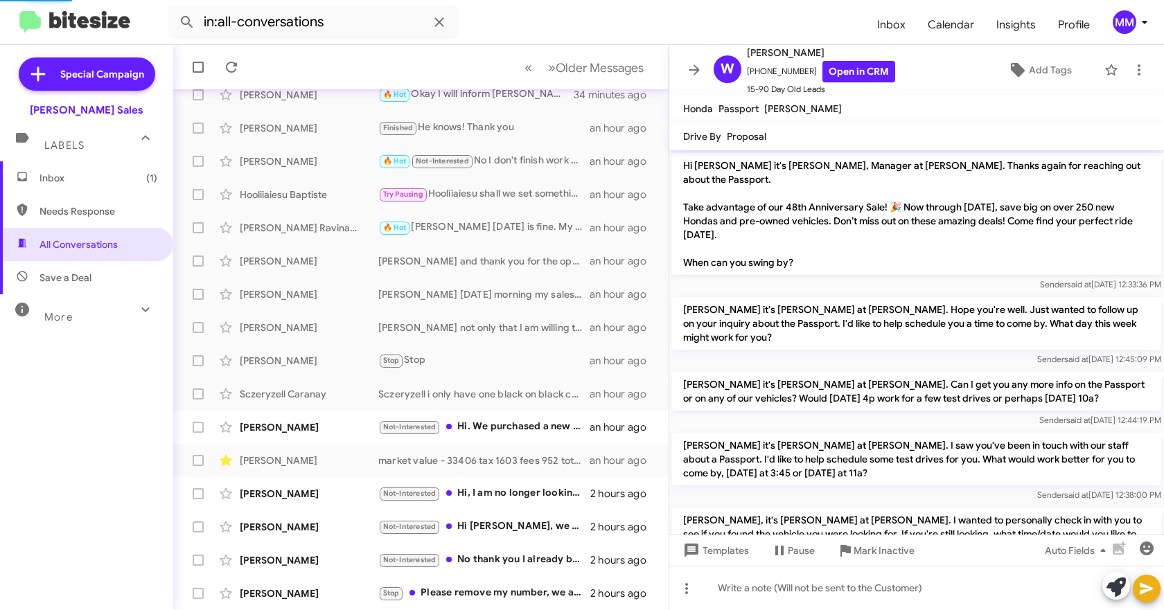
scroll to position [739, 0]
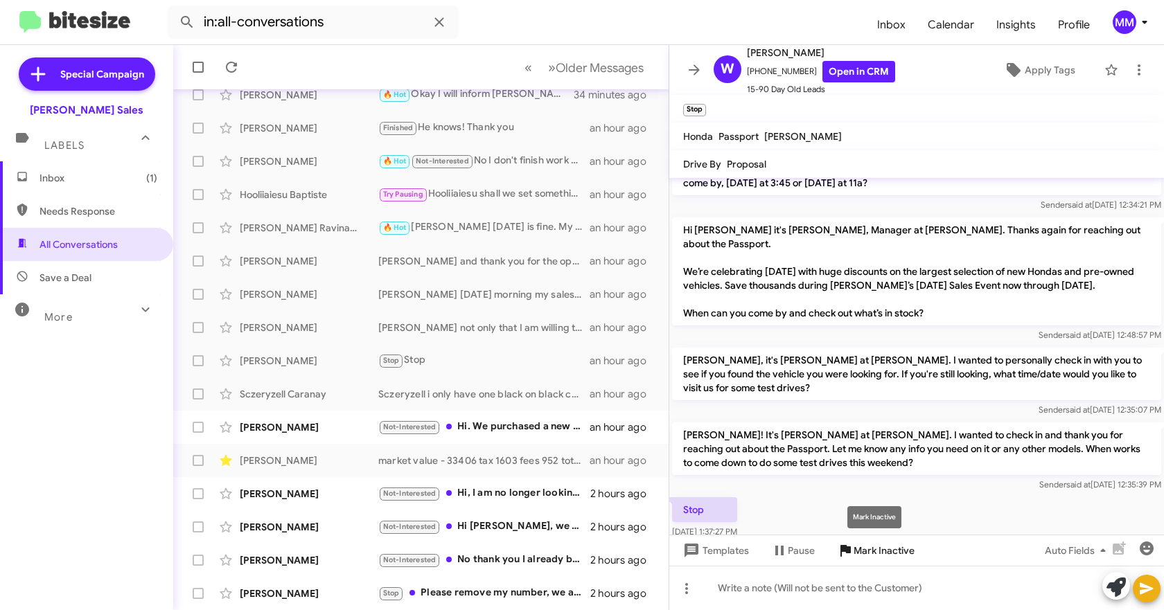
click at [861, 550] on span "Mark Inactive" at bounding box center [883, 550] width 61 height 25
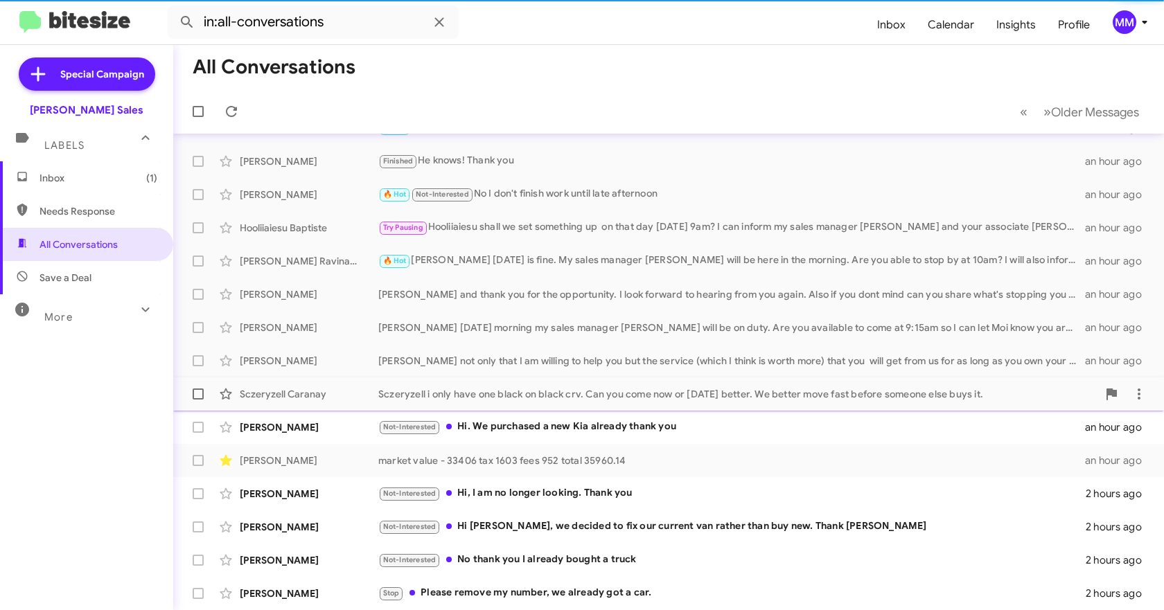
scroll to position [127, 0]
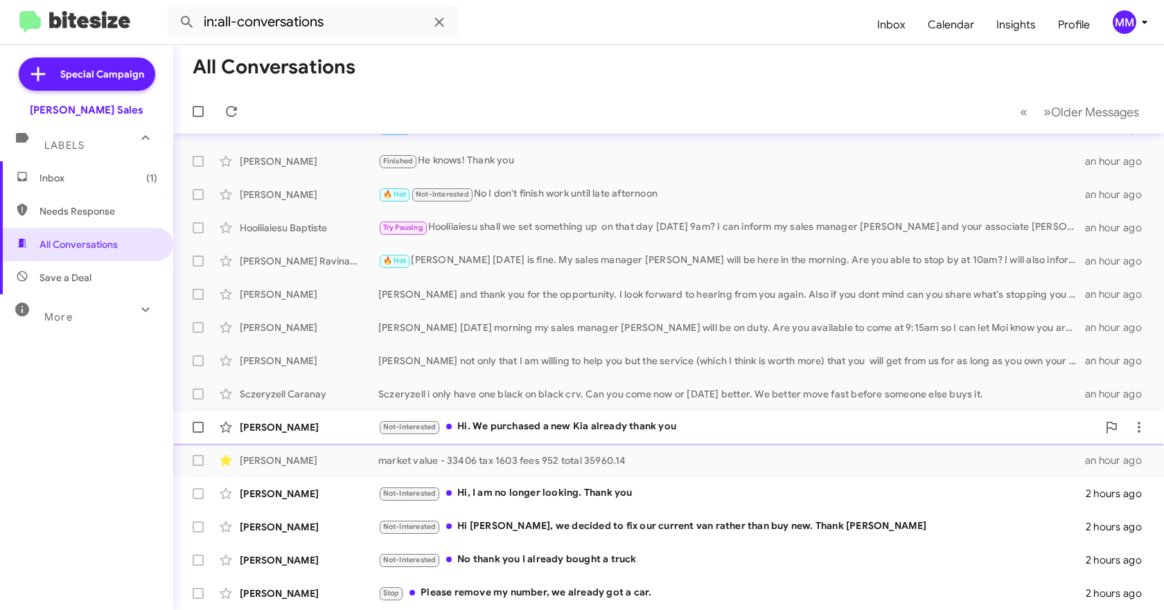
click at [586, 430] on div "Not-Interested Hi. We purchased a new Kia already thank you" at bounding box center [737, 427] width 719 height 16
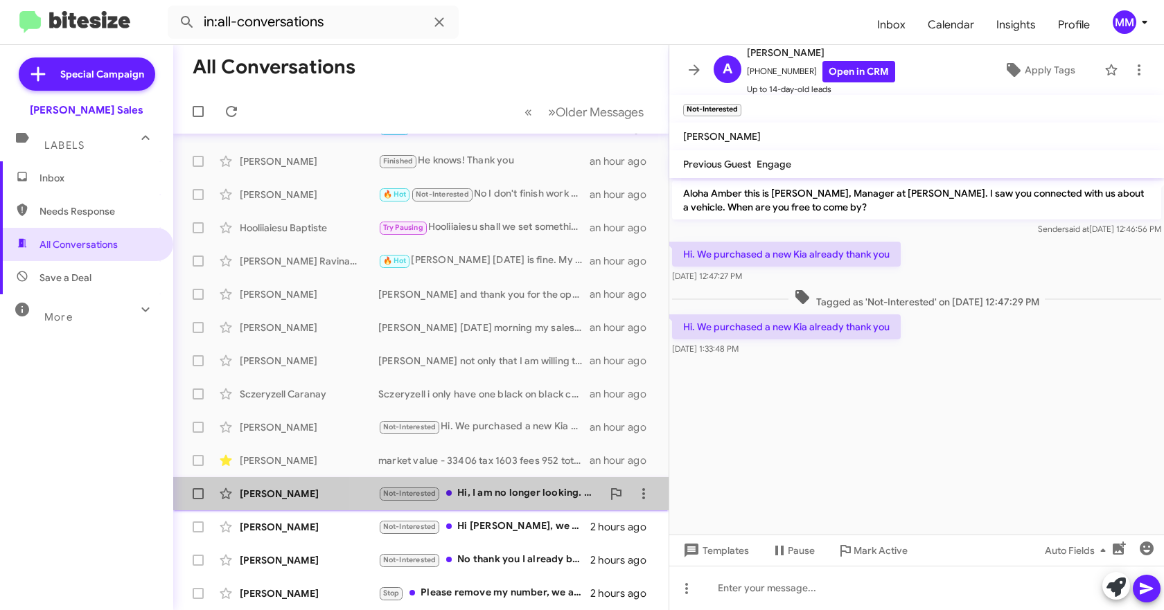
click at [513, 489] on div "Not-Interested Hi, I am no longer looking. Thank you" at bounding box center [490, 494] width 224 height 16
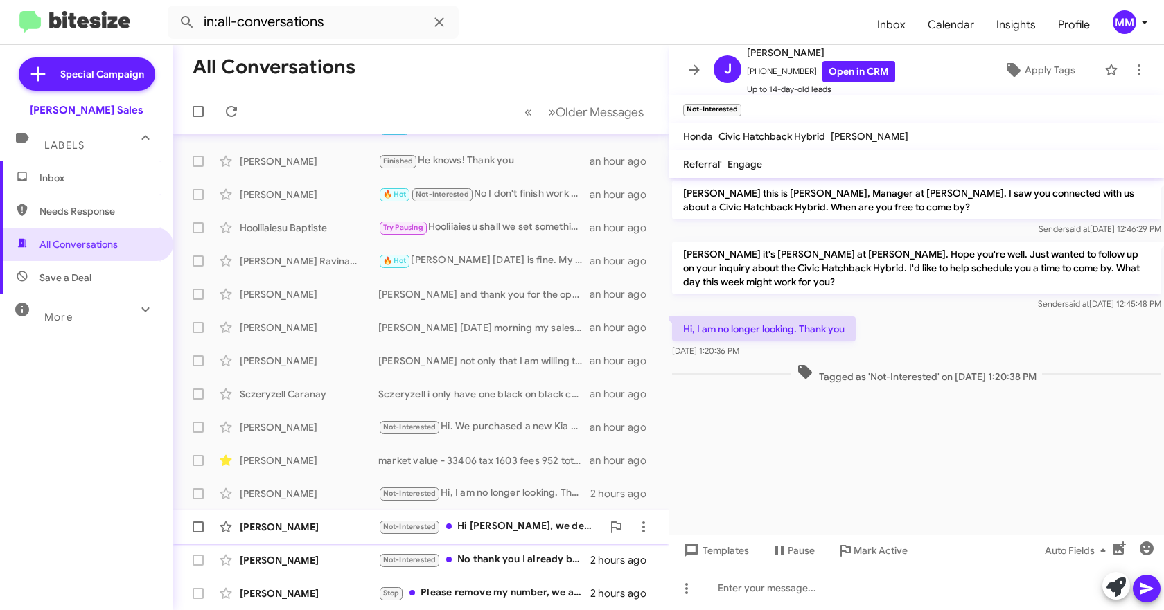
click at [519, 530] on div "Not-Interested Hi [PERSON_NAME], we decided to fix our current van rather than …" at bounding box center [490, 527] width 224 height 16
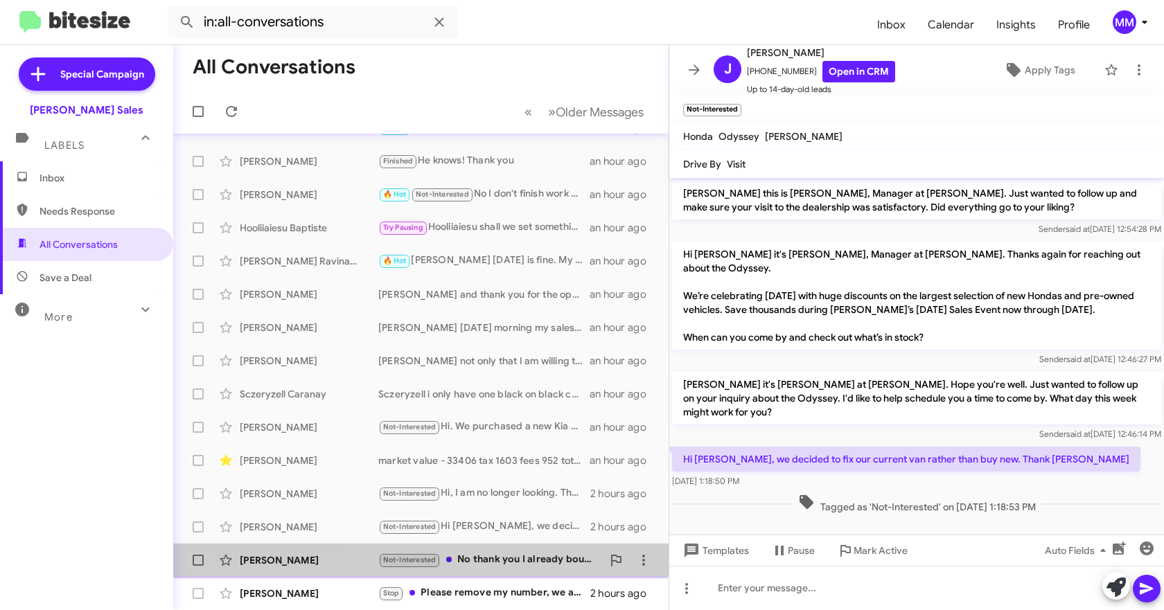
click at [511, 562] on div "Not-Interested No thank you I already bought a truck" at bounding box center [490, 560] width 224 height 16
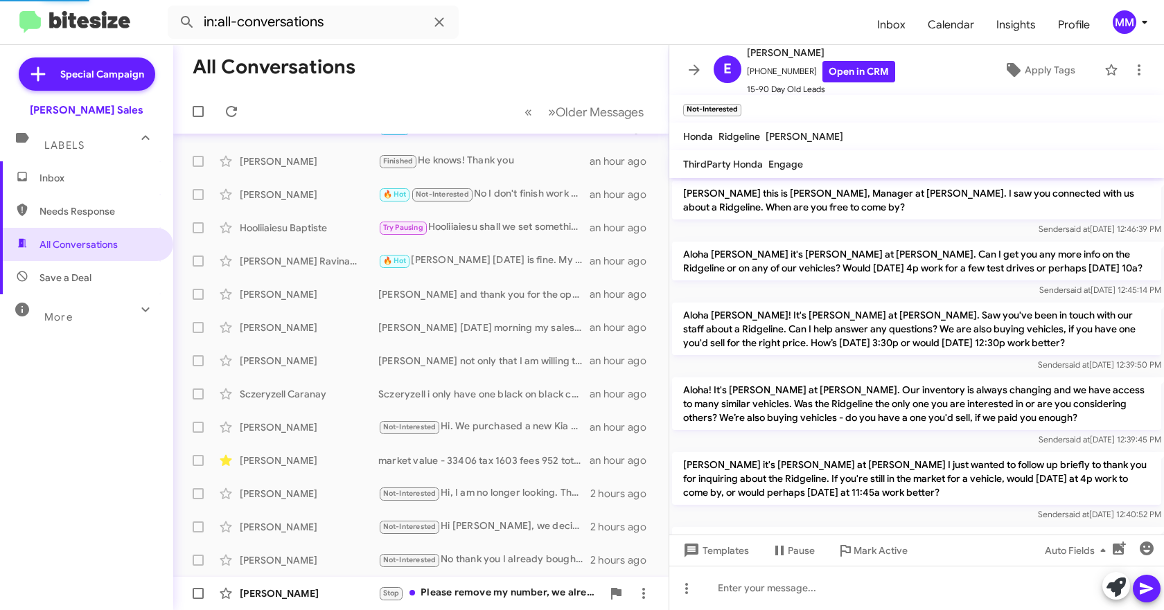
scroll to position [363, 0]
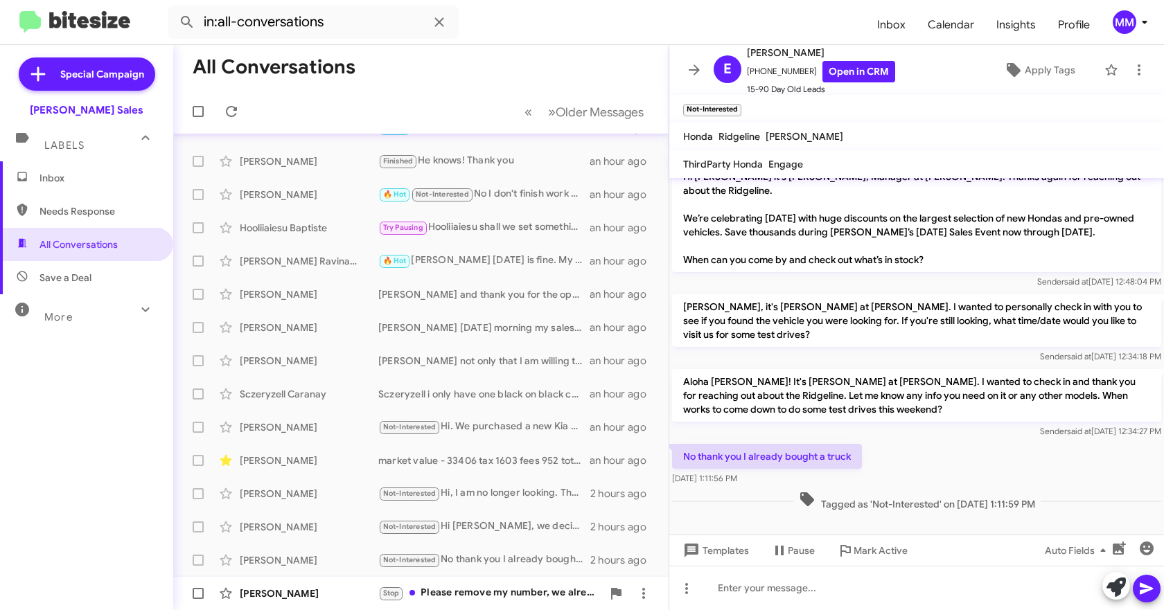
click at [495, 592] on div "Stop Please remove my number, we already got a car." at bounding box center [490, 593] width 224 height 16
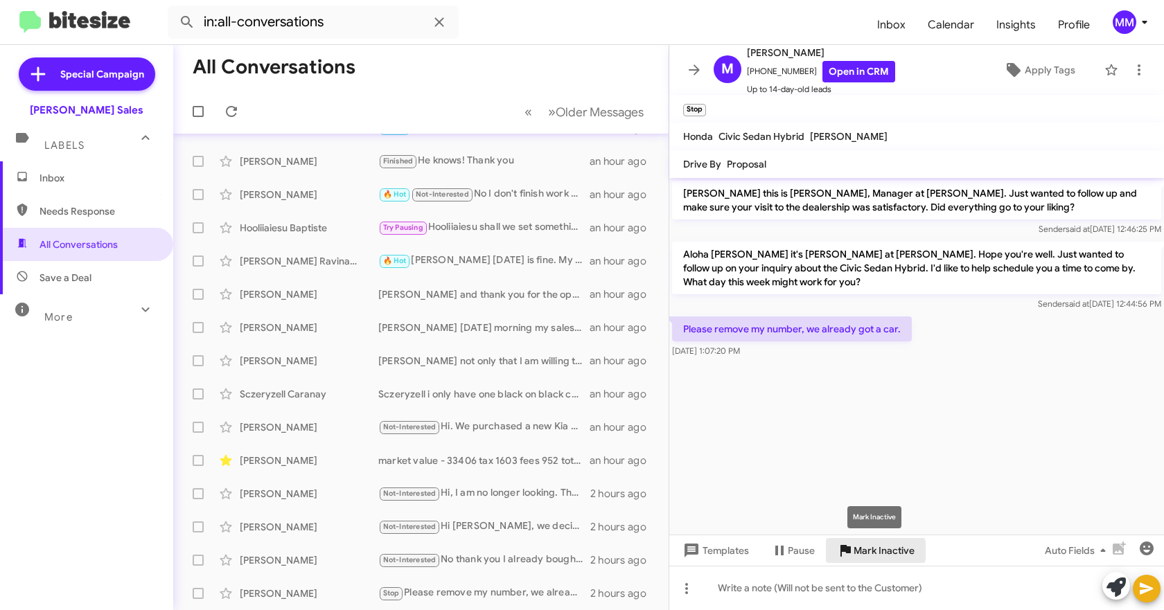
click at [862, 551] on span "Mark Inactive" at bounding box center [883, 550] width 61 height 25
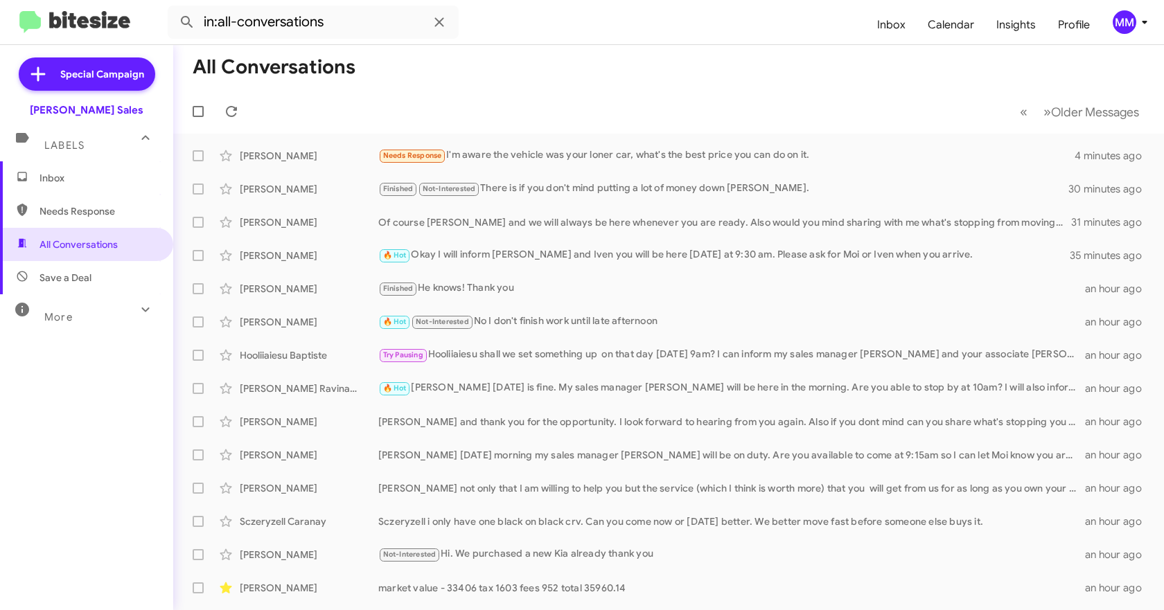
click at [81, 213] on span "Needs Response" at bounding box center [98, 211] width 118 height 14
type input "in:needs-response"
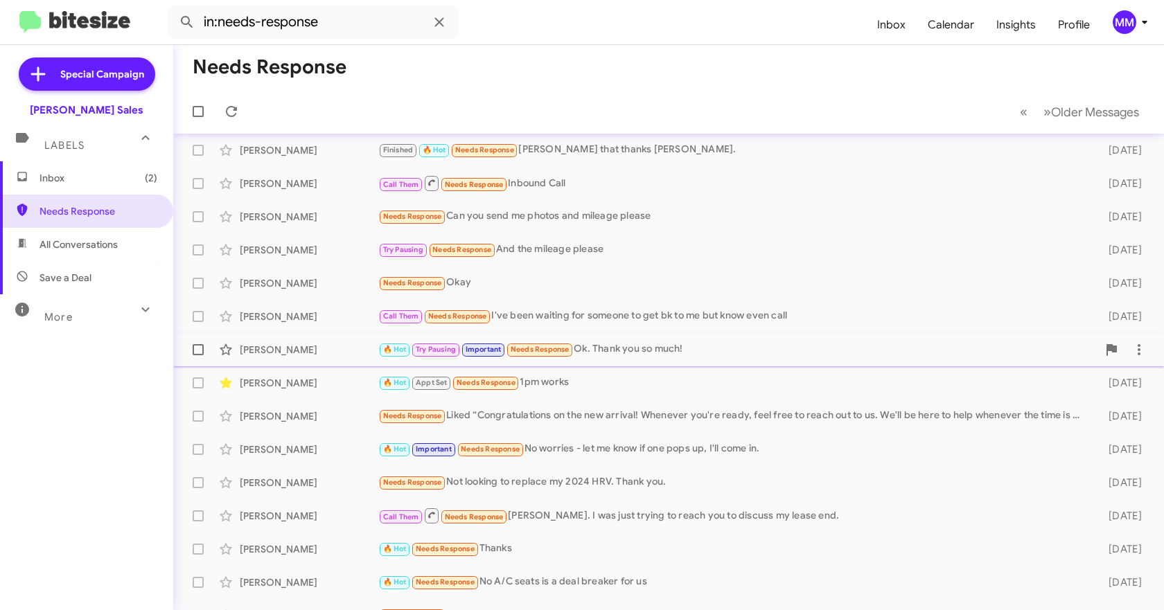
scroll to position [194, 0]
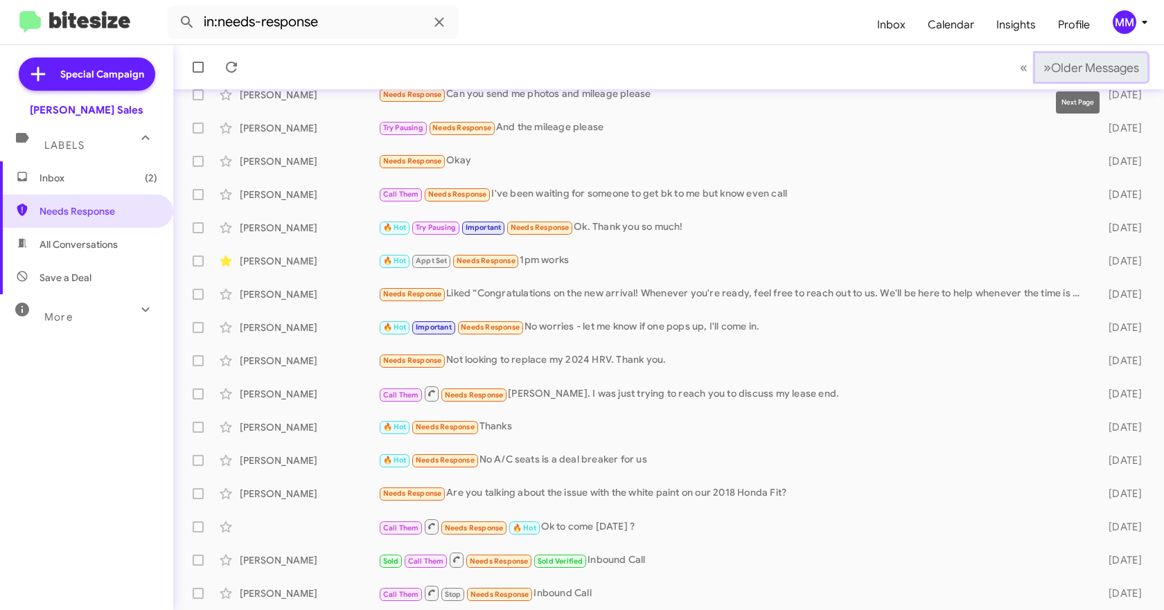
click at [1043, 69] on span "»" at bounding box center [1047, 67] width 8 height 17
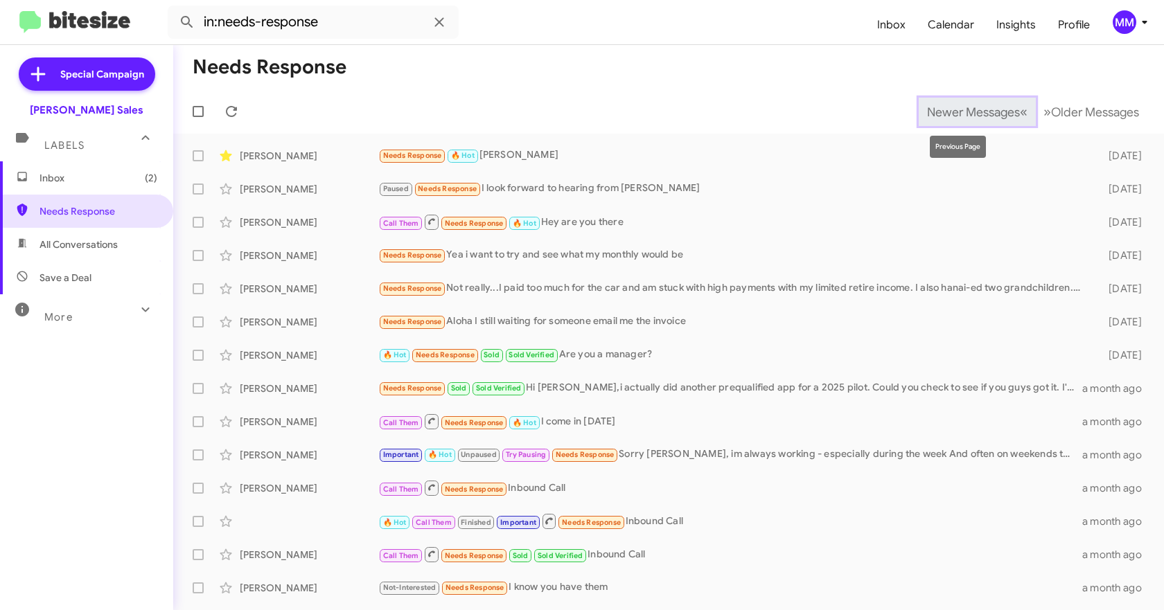
click at [1002, 112] on span "Newer Messages" at bounding box center [973, 112] width 93 height 15
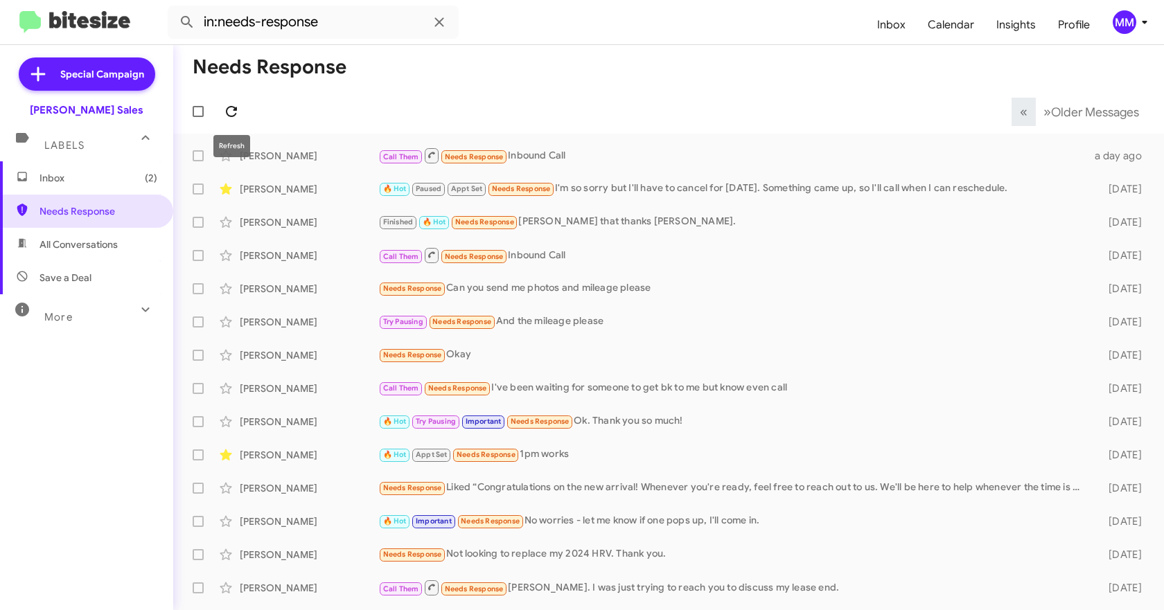
click at [239, 107] on span at bounding box center [232, 111] width 28 height 17
click at [235, 113] on icon at bounding box center [231, 111] width 17 height 17
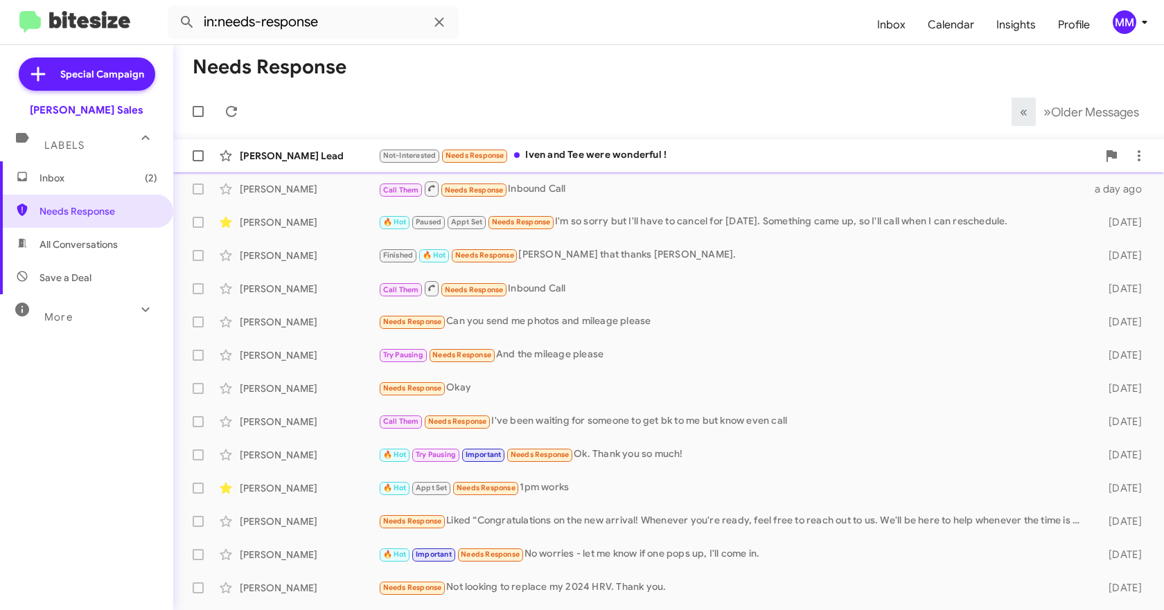
click at [324, 155] on div "[PERSON_NAME] Lead" at bounding box center [309, 156] width 139 height 14
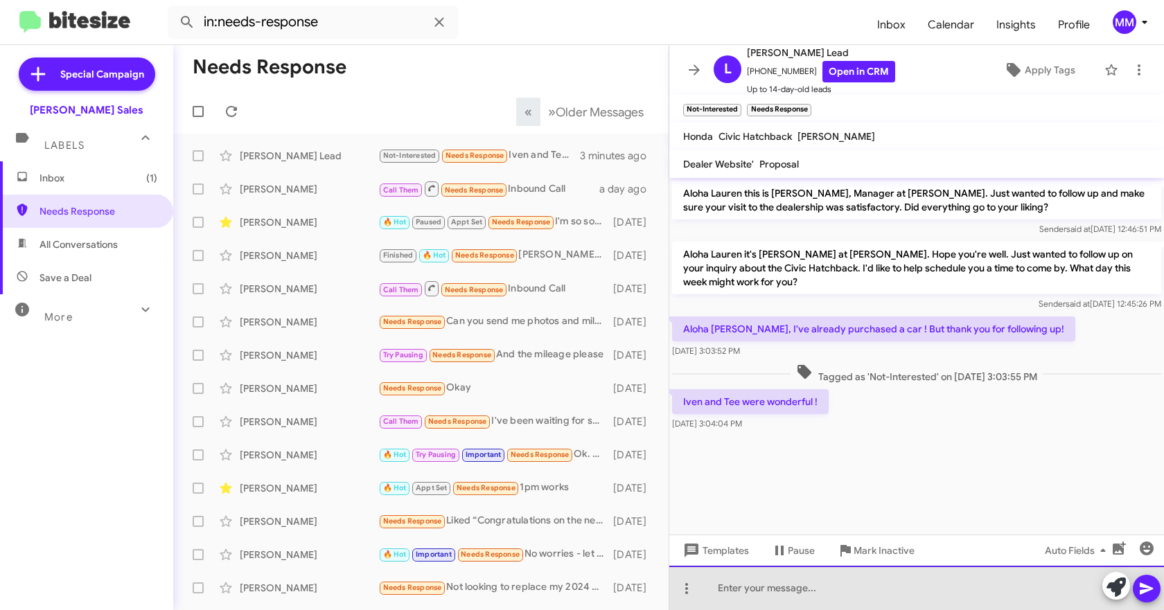
drag, startPoint x: 778, startPoint y: 595, endPoint x: 777, endPoint y: 585, distance: 9.7
click at [774, 595] on div at bounding box center [916, 588] width 495 height 44
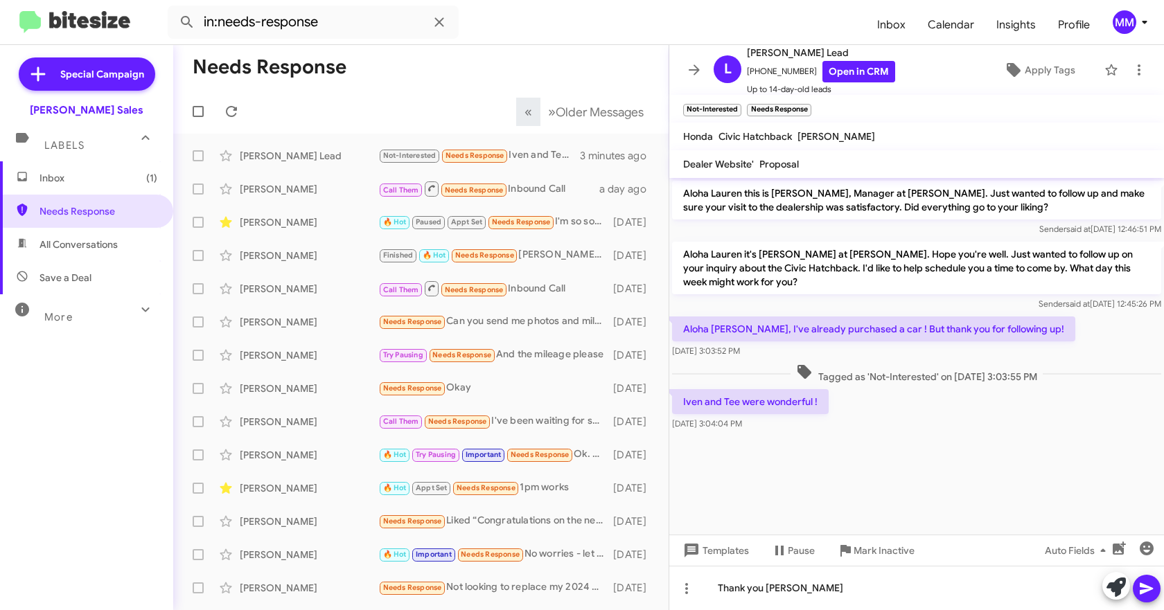
click at [1140, 587] on icon at bounding box center [1145, 589] width 13 height 12
